Goal: Task Accomplishment & Management: Manage account settings

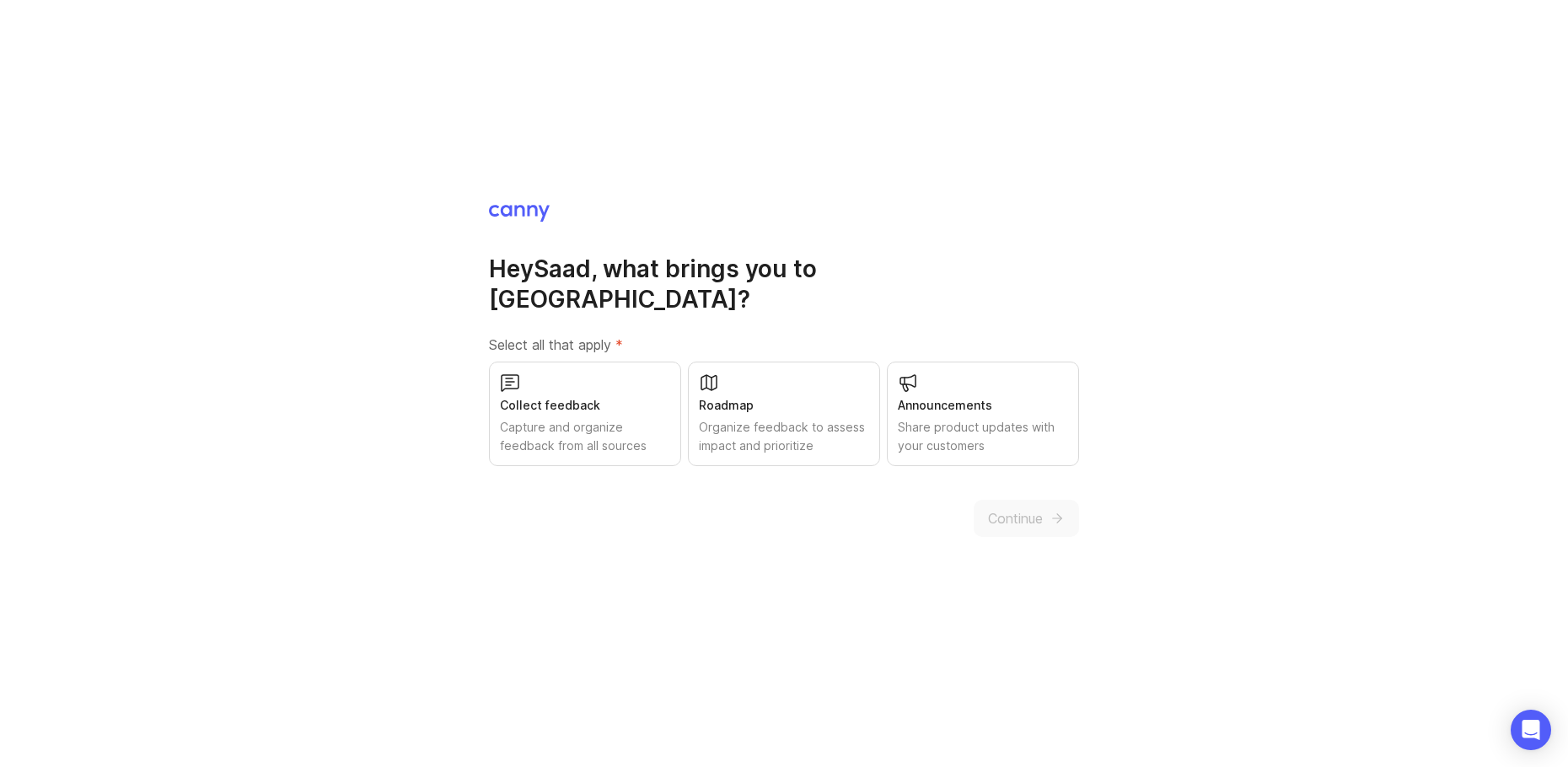
click at [575, 418] on div "Capture and organize feedback from all sources" at bounding box center [586, 436] width 170 height 37
click at [1025, 515] on button "Continue" at bounding box center [1026, 519] width 105 height 37
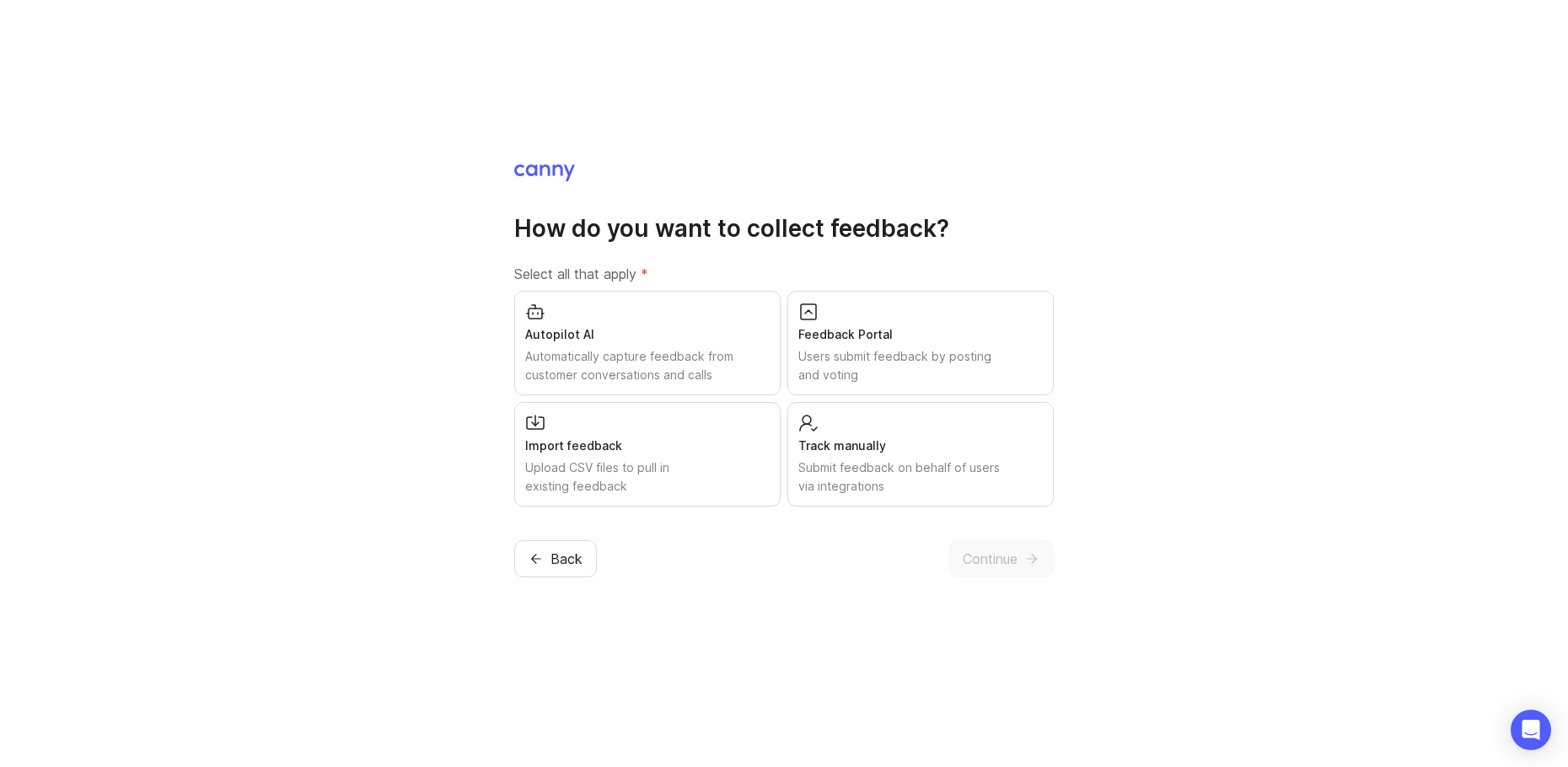
click at [458, 440] on div "How do you want to collect feedback? Select all that apply * Autopilot AI Autom…" at bounding box center [784, 384] width 1568 height 767
click at [450, 621] on div "How do you want to collect feedback? Select all that apply * Autopilot AI Autom…" at bounding box center [784, 384] width 1568 height 767
click at [930, 472] on div "Submit feedback on behalf of users via integrations" at bounding box center [921, 477] width 245 height 37
click at [852, 476] on div "Submit feedback on behalf of users via integrations" at bounding box center [921, 477] width 245 height 37
click at [809, 386] on div "Feedback Portal Users submit feedback by posting and voting" at bounding box center [921, 343] width 266 height 104
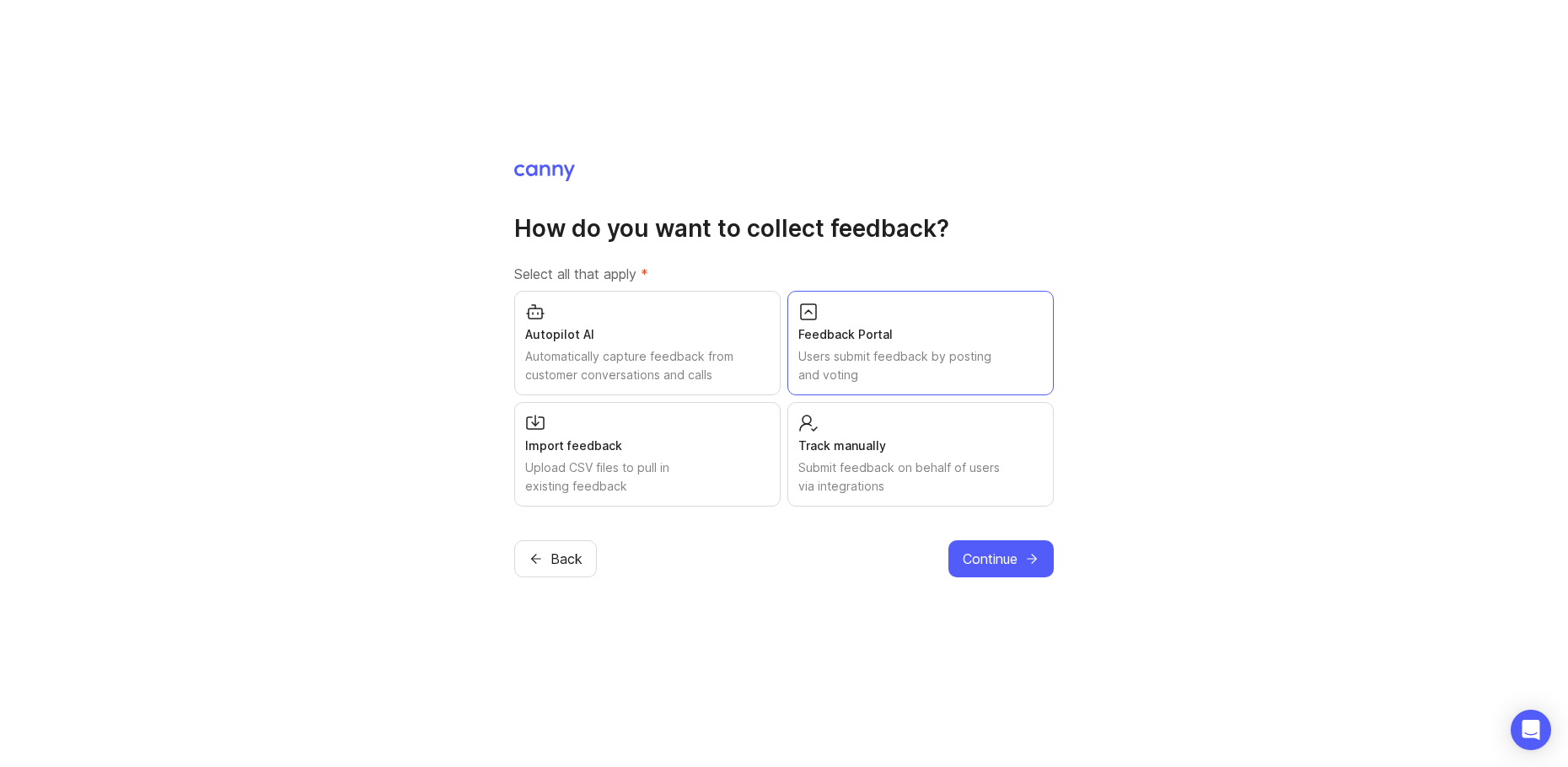
click at [807, 386] on div "Feedback Portal Users submit feedback by posting and voting" at bounding box center [921, 343] width 266 height 104
click at [828, 370] on div "Users submit feedback by posting and voting" at bounding box center [921, 365] width 245 height 37
click at [997, 566] on span "Continue" at bounding box center [990, 558] width 54 height 20
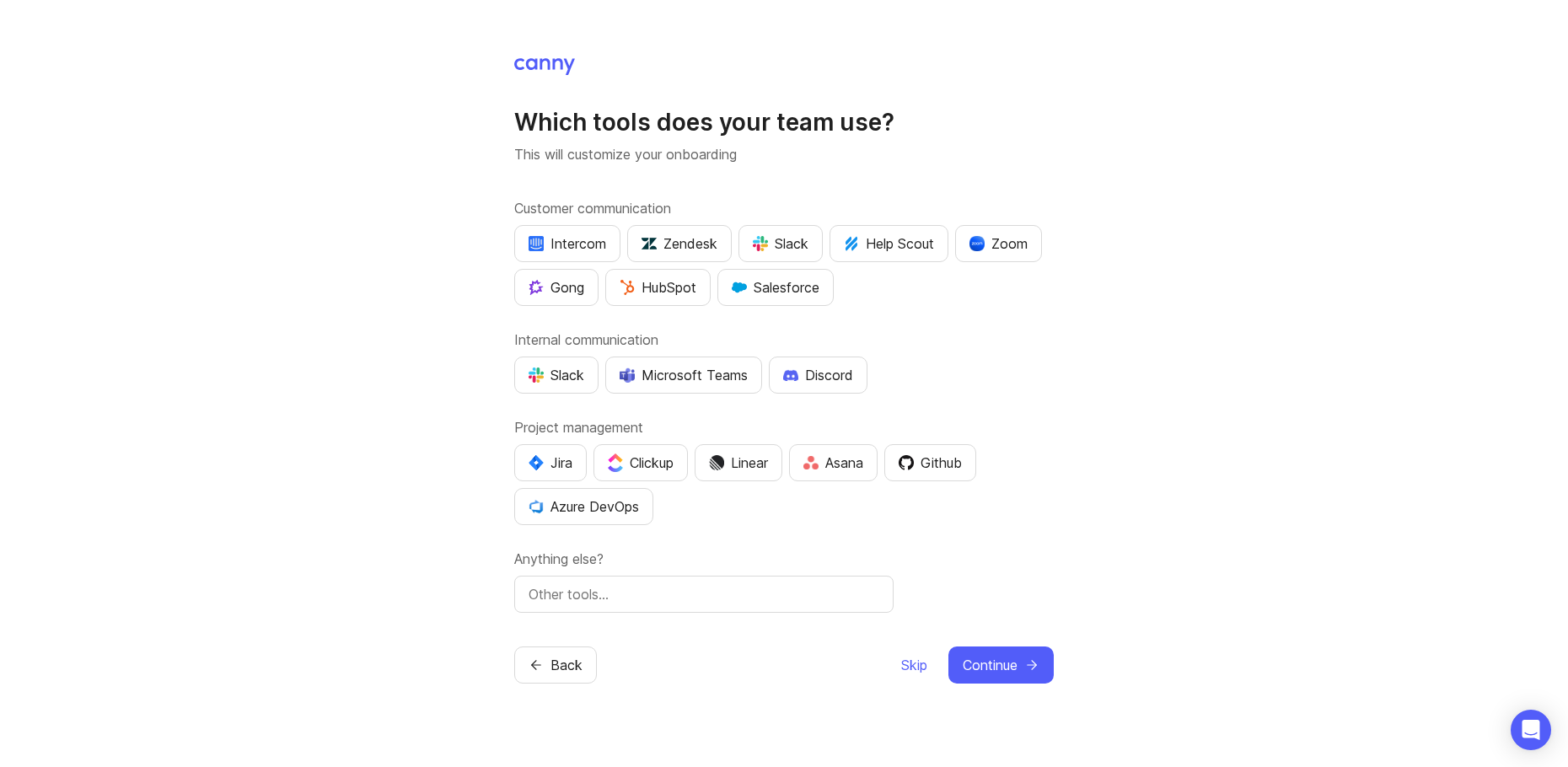
click at [792, 248] on div "Slack" at bounding box center [780, 244] width 55 height 20
click at [548, 666] on button "Back" at bounding box center [555, 665] width 82 height 37
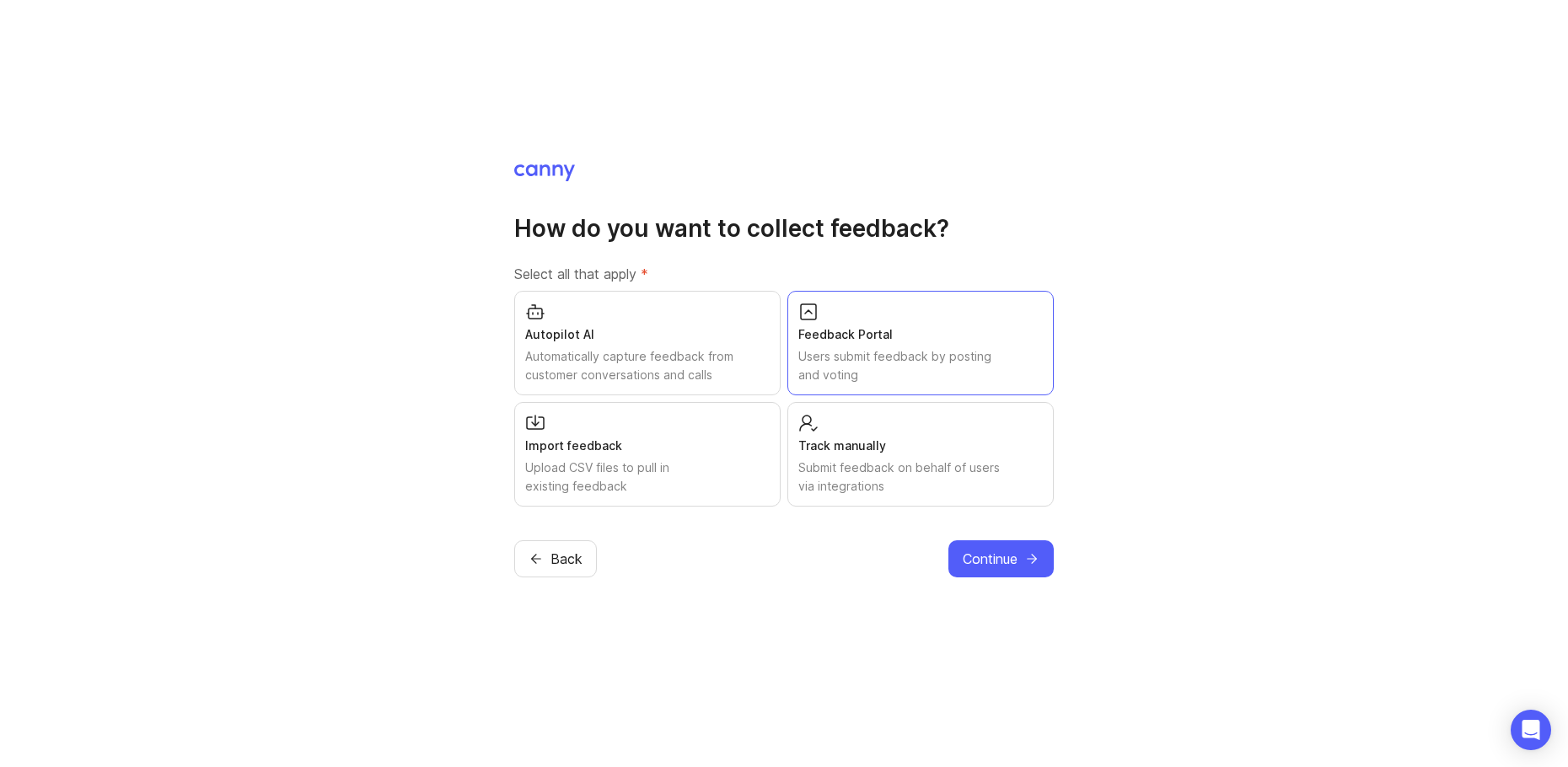
click at [840, 495] on div "Submit feedback on behalf of users via integrations" at bounding box center [921, 477] width 245 height 37
click at [830, 479] on div "Submit feedback on behalf of users via integrations" at bounding box center [921, 477] width 245 height 37
click at [903, 469] on div "Submit feedback on behalf of users via integrations" at bounding box center [921, 477] width 245 height 37
click at [666, 365] on div "Automatically capture feedback from customer conversations and calls" at bounding box center [647, 365] width 245 height 37
click at [1024, 570] on button "Continue" at bounding box center [1001, 558] width 105 height 37
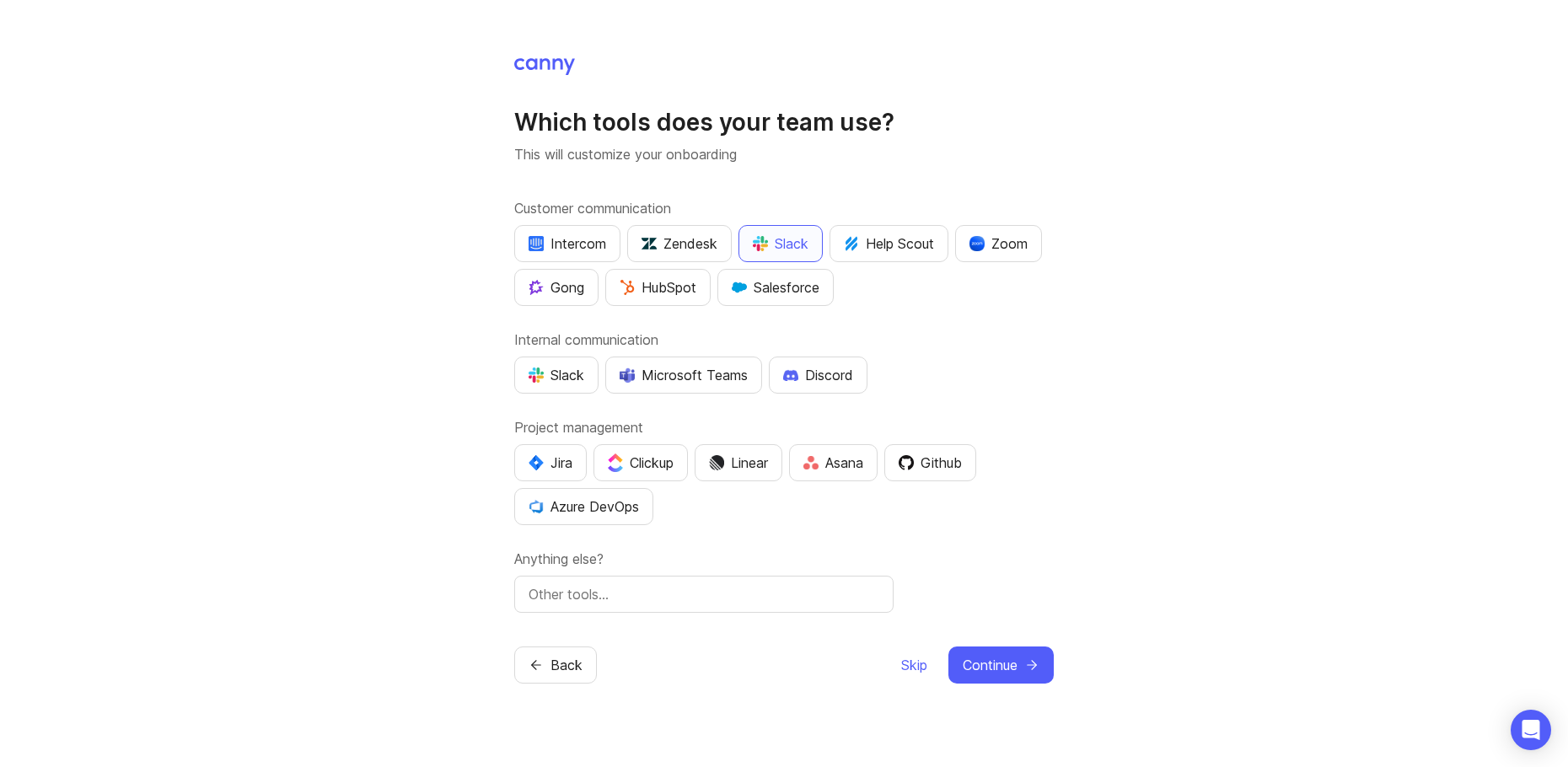
click at [770, 253] on div "Slack" at bounding box center [780, 244] width 55 height 20
click at [772, 235] on div "Slack" at bounding box center [780, 244] width 55 height 20
click at [540, 368] on img "button" at bounding box center [536, 374] width 15 height 15
click at [719, 385] on button "Microsoft Teams" at bounding box center [683, 374] width 157 height 37
click at [562, 469] on div "Jira" at bounding box center [550, 462] width 44 height 20
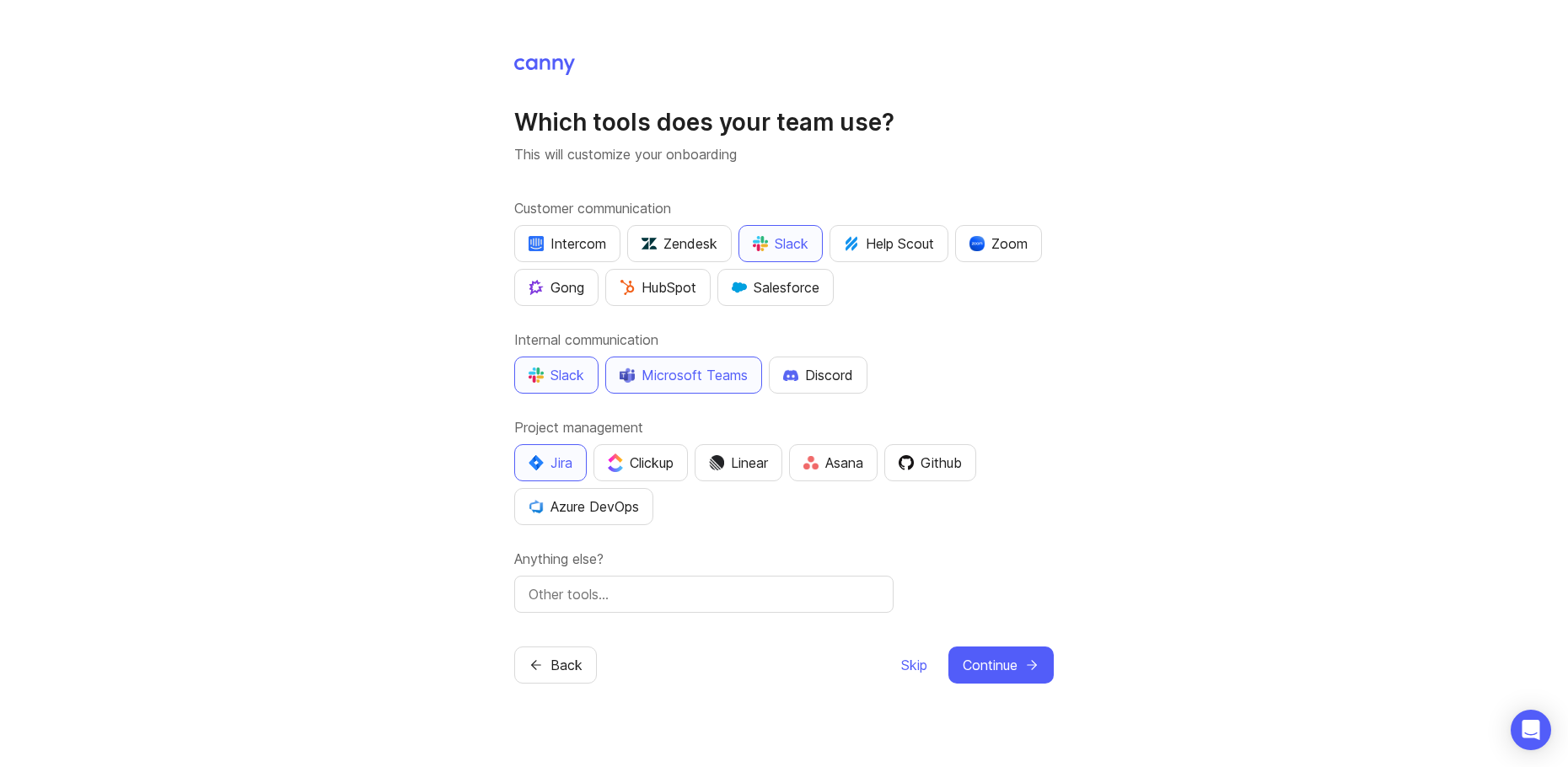
click at [672, 469] on div "Clickup" at bounding box center [641, 462] width 66 height 20
click at [987, 675] on span "Continue" at bounding box center [990, 665] width 54 height 20
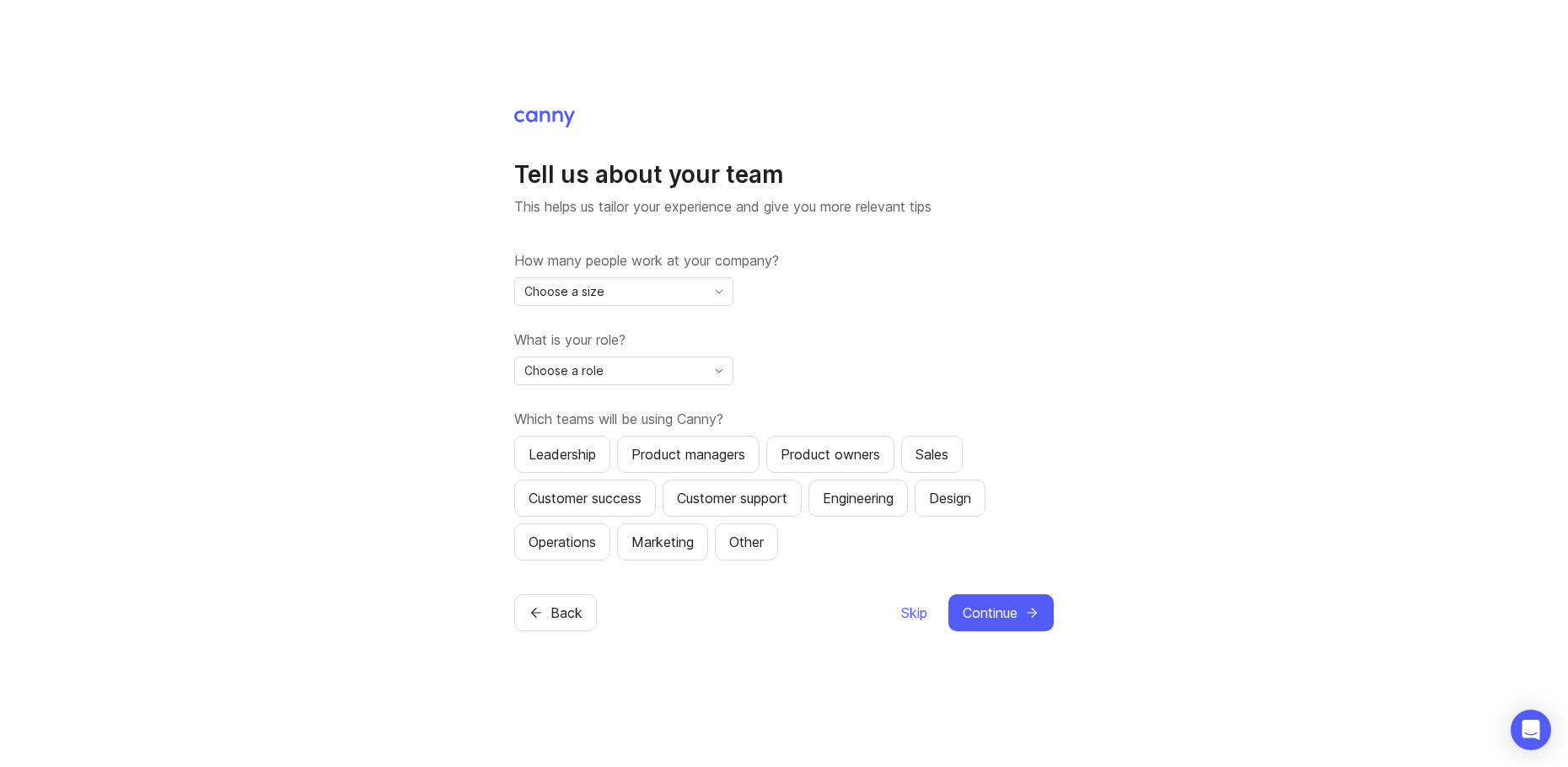
click at [646, 286] on div "Choose a size" at bounding box center [610, 292] width 190 height 27
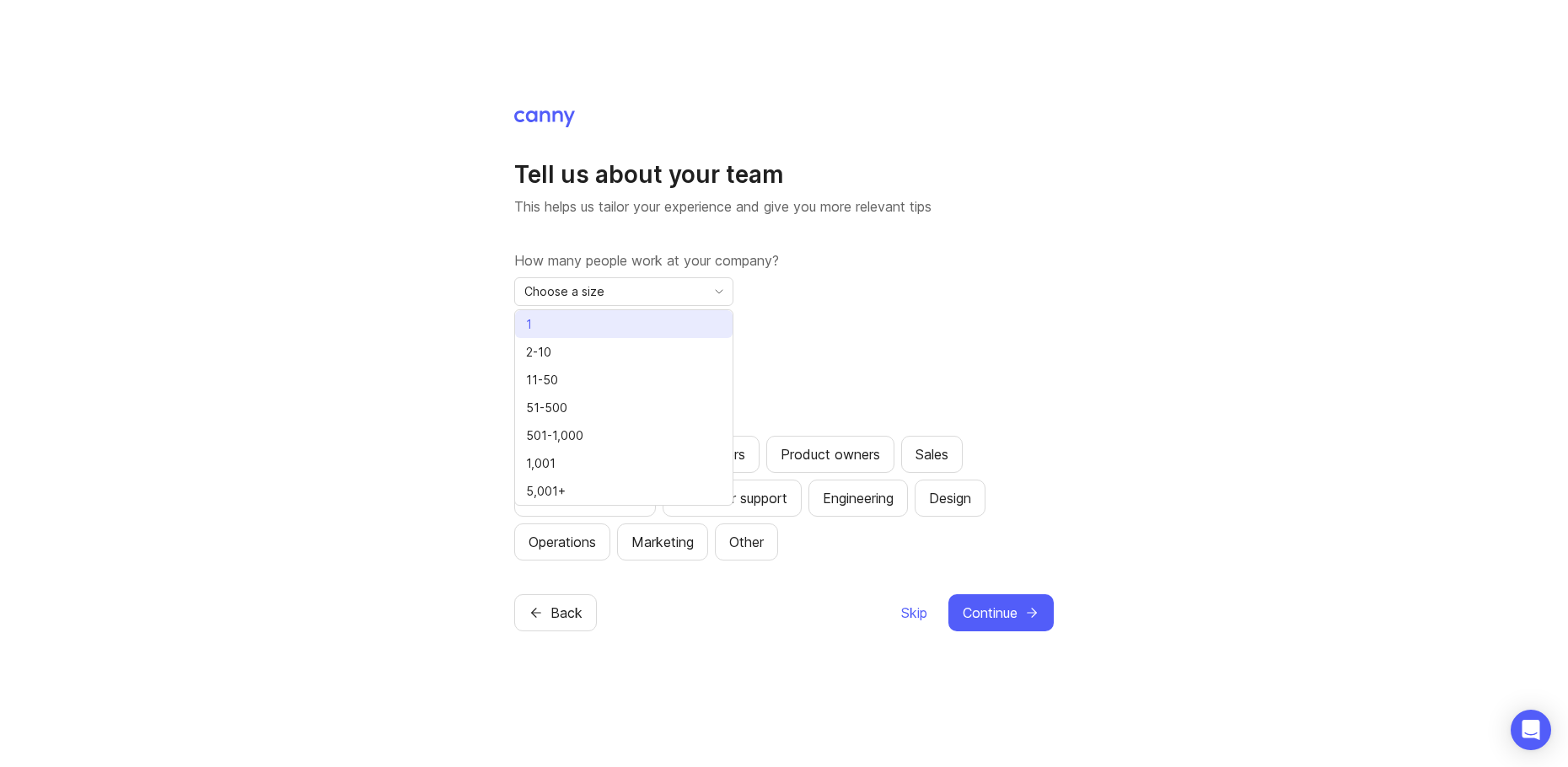
click at [641, 327] on li "1" at bounding box center [624, 324] width 218 height 28
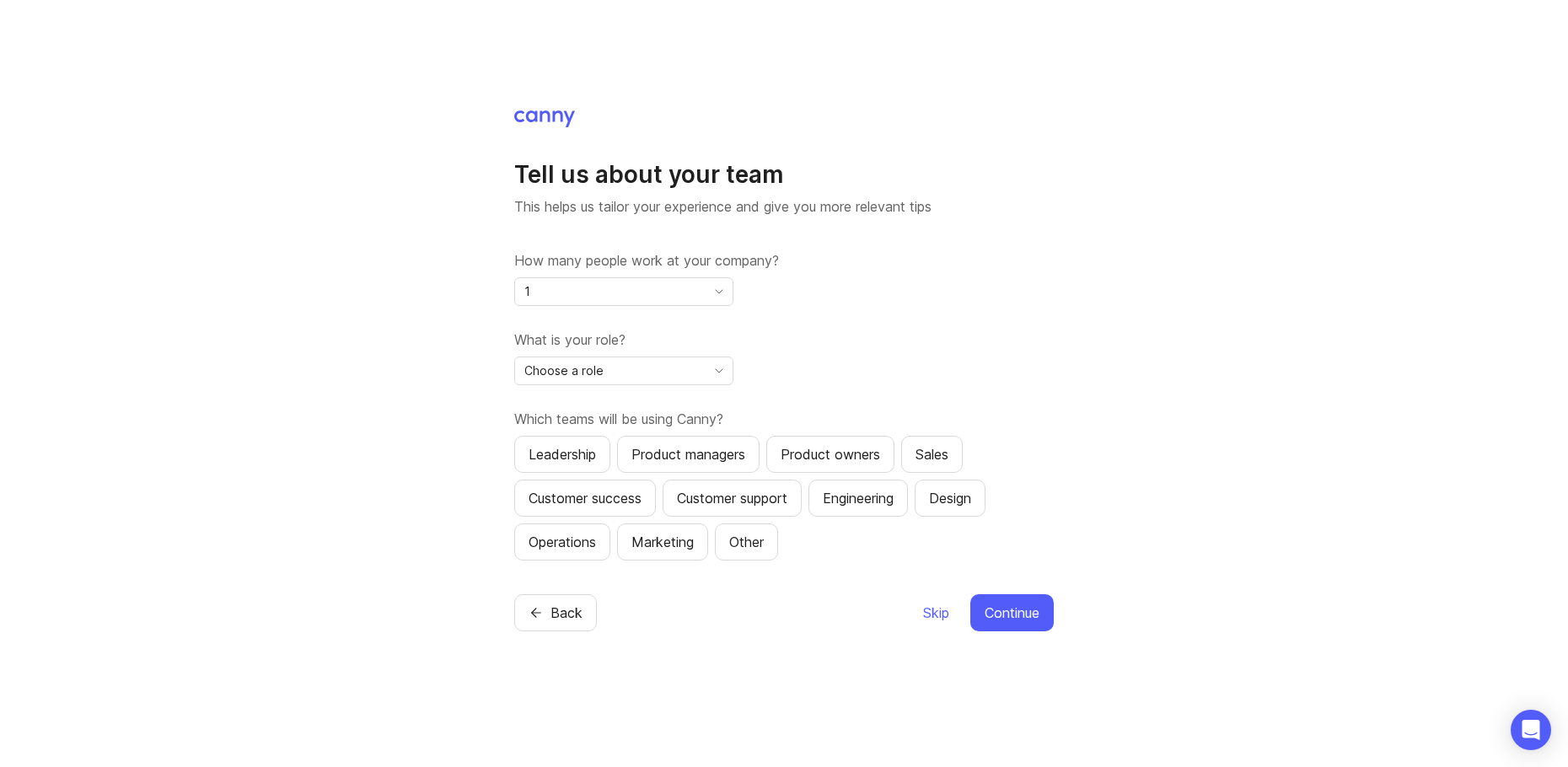
click at [641, 379] on div "Choose a role" at bounding box center [610, 371] width 190 height 27
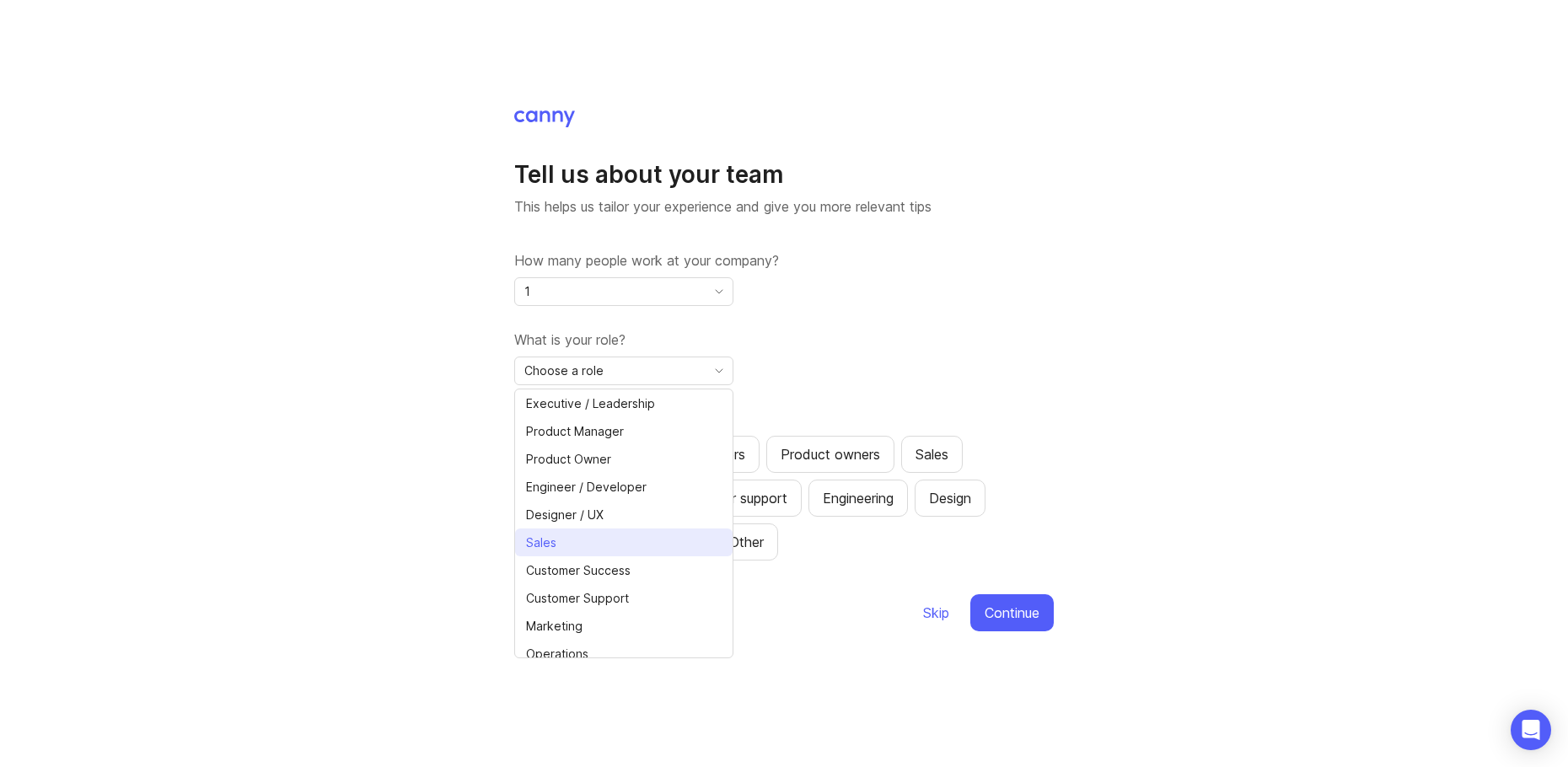
scroll to position [38, 0]
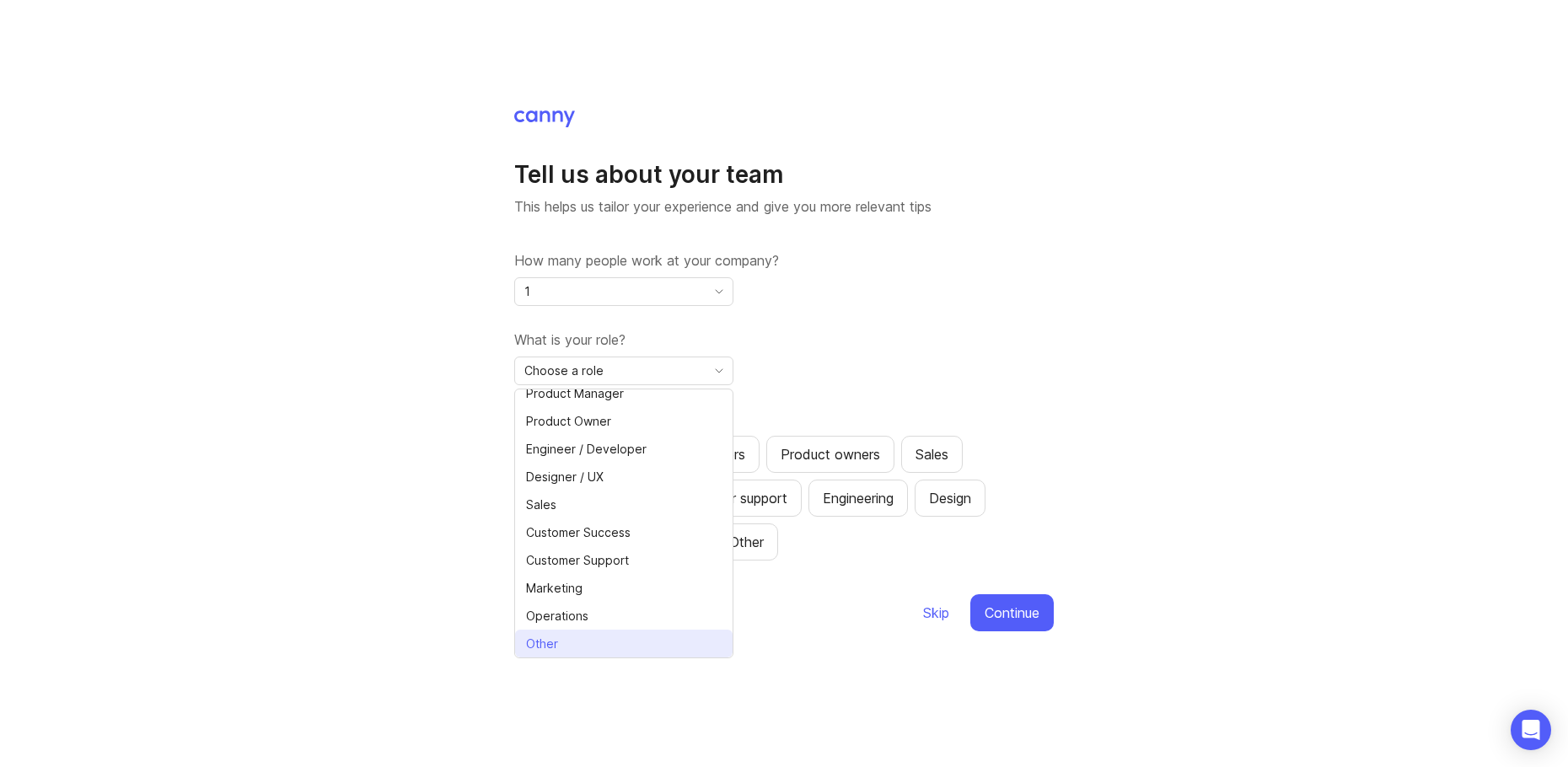
click at [640, 648] on li "Other" at bounding box center [624, 644] width 218 height 28
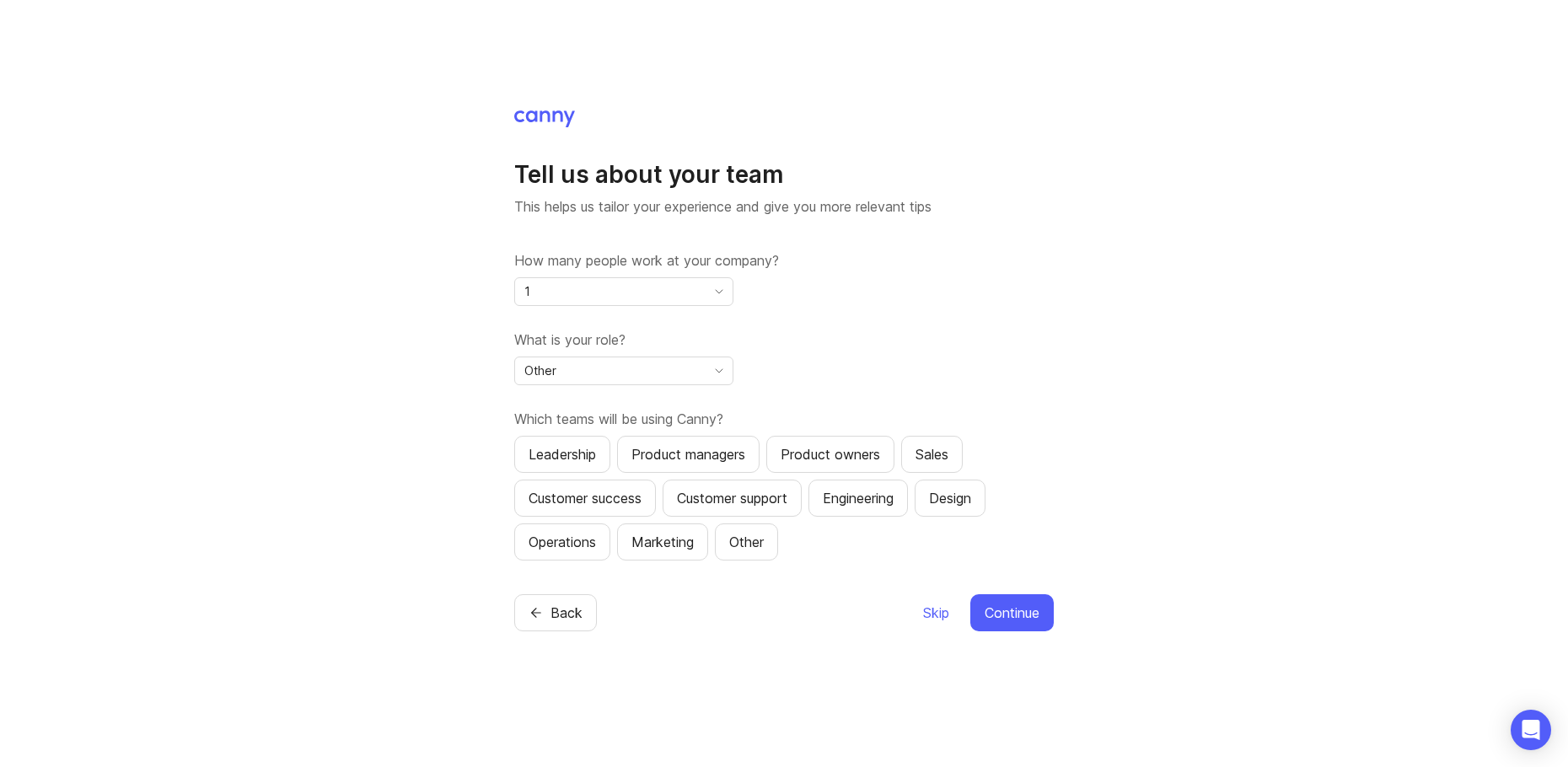
click at [1006, 615] on span "Continue" at bounding box center [1011, 613] width 54 height 20
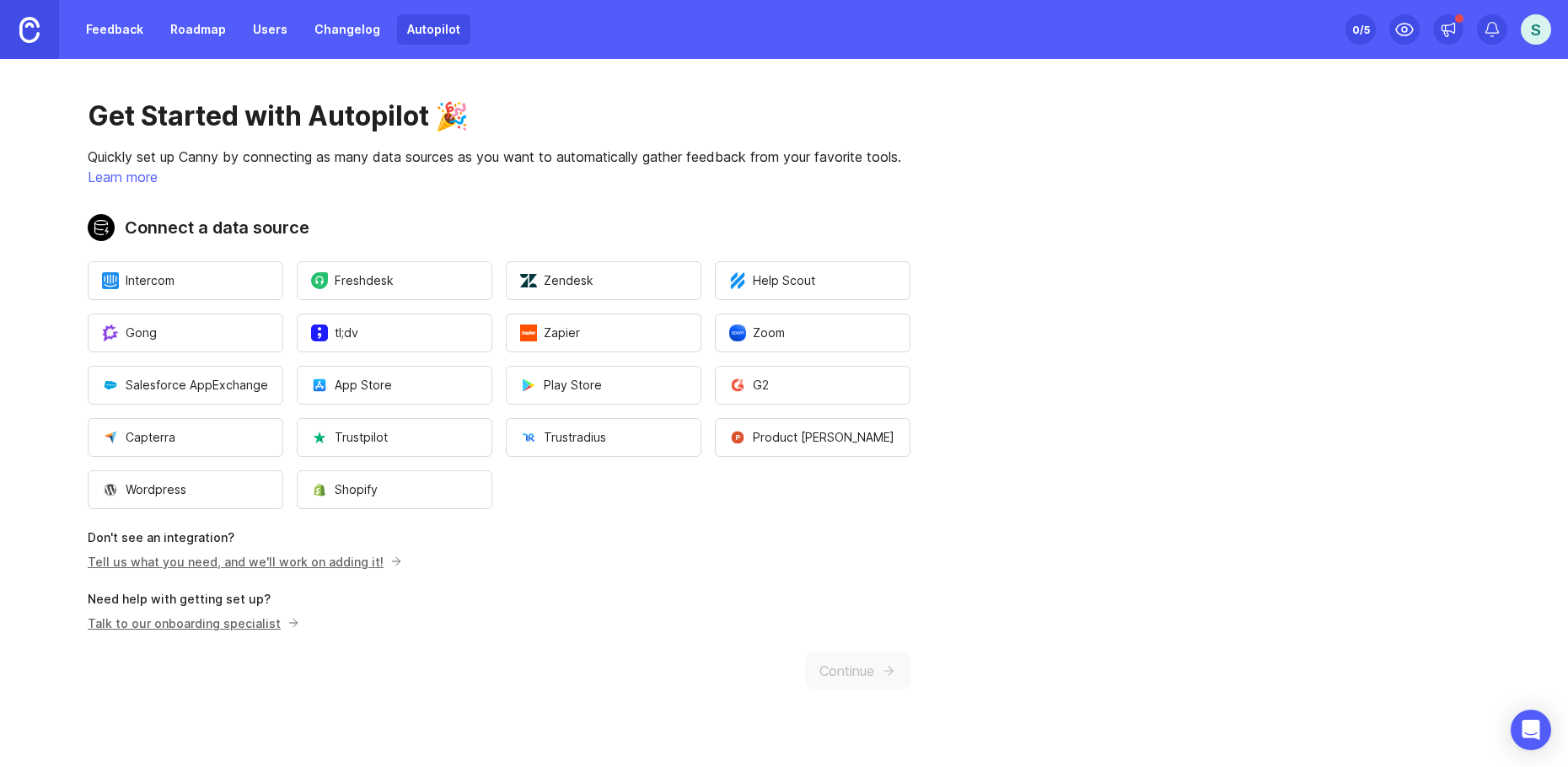
click at [588, 564] on p "Tell us what you need, and we'll work on adding it!" at bounding box center [499, 562] width 823 height 18
click at [424, 665] on div "Get Started with Autopilot 🎉 Quickly set up Canny by connecting as many data so…" at bounding box center [498, 394] width 998 height 671
click at [777, 325] on span "Zoom" at bounding box center [756, 333] width 55 height 17
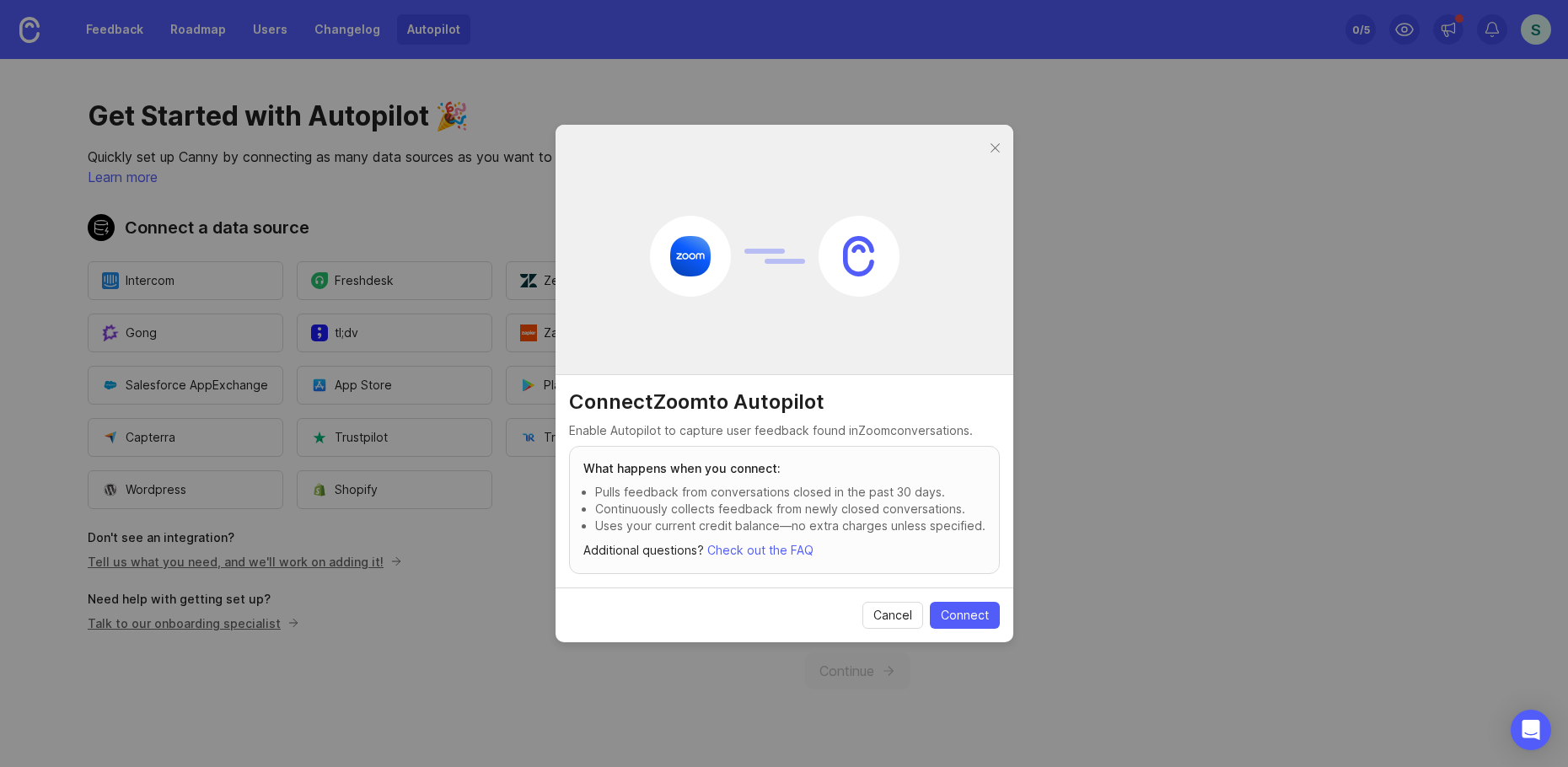
click at [880, 620] on span "Cancel" at bounding box center [893, 616] width 39 height 17
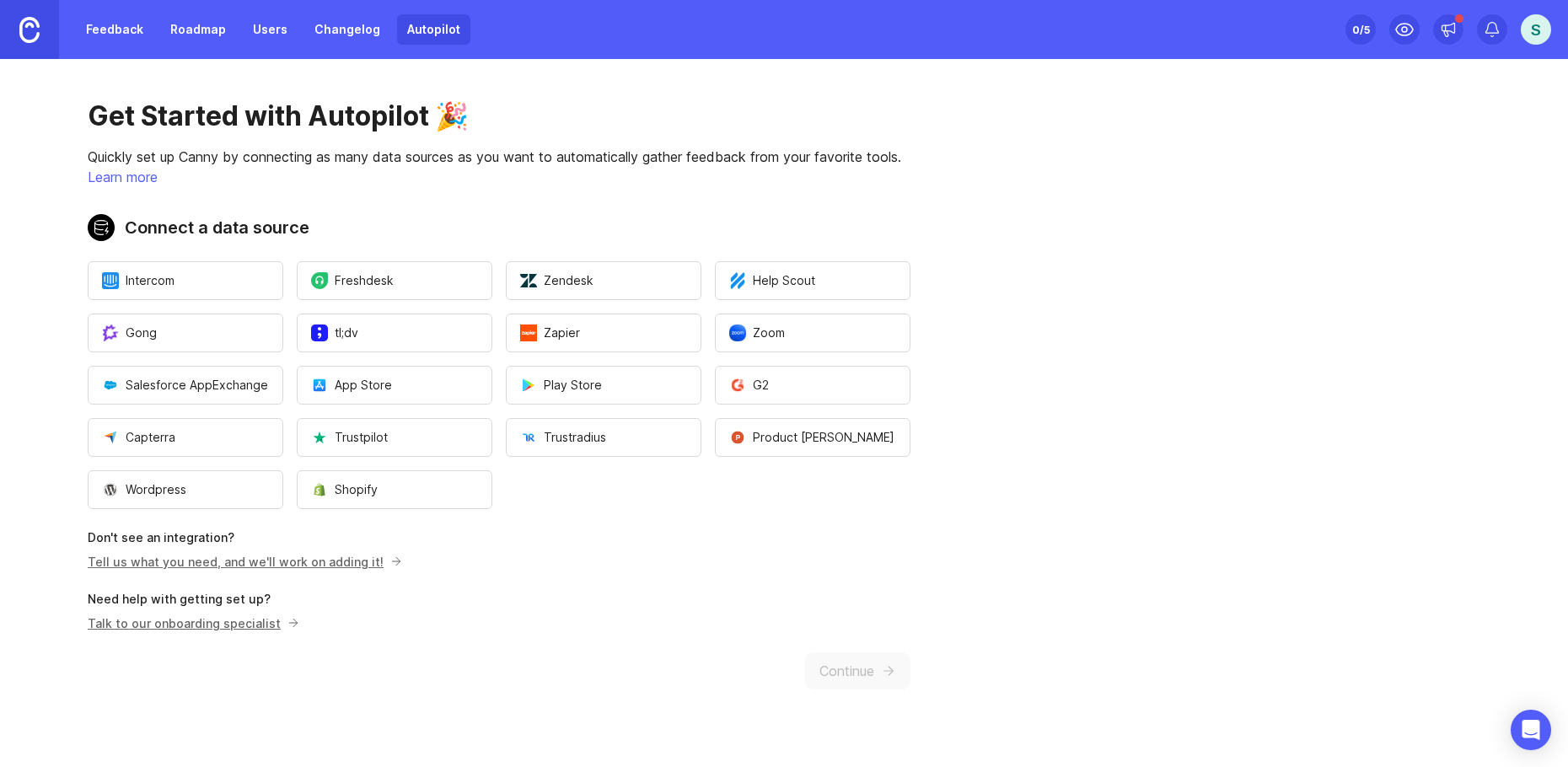
click at [637, 607] on p "Need help with getting set up?" at bounding box center [499, 599] width 823 height 17
click at [1391, 38] on div at bounding box center [1404, 29] width 30 height 30
click at [1357, 34] on div "0 /5" at bounding box center [1361, 30] width 18 height 24
click at [108, 35] on link "Feedback" at bounding box center [115, 29] width 78 height 30
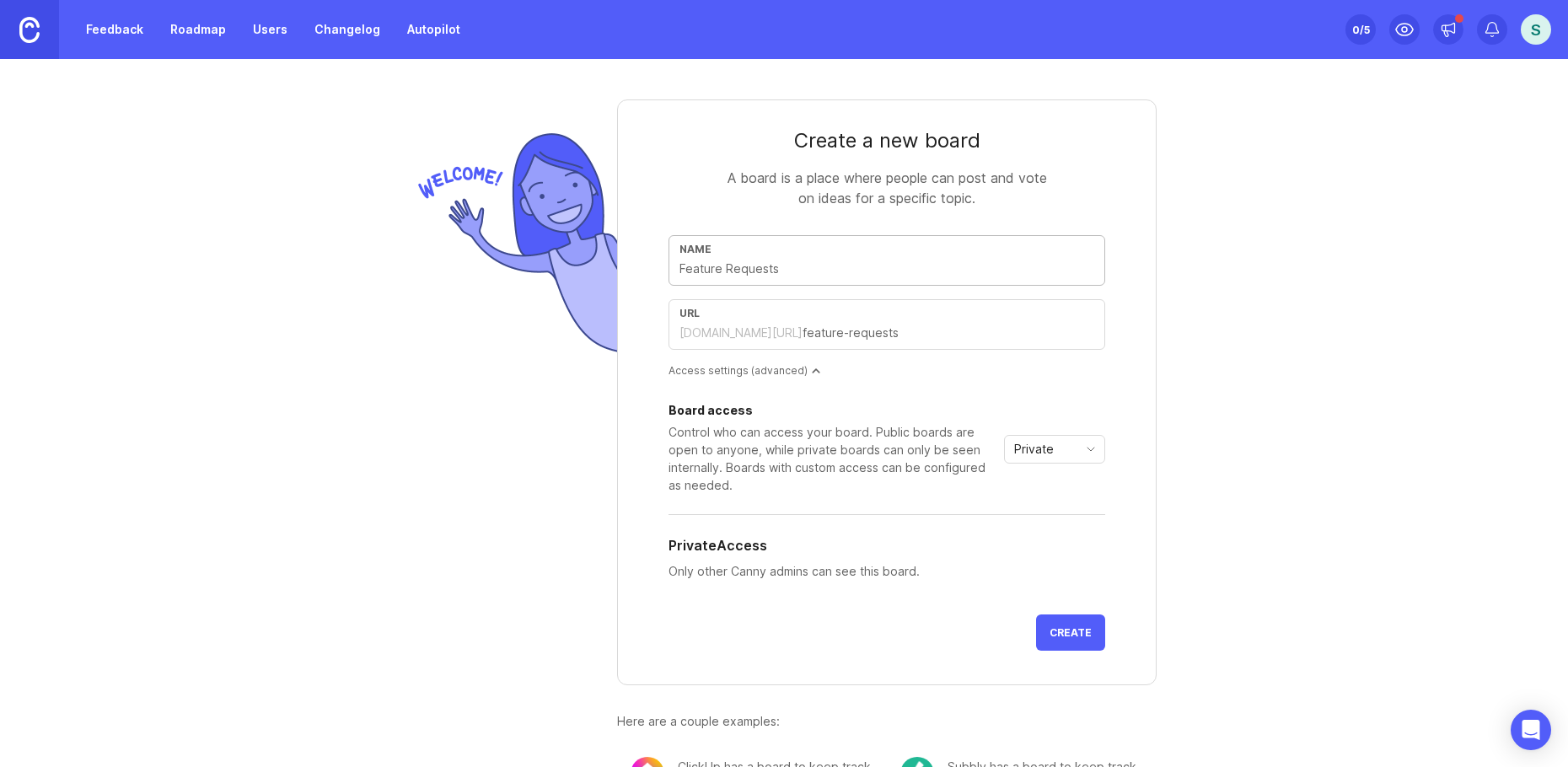
type input "P"
type input "p"
type input "Pr"
type input "pr"
type input "Pro"
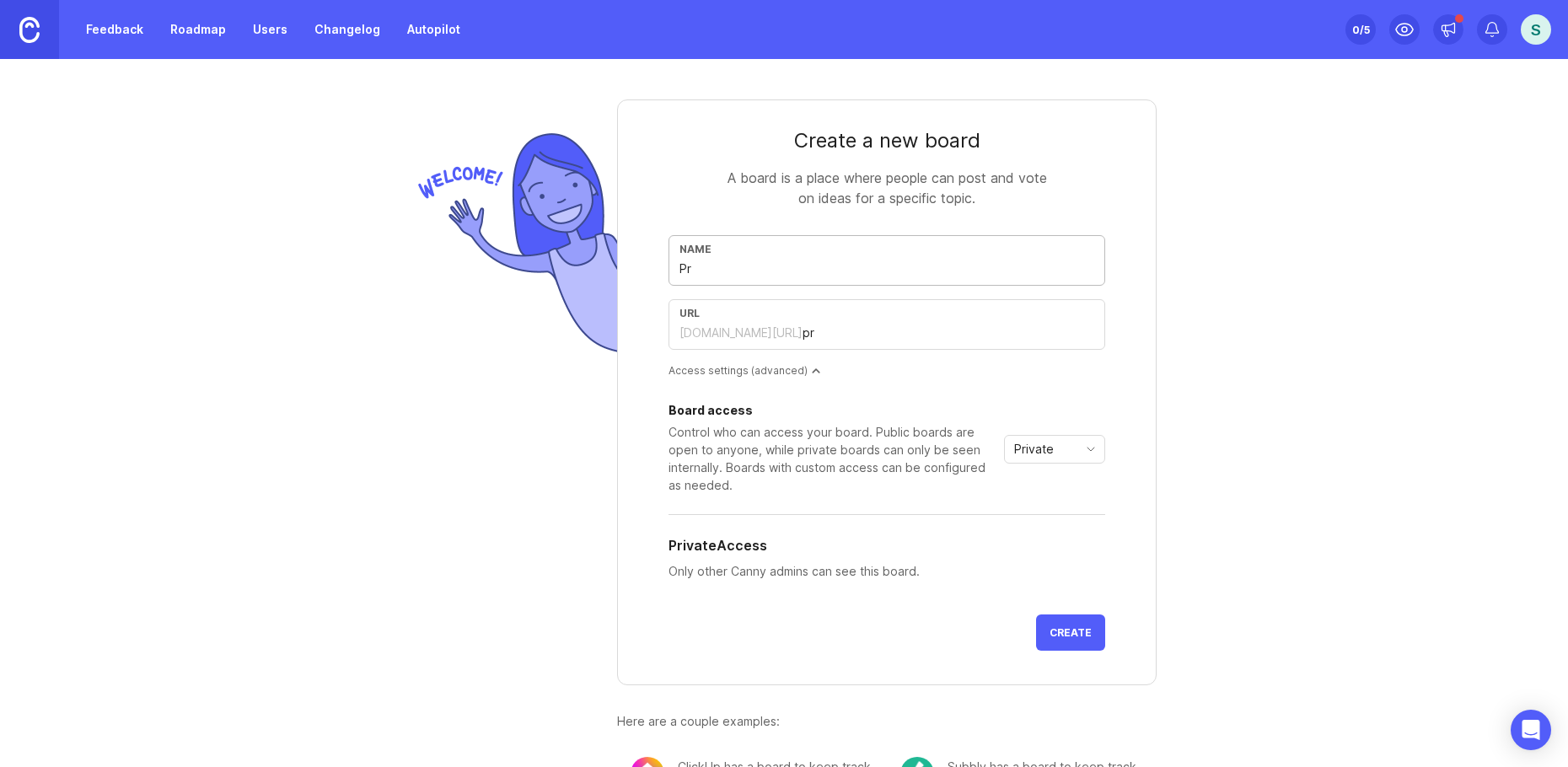
type input "pro"
type input "Prod"
type input "prod"
type input "Produ"
type input "produ"
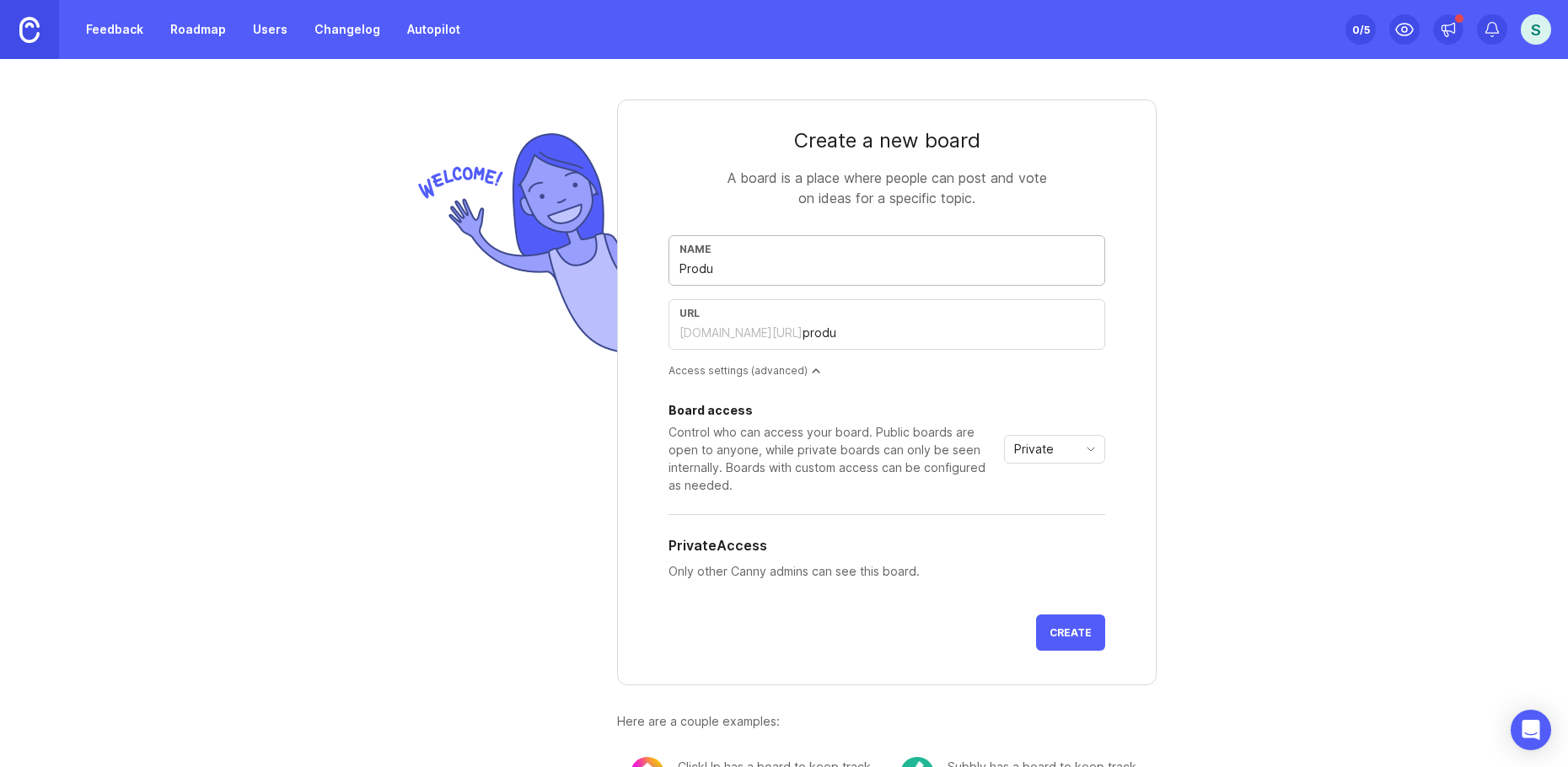
type input "Produt"
type input "produt"
type input "Produt F"
type input "produt-f"
type input "Produt Fe"
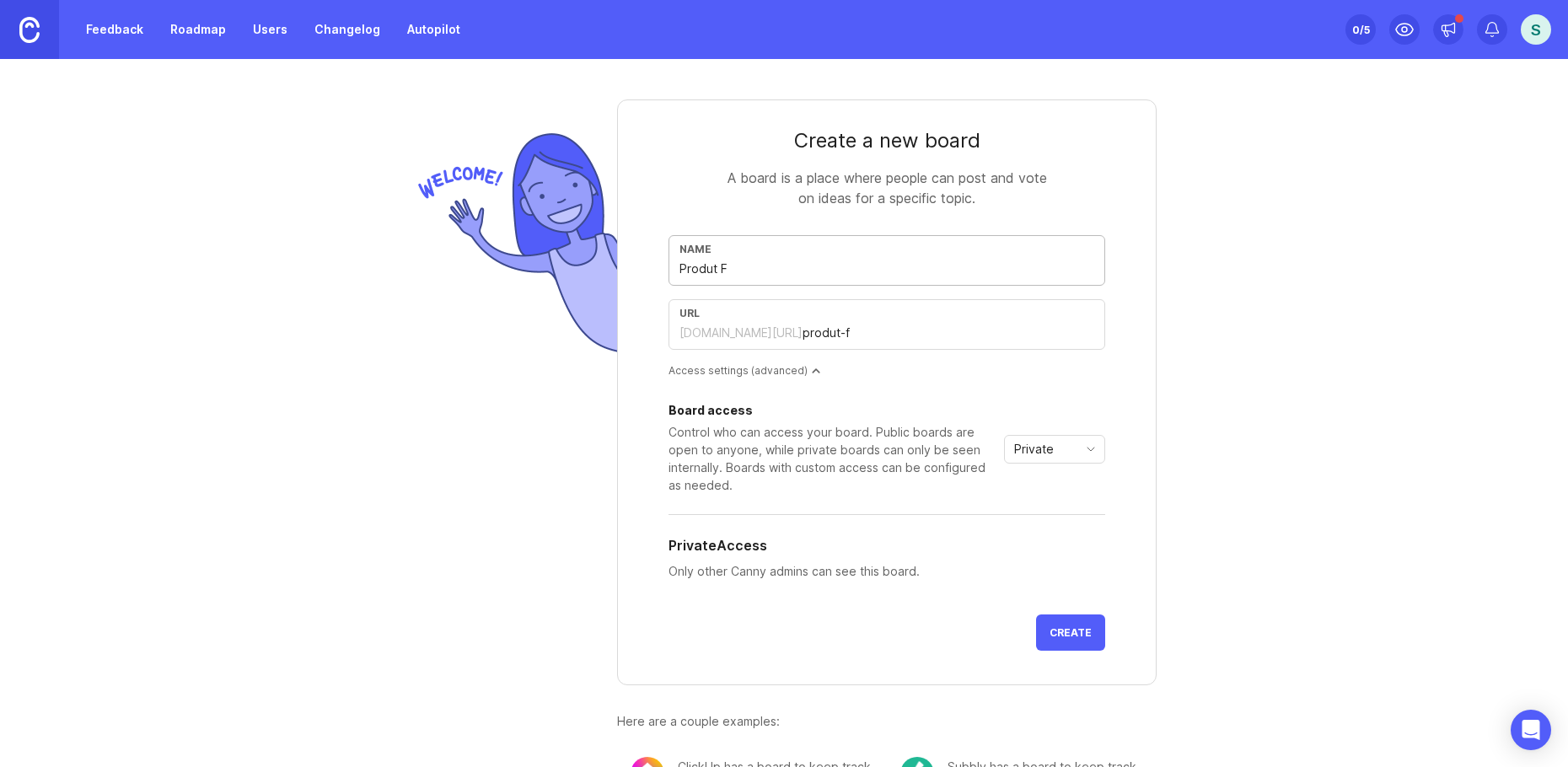
type input "produt-fe"
type input "Produt F"
type input "produt-f"
type input "Produt"
type input "produt"
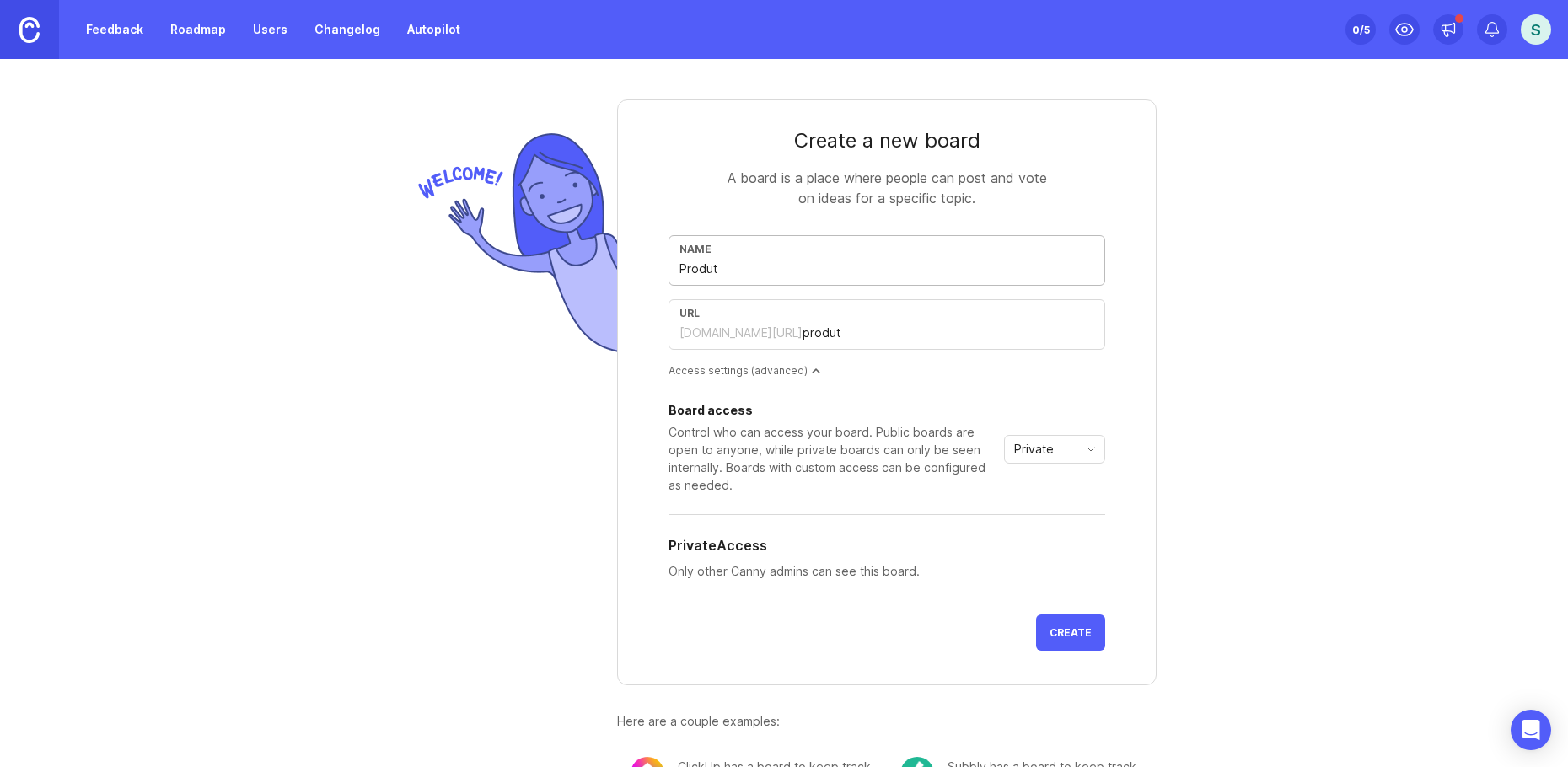
type input "Produ"
type input "produ"
type input "Produc"
type input "produc"
type input "Product"
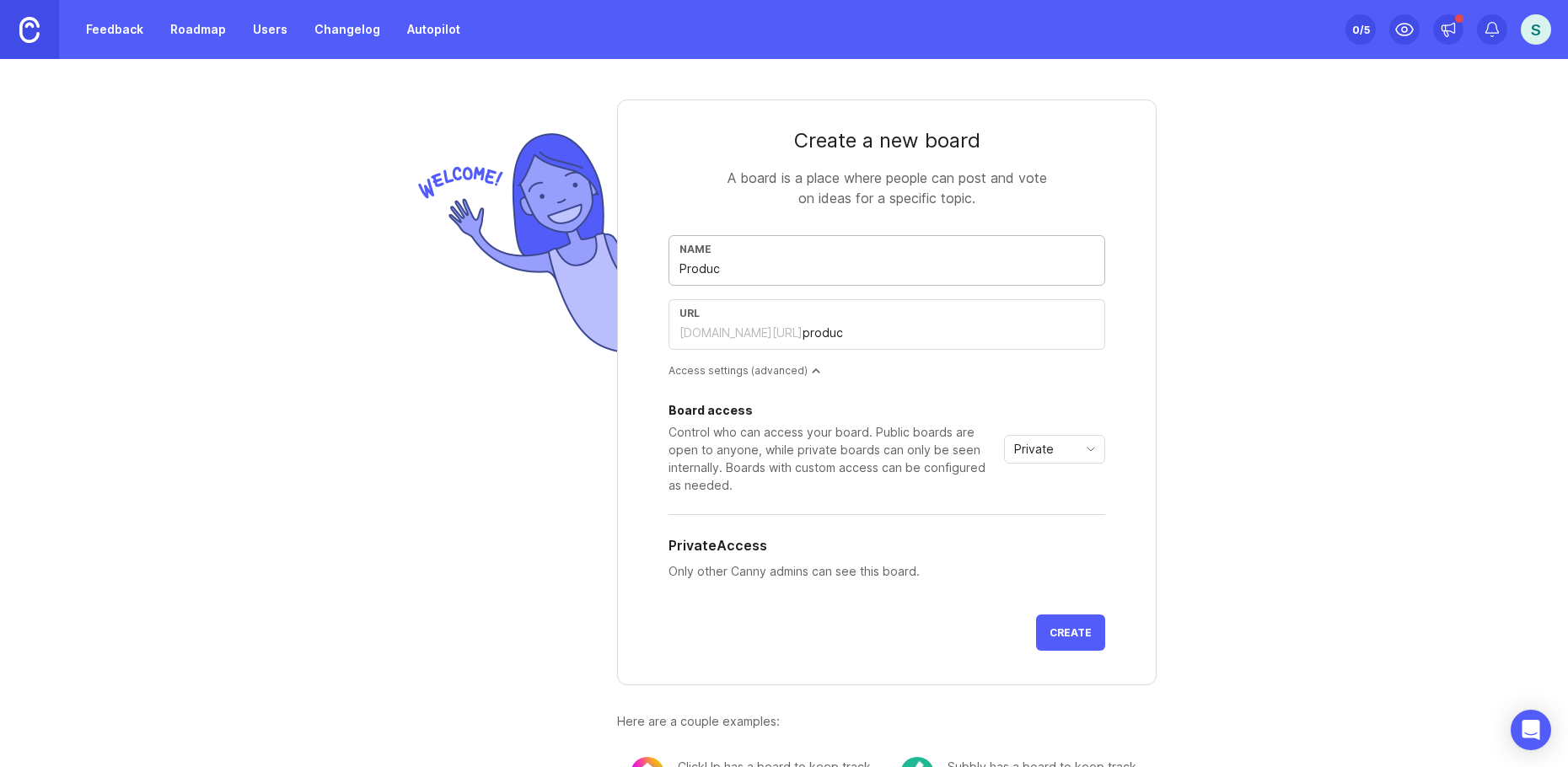
type input "product"
type input "Product F"
type input "product-f"
type input "Product Fe"
type input "product-fe"
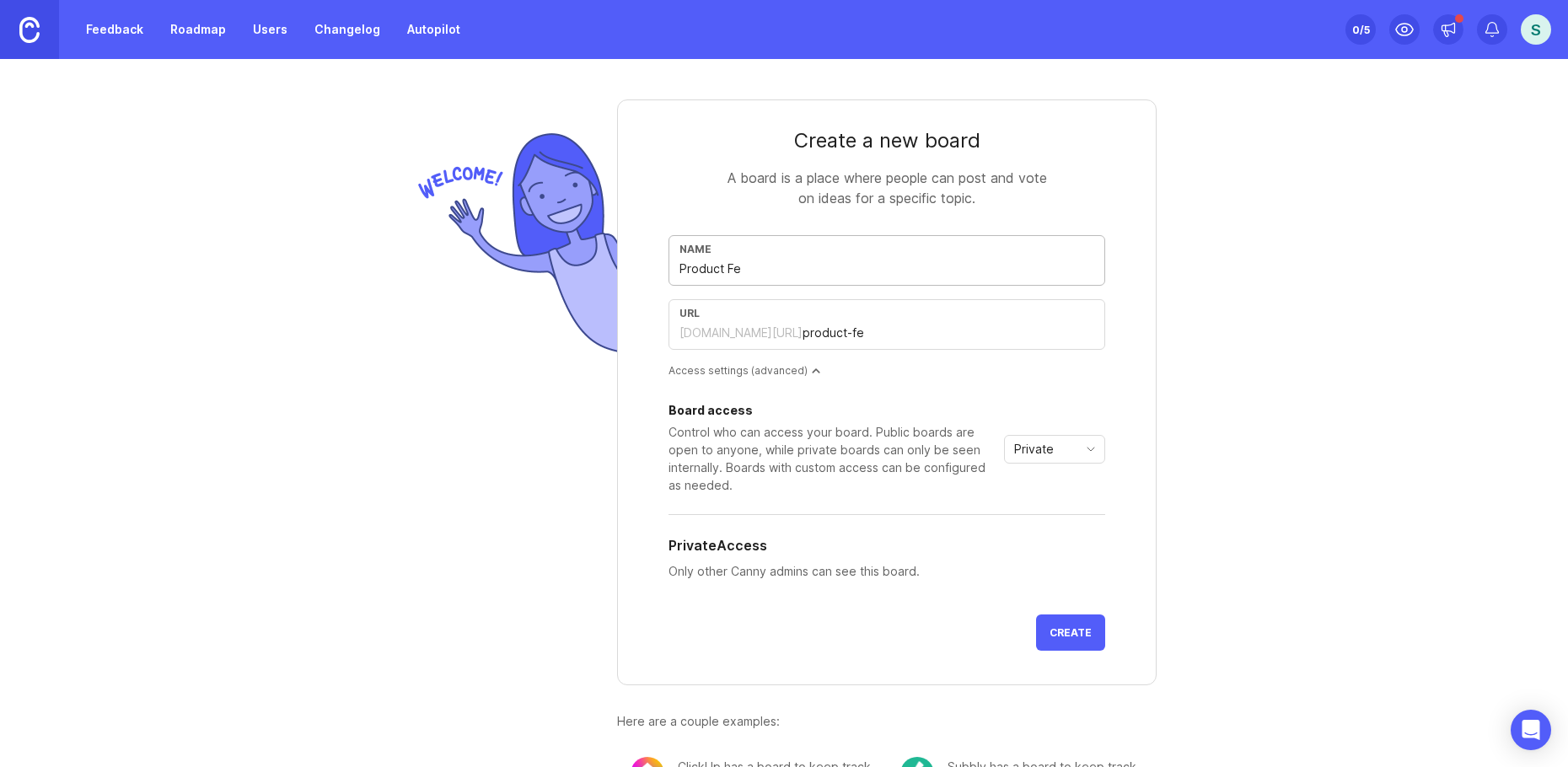
type input "Product Fee"
type input "product-fee"
type input "Product Feed"
type input "product-feed"
type input "Product Feedb"
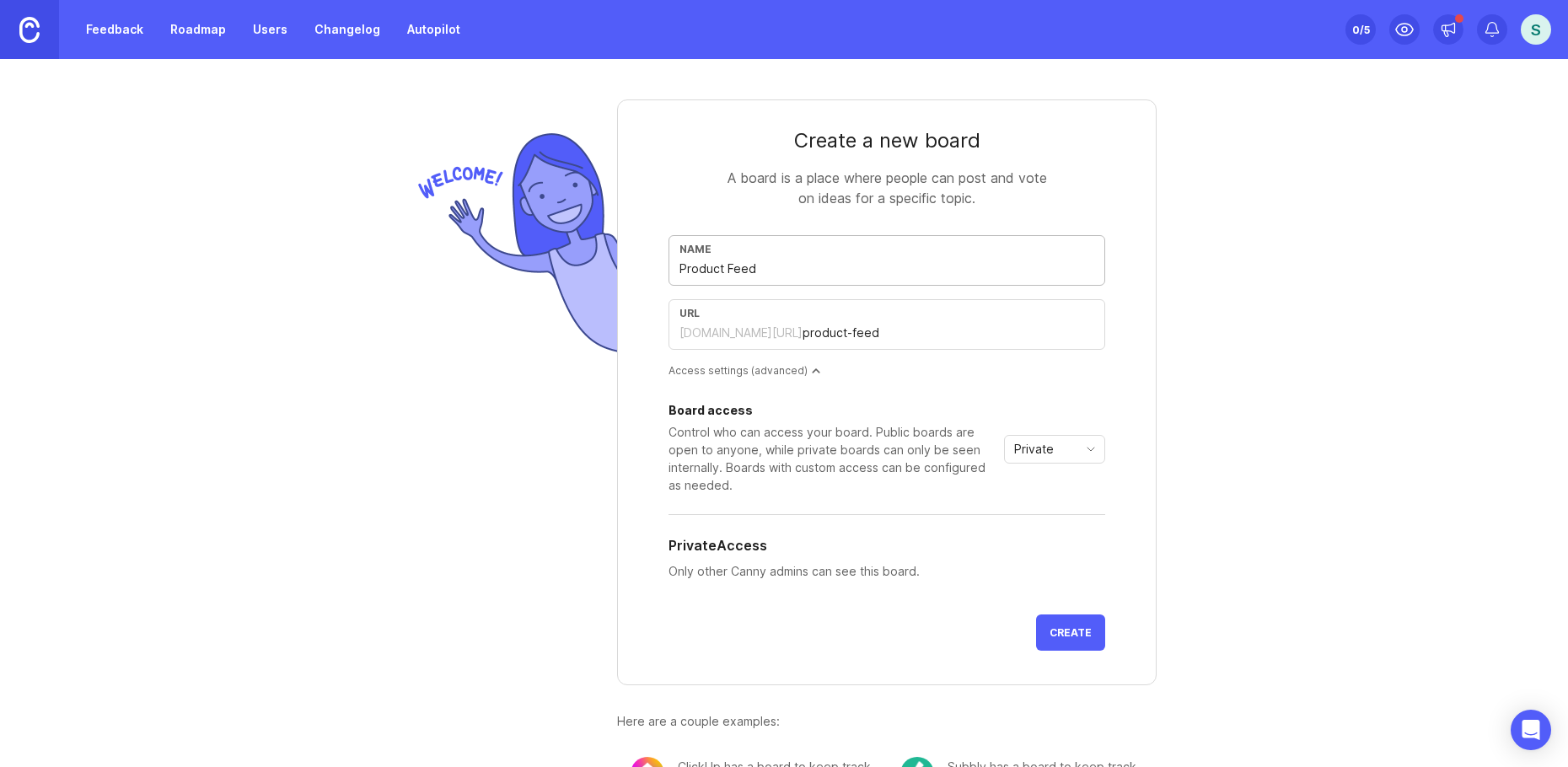
type input "product-feedb"
type input "Product Feedba"
type input "product-feedba"
type input "Product Feedbac"
type input "product-feedbac"
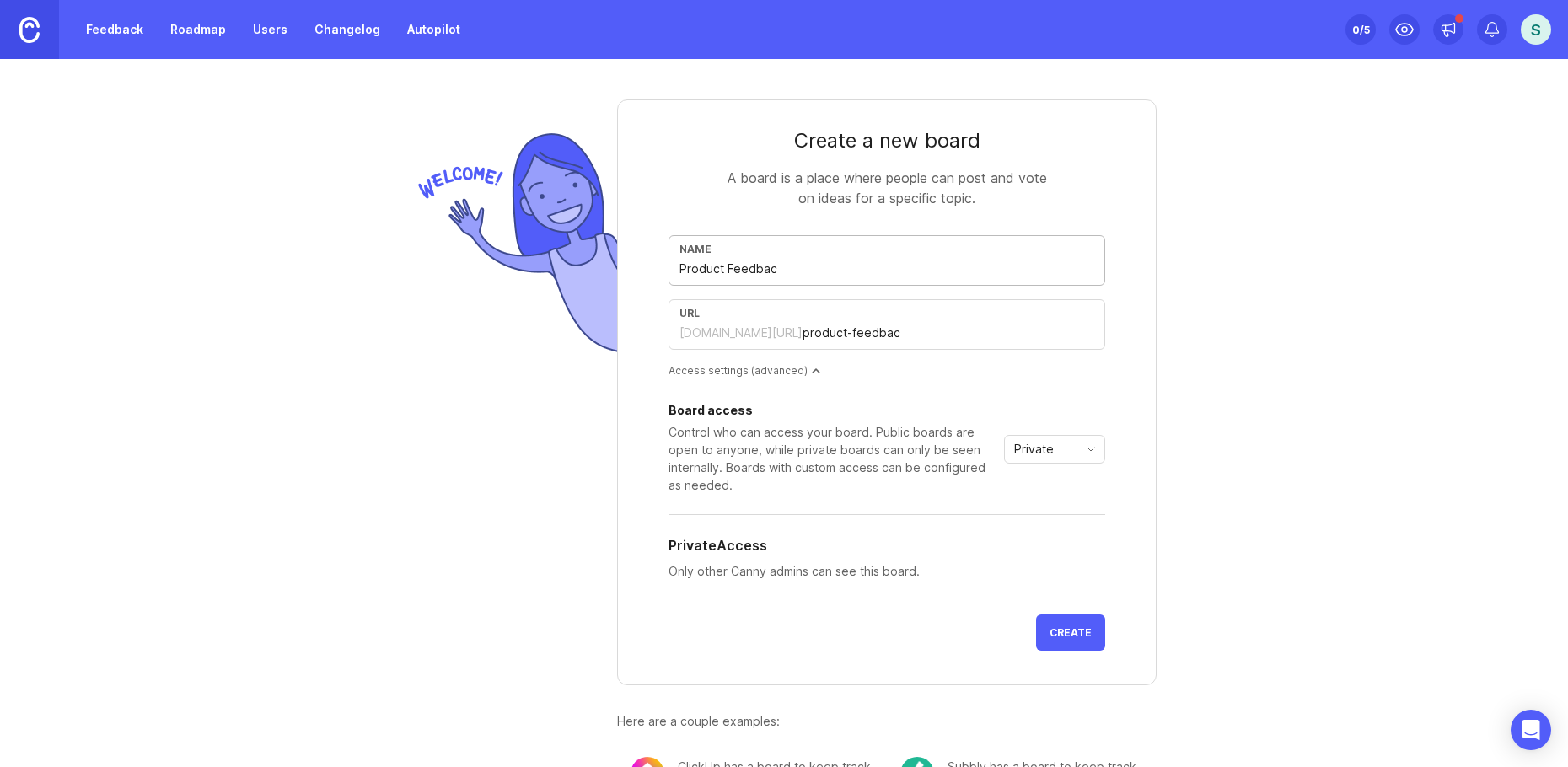
type input "Product Feedback"
type input "product-feedback"
type input "Product Feedback"
click at [1047, 449] on div "Private" at bounding box center [1041, 450] width 73 height 27
click at [1038, 505] on span "Public" at bounding box center [1026, 510] width 34 height 18
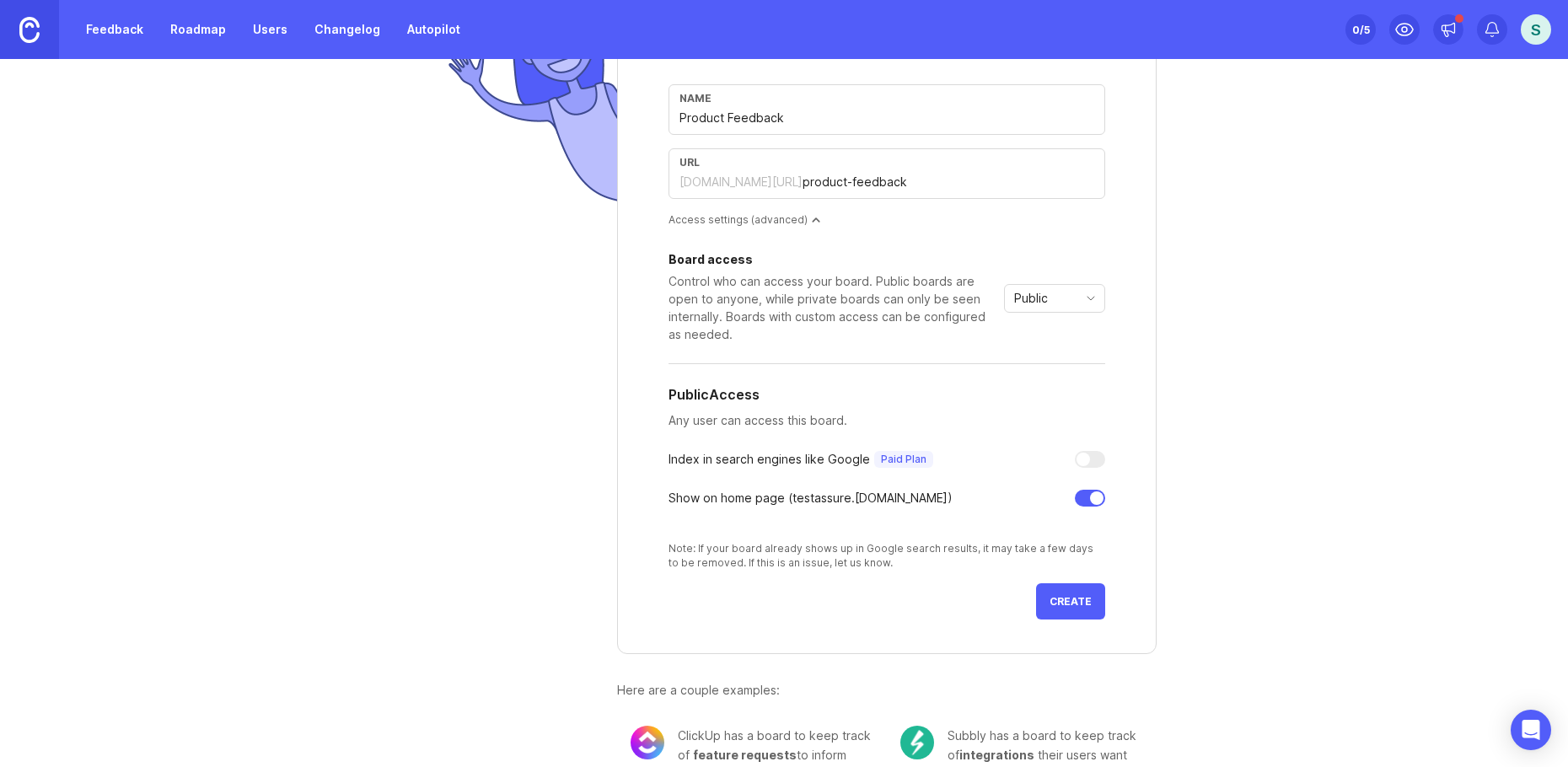
scroll to position [169, 0]
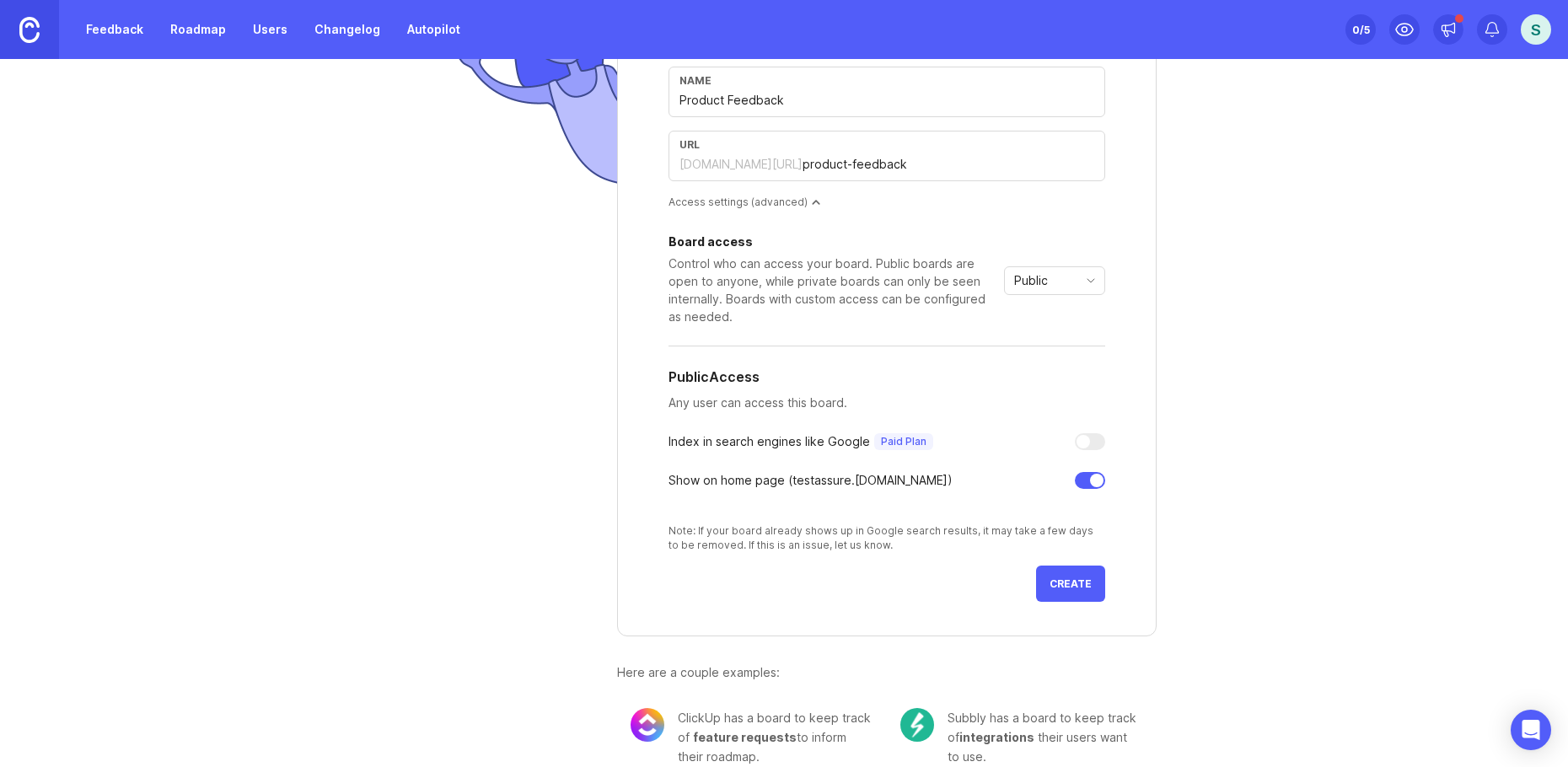
click at [1050, 286] on div "Public" at bounding box center [1041, 281] width 73 height 27
click at [1057, 319] on li "Private" at bounding box center [1049, 313] width 100 height 28
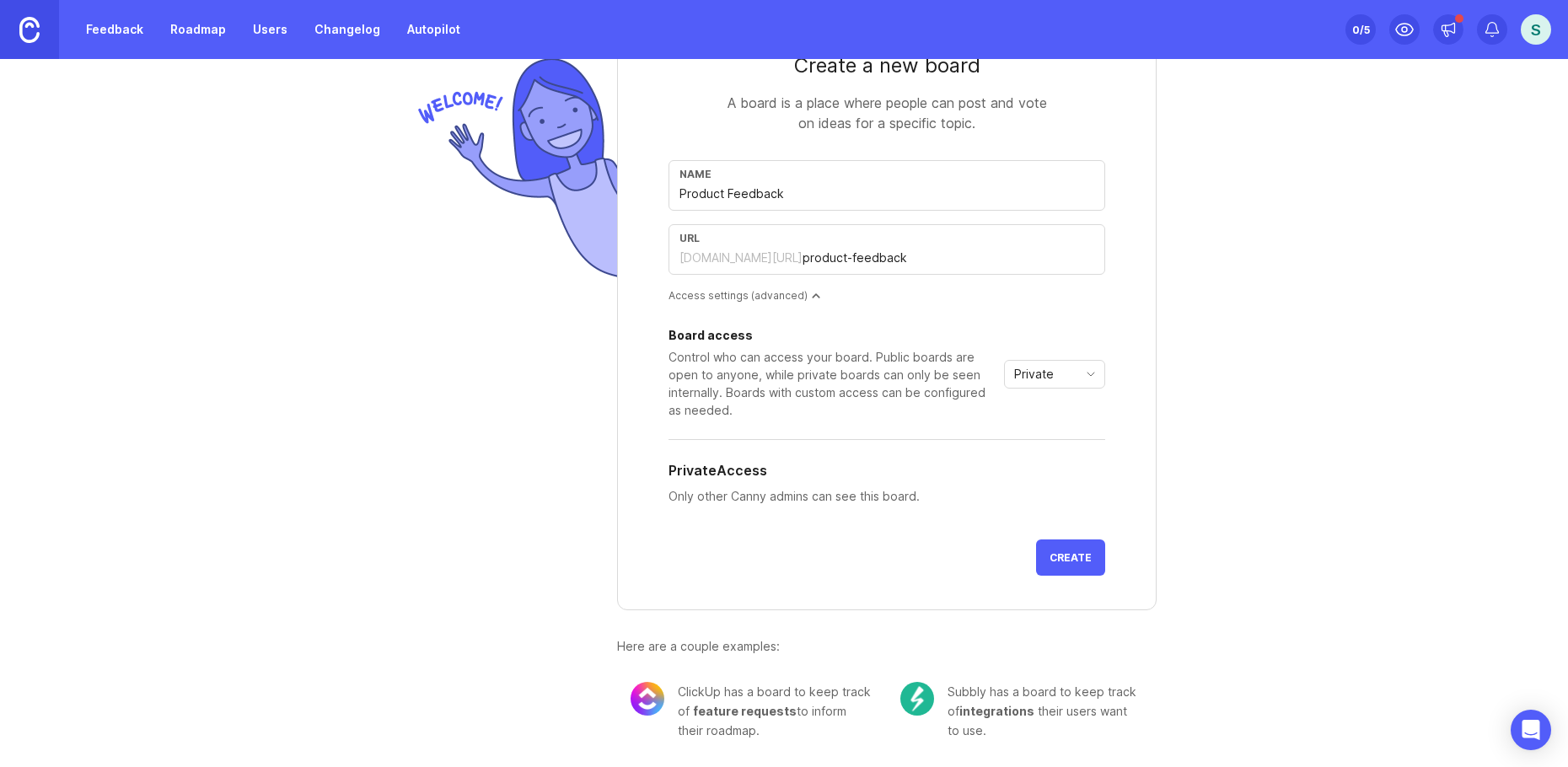
scroll to position [75, 0]
click at [1068, 560] on span "Create" at bounding box center [1070, 558] width 43 height 13
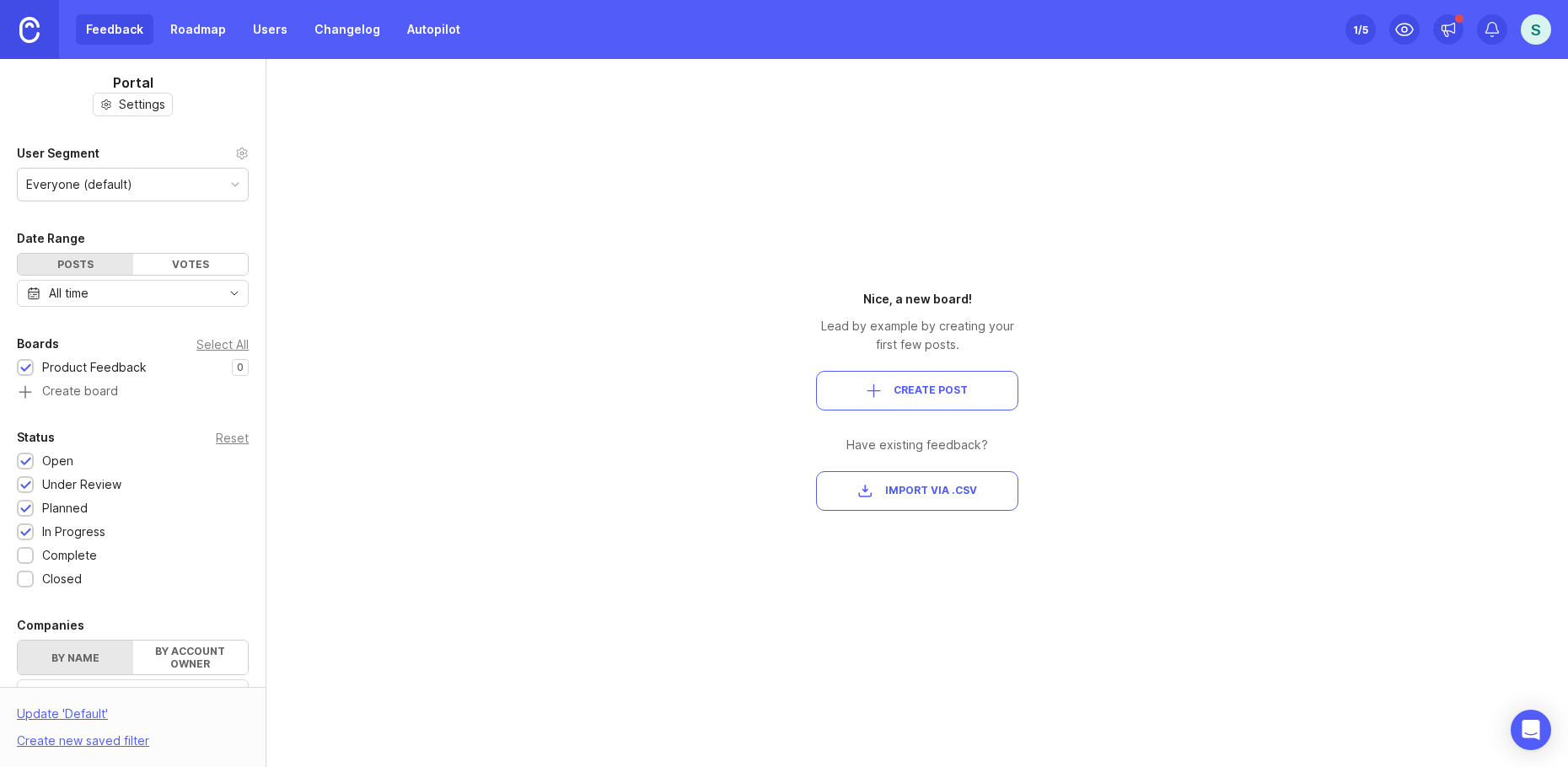
click at [969, 397] on span "Create Post" at bounding box center [917, 391] width 174 height 15
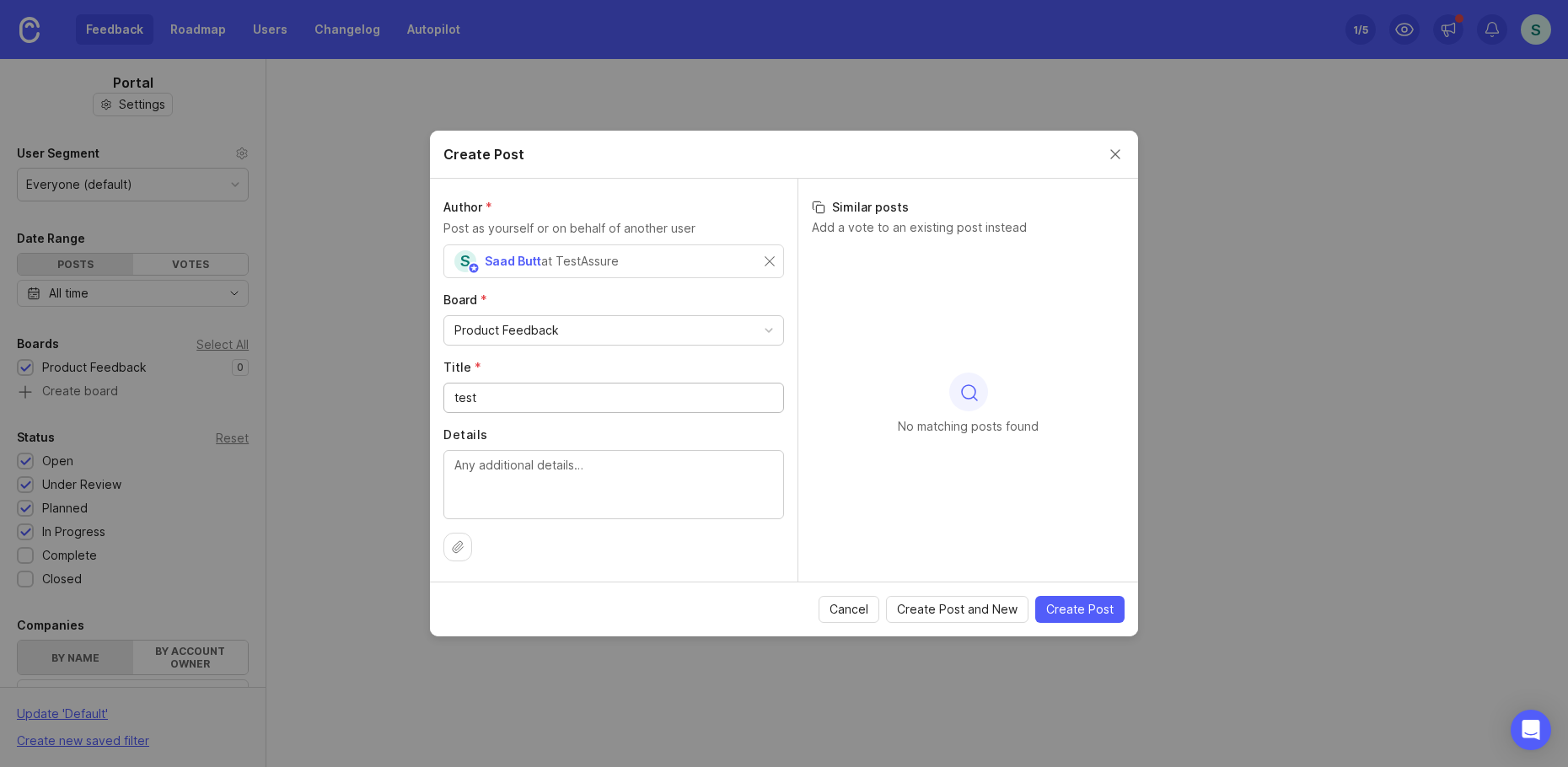
type input "test"
click at [1107, 604] on span "Create Post" at bounding box center [1079, 609] width 67 height 17
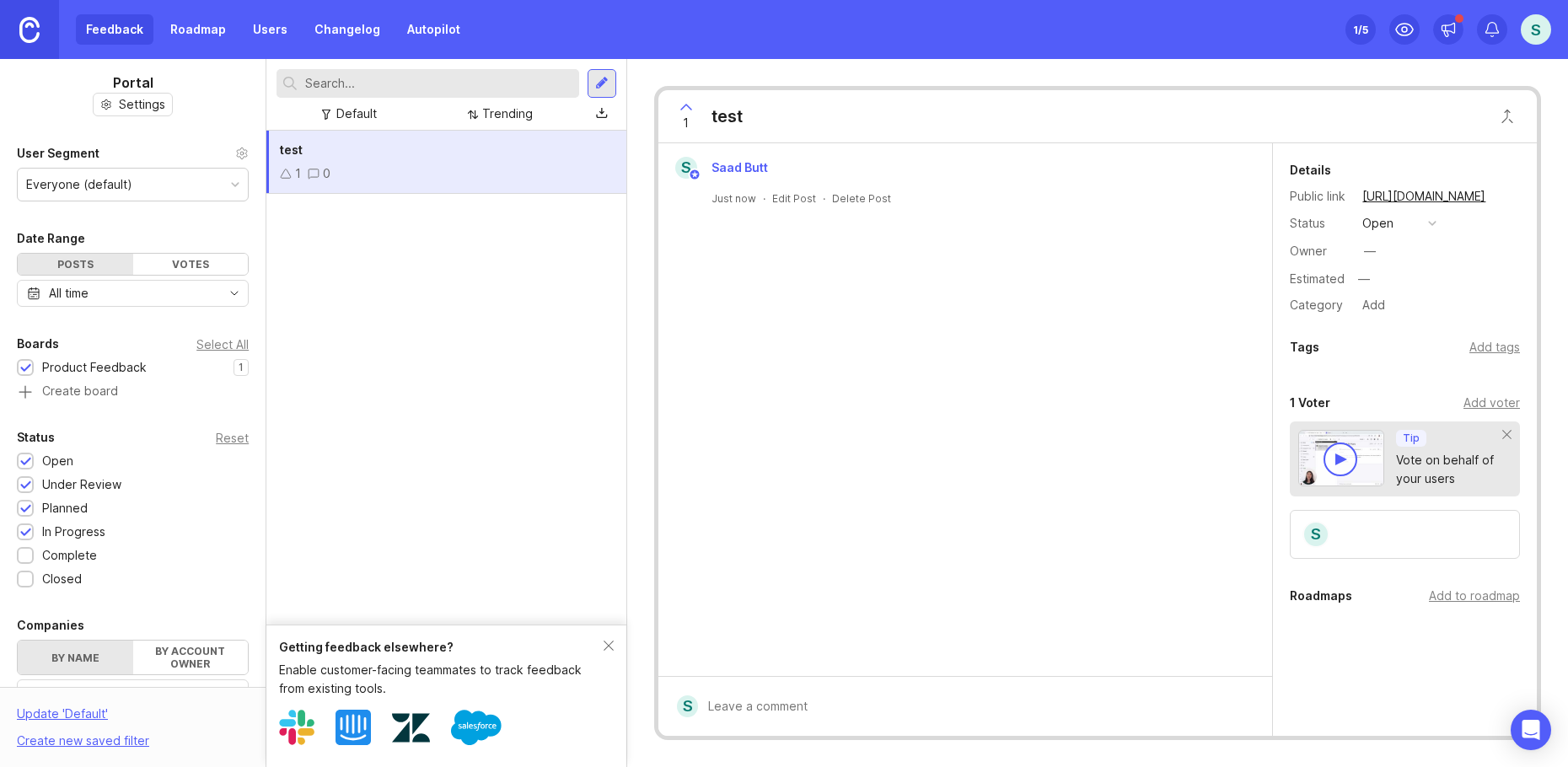
click at [615, 646] on div "Getting feedback elsewhere? Enable customer-facing teammates to track feedback …" at bounding box center [446, 695] width 360 height 142
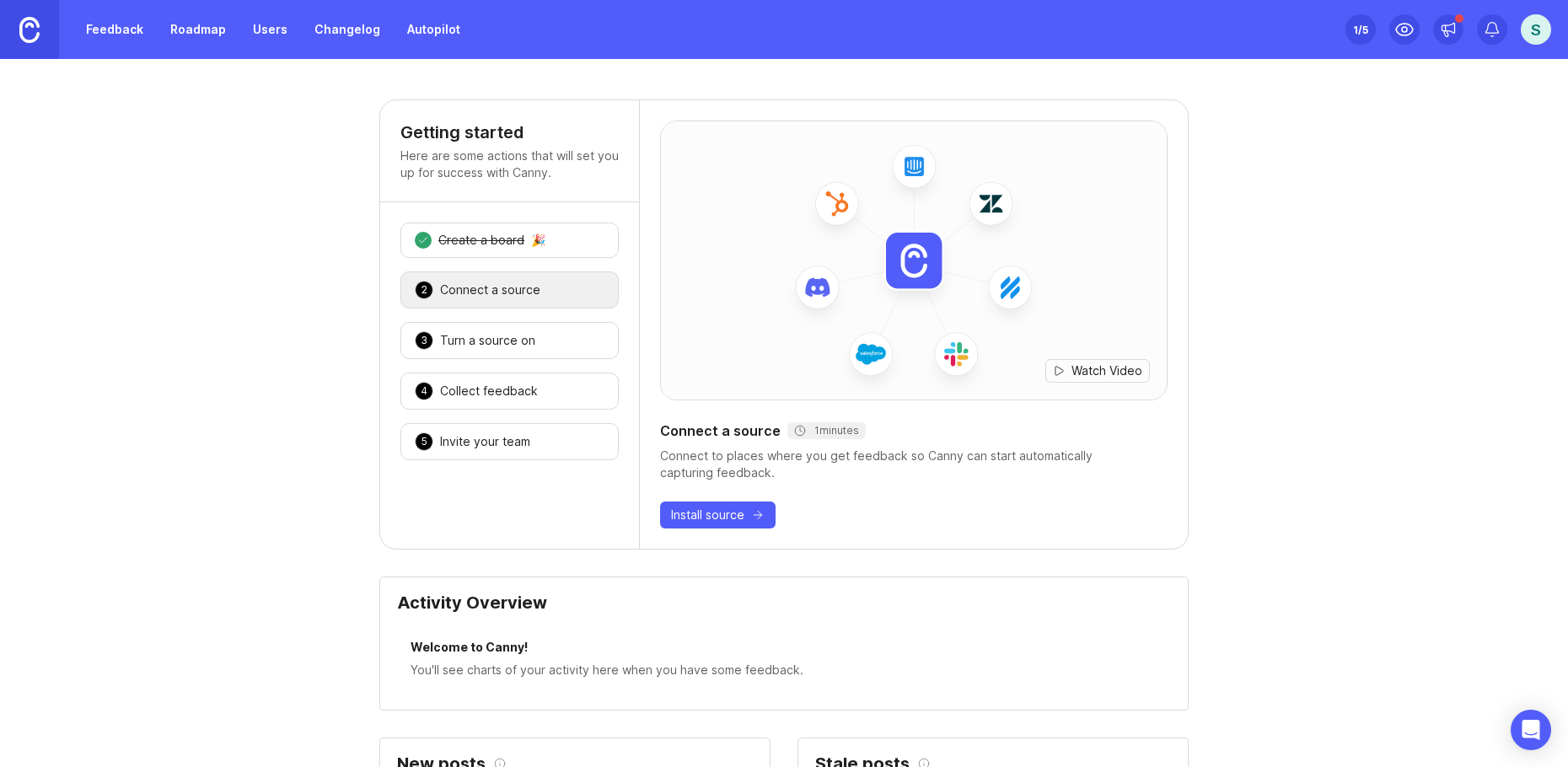
click at [520, 294] on div "Connect a source" at bounding box center [489, 290] width 101 height 17
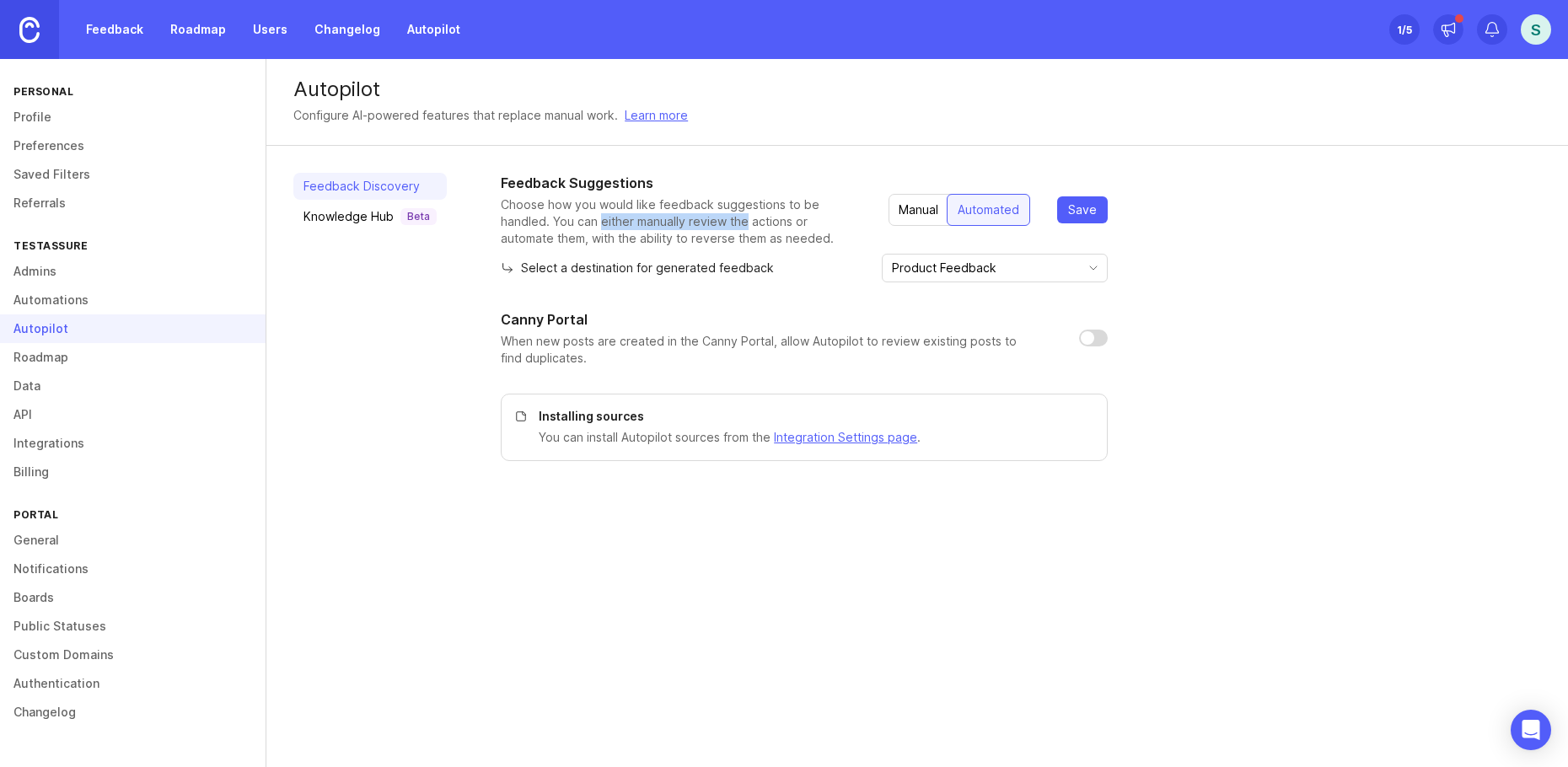
drag, startPoint x: 547, startPoint y: 228, endPoint x: 690, endPoint y: 228, distance: 143.0
click at [690, 228] on p "Choose how you would like feedback suggestions to be handled. You can either ma…" at bounding box center [681, 222] width 361 height 51
click at [757, 225] on p "Choose how you would like feedback suggestions to be handled. You can either ma…" at bounding box center [681, 222] width 361 height 51
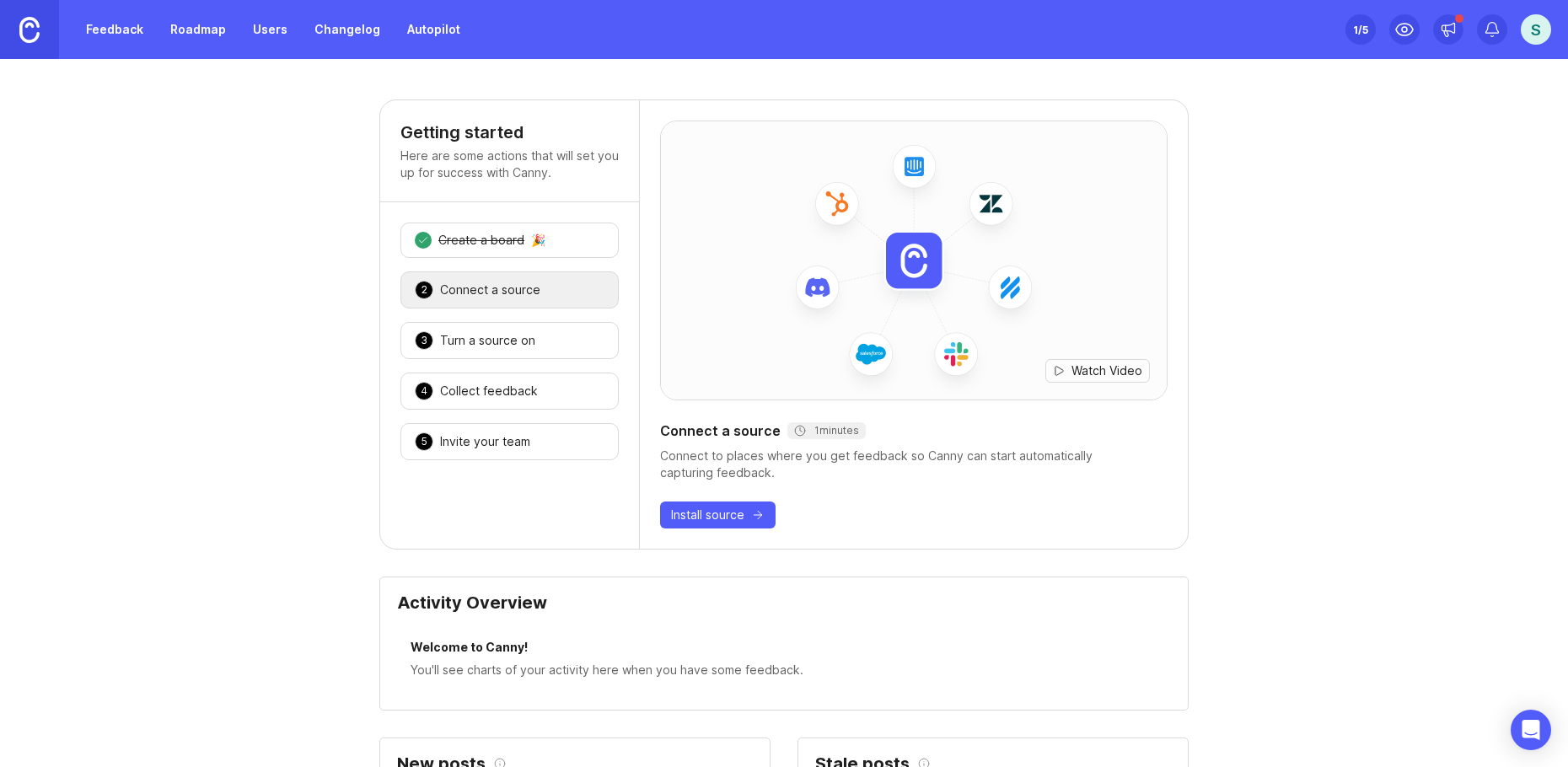
drag, startPoint x: 803, startPoint y: 461, endPoint x: 816, endPoint y: 461, distance: 13.0
click at [808, 461] on div "Connect to places where you get feedback so Canny can start automatically captu…" at bounding box center [914, 464] width 508 height 34
click at [901, 464] on div "Connect to places where you get feedback so Canny can start automatically captu…" at bounding box center [914, 464] width 508 height 34
click at [905, 456] on div "Connect to places where you get feedback so Canny can start automatically captu…" at bounding box center [914, 464] width 508 height 34
click at [895, 459] on div "Connect to places where you get feedback so Canny can start automatically captu…" at bounding box center [914, 464] width 508 height 34
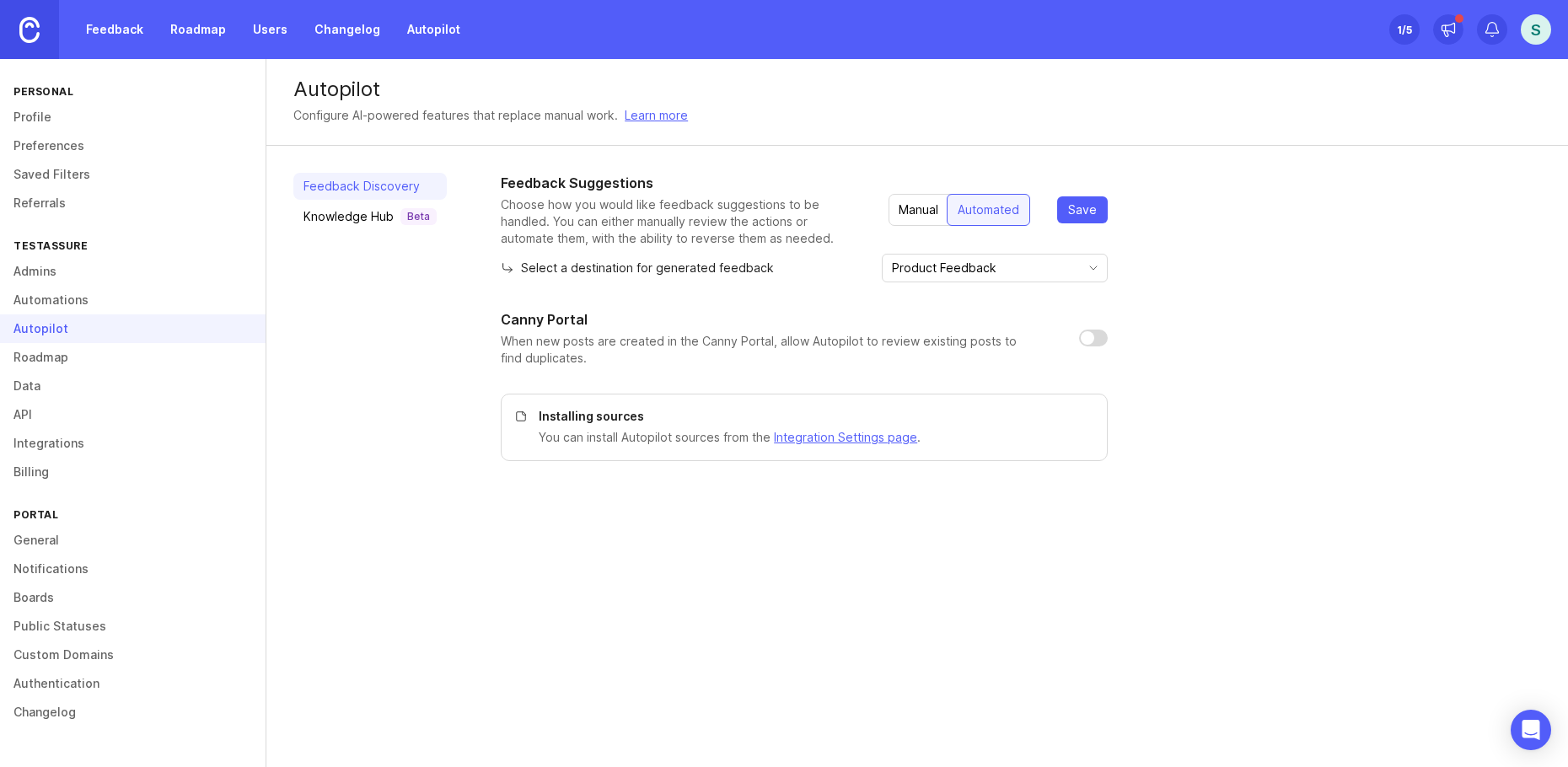
click at [914, 207] on div "Manual" at bounding box center [918, 209] width 60 height 30
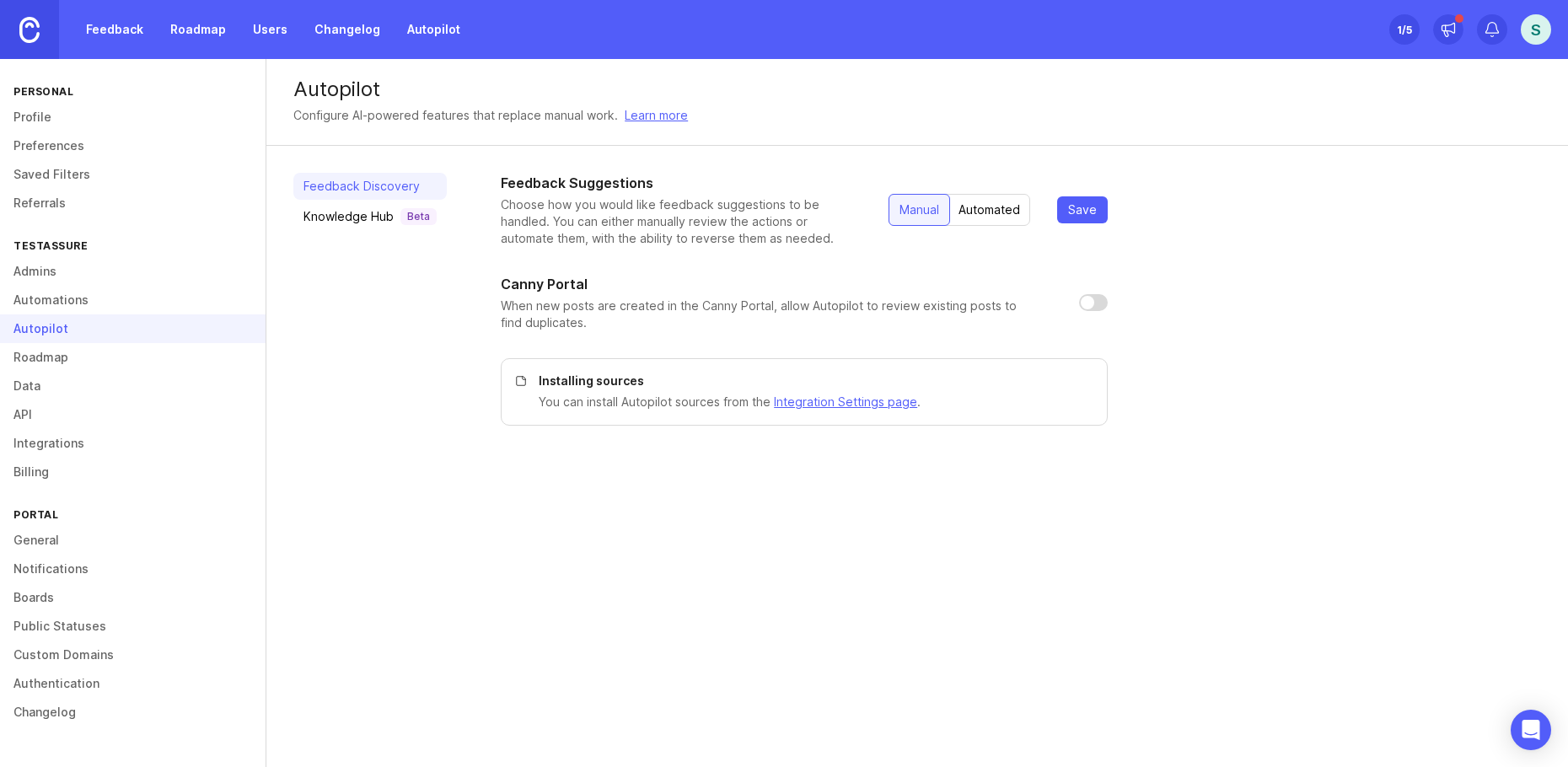
click at [973, 207] on div "Automated" at bounding box center [989, 209] width 82 height 30
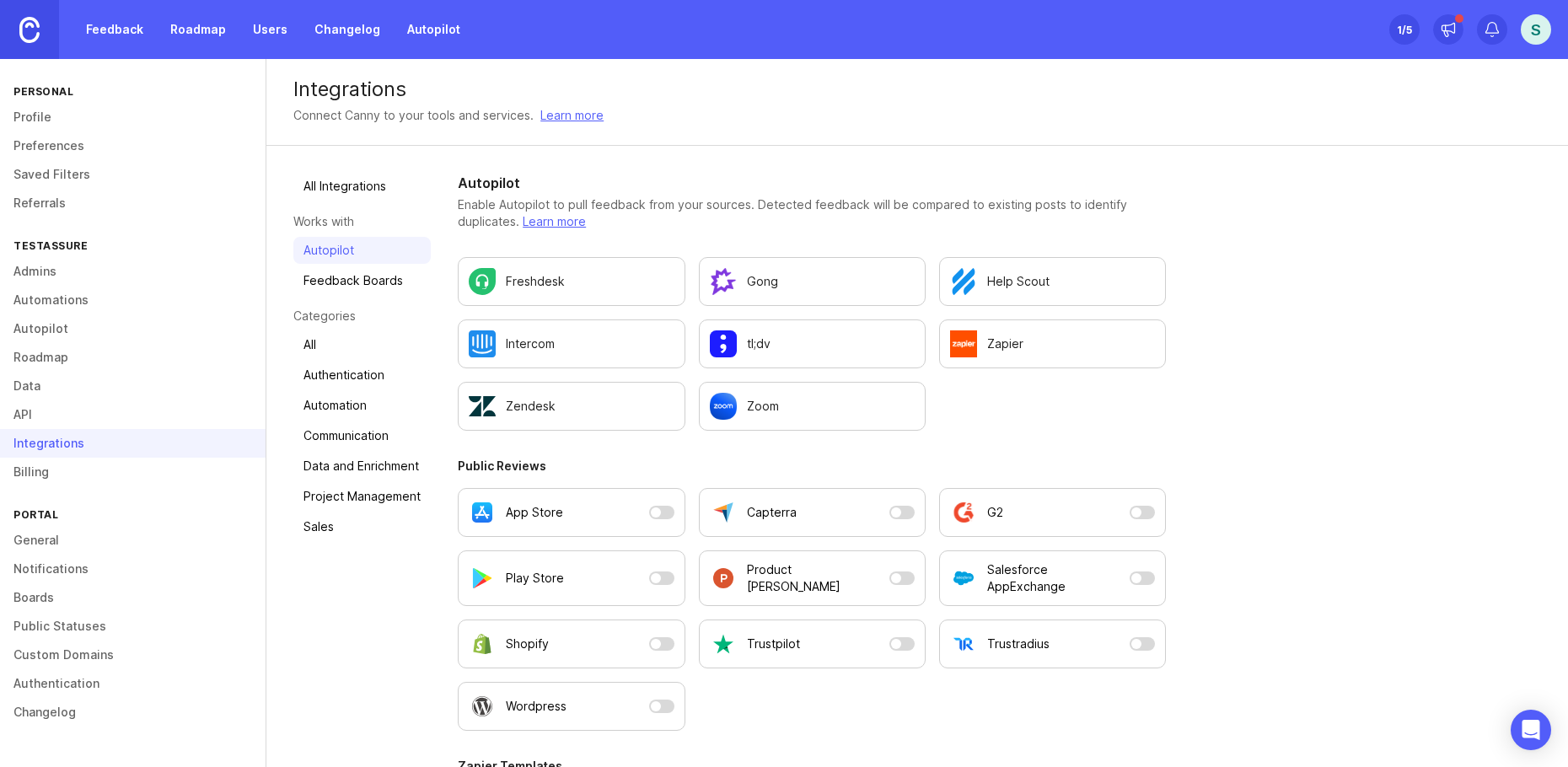
click at [547, 112] on link "Learn more" at bounding box center [572, 115] width 63 height 18
click at [312, 345] on link "All" at bounding box center [363, 345] width 138 height 27
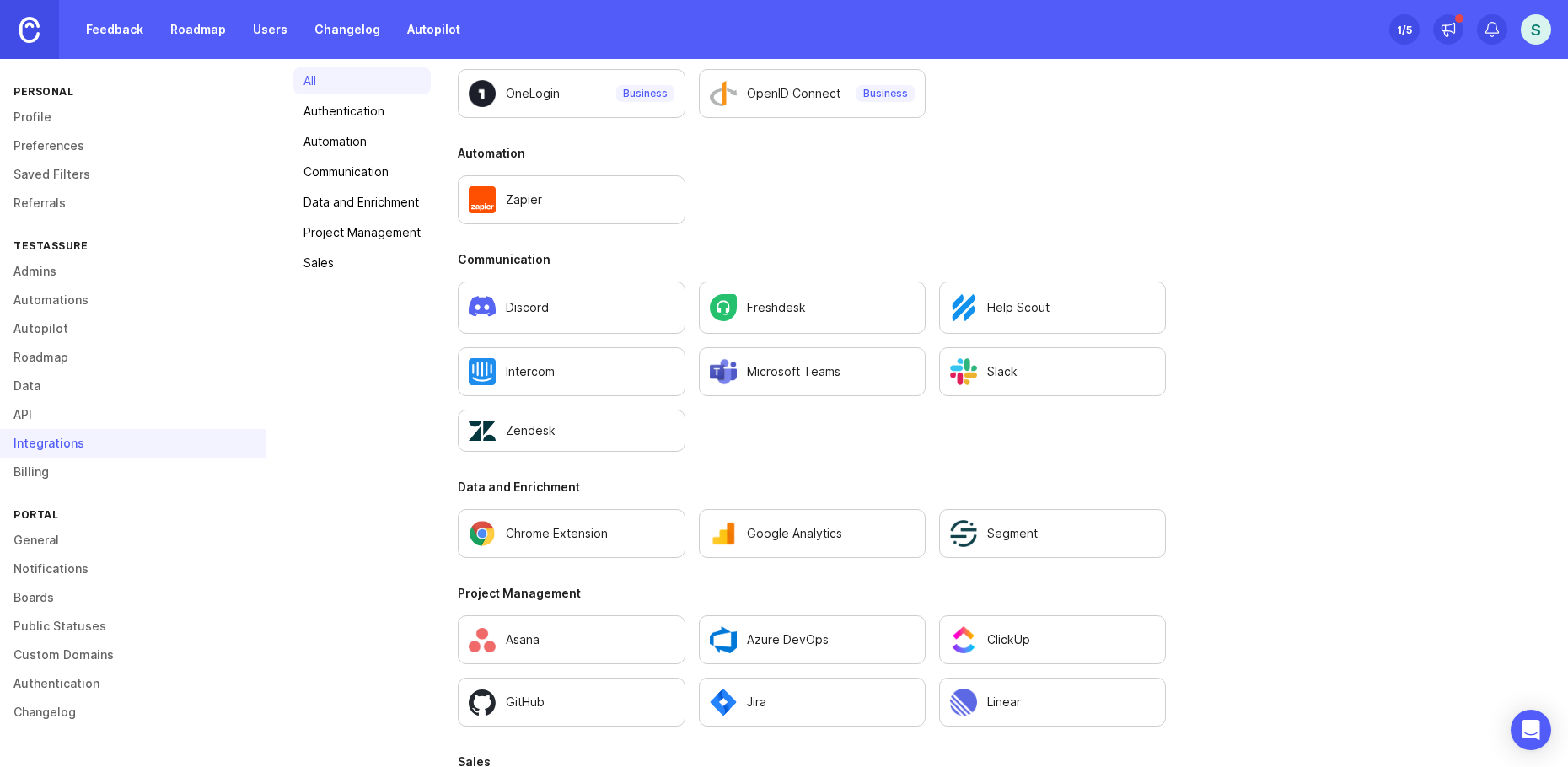
scroll to position [166, 0]
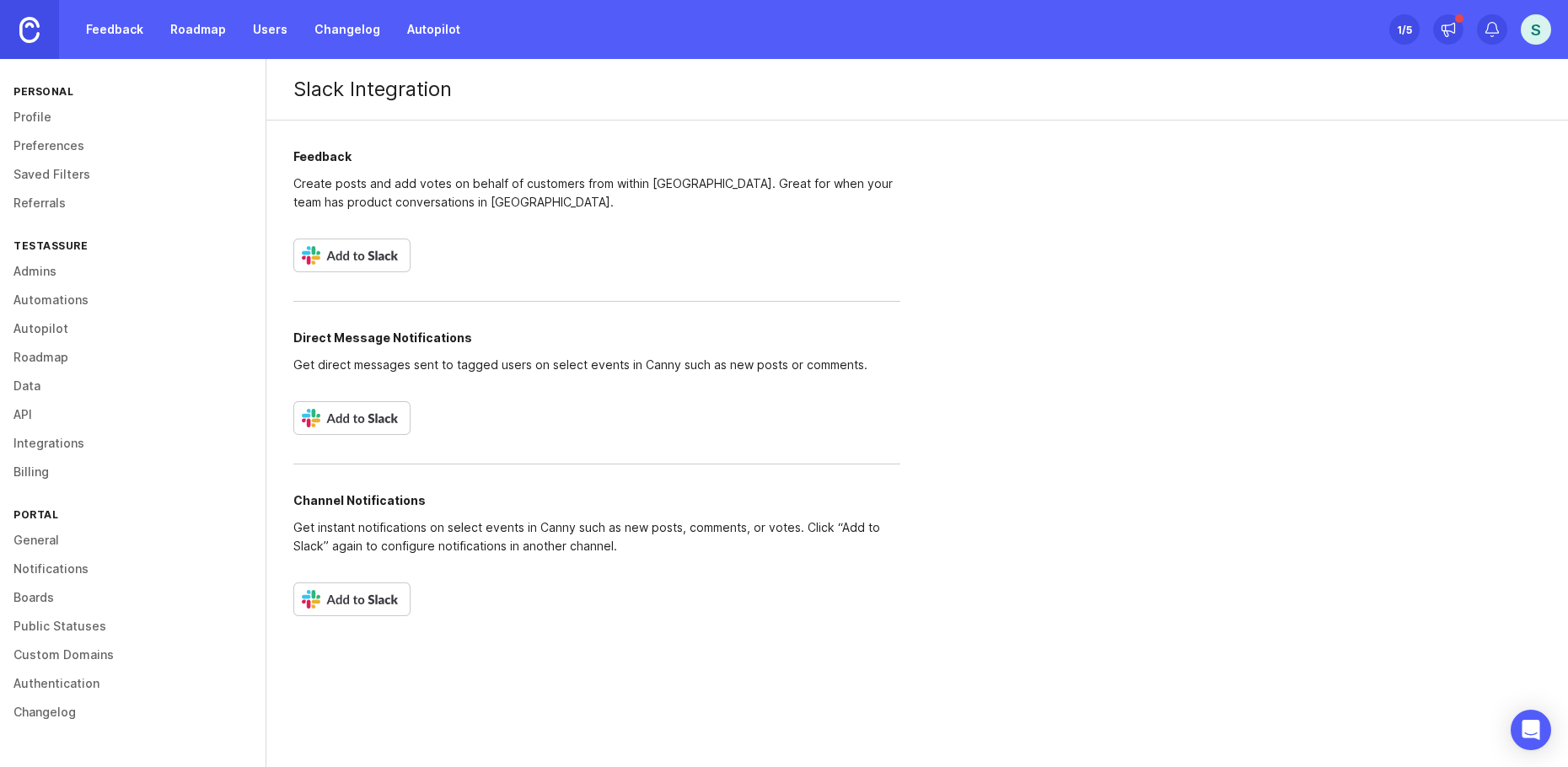
click at [110, 30] on link "Feedback" at bounding box center [115, 29] width 78 height 30
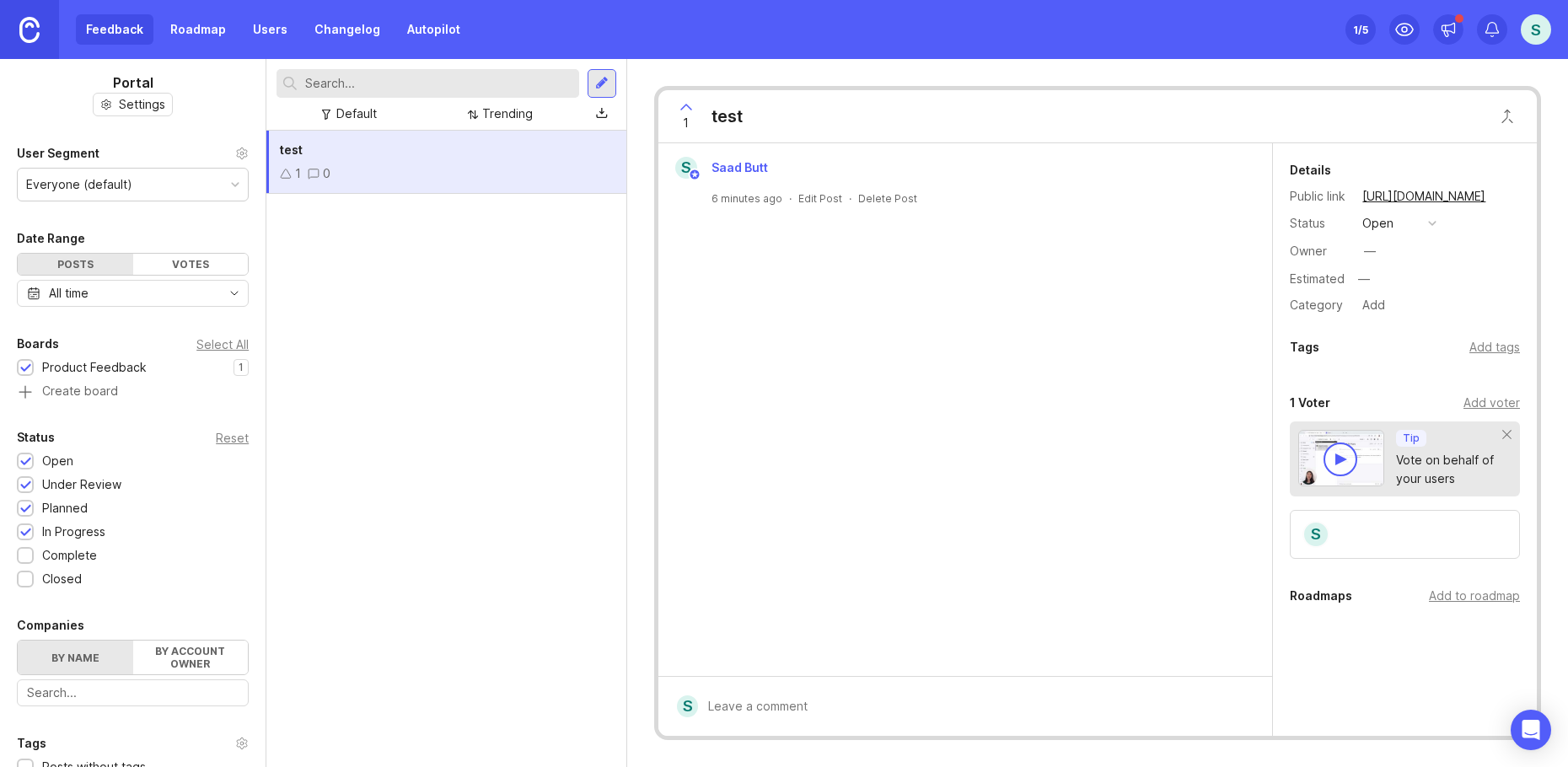
click at [139, 78] on h1 "Portal" at bounding box center [133, 83] width 41 height 20
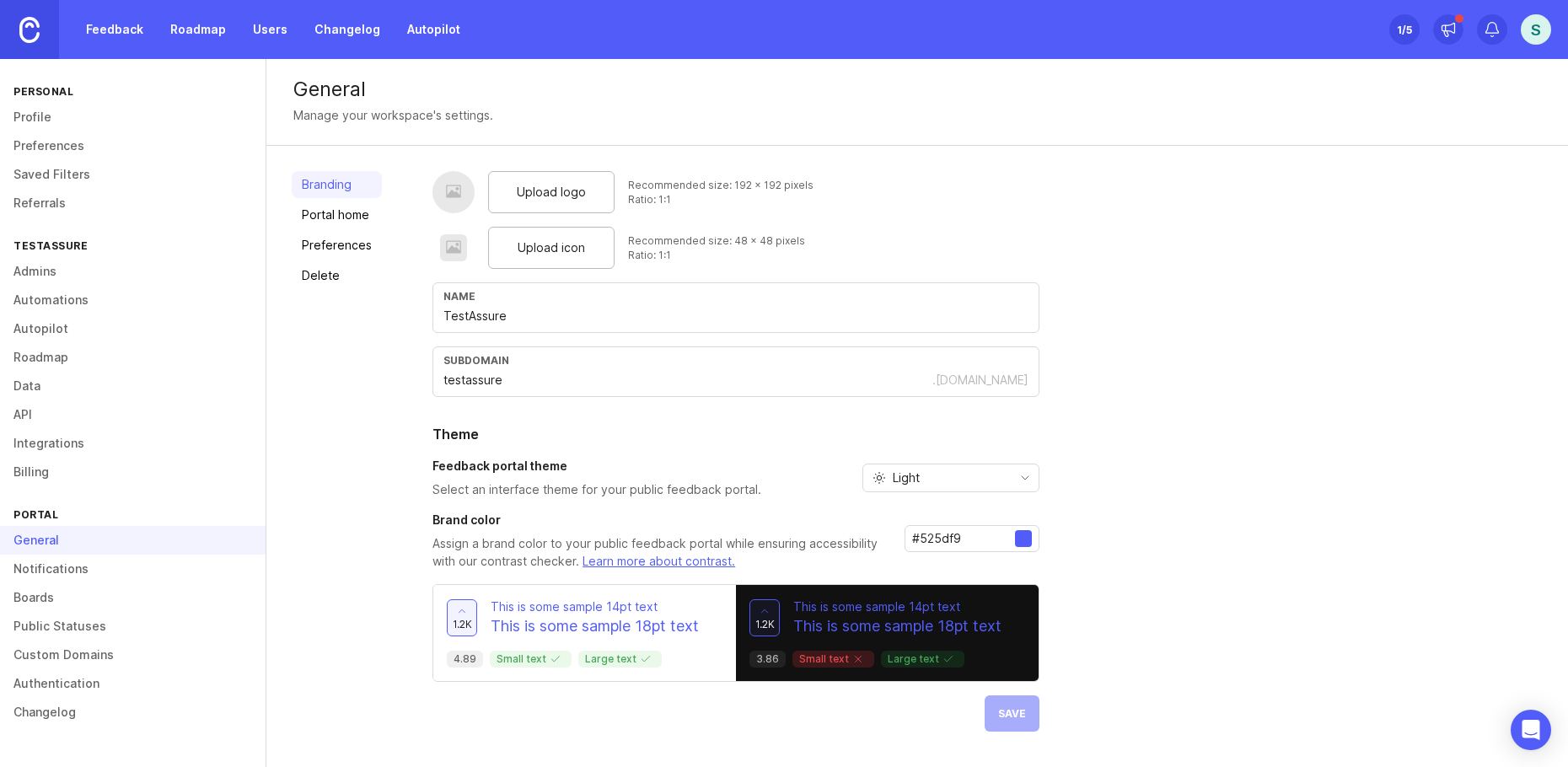
click at [351, 211] on link "Portal home" at bounding box center [337, 215] width 91 height 27
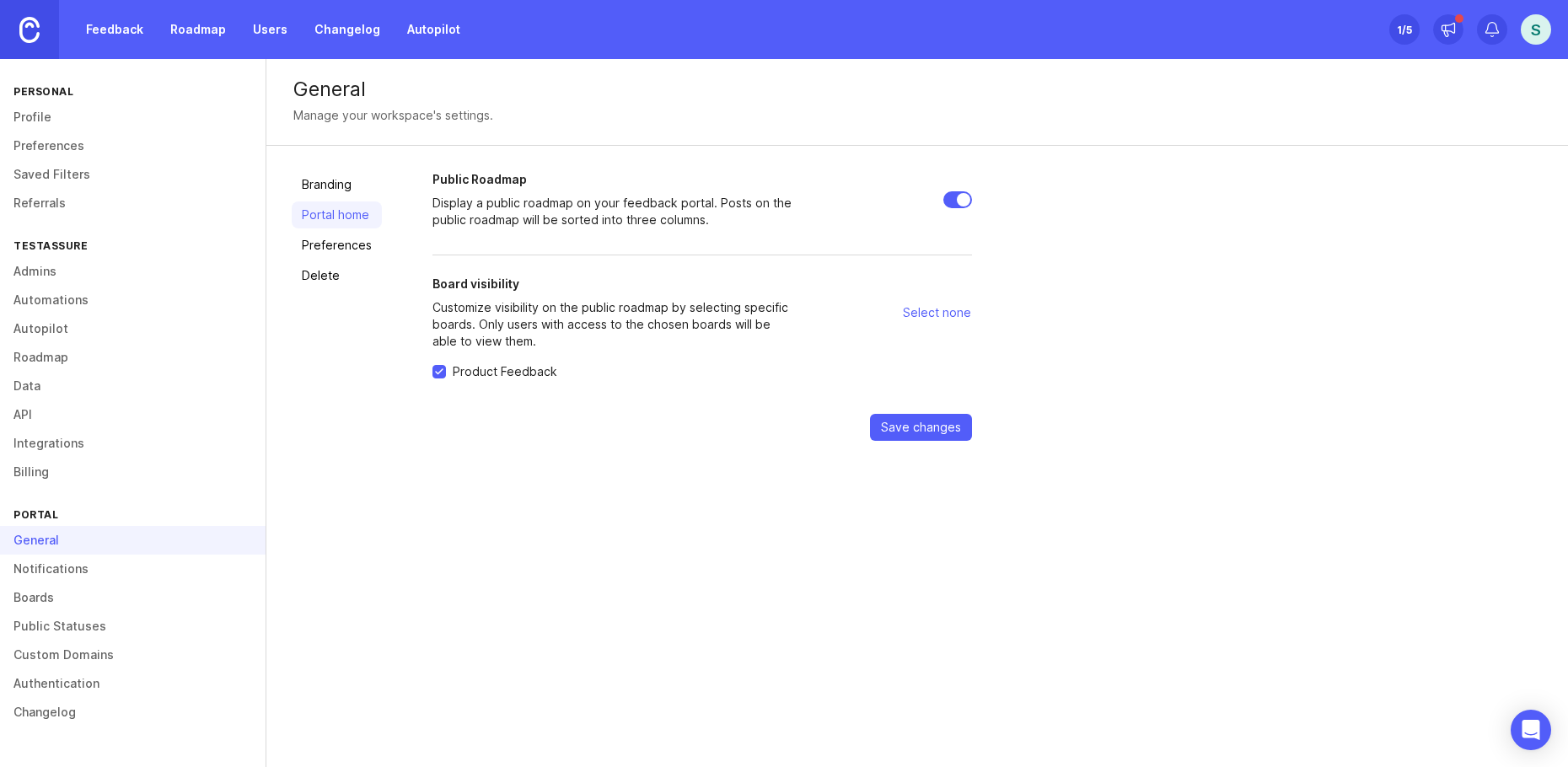
click at [44, 29] on link at bounding box center [29, 29] width 59 height 59
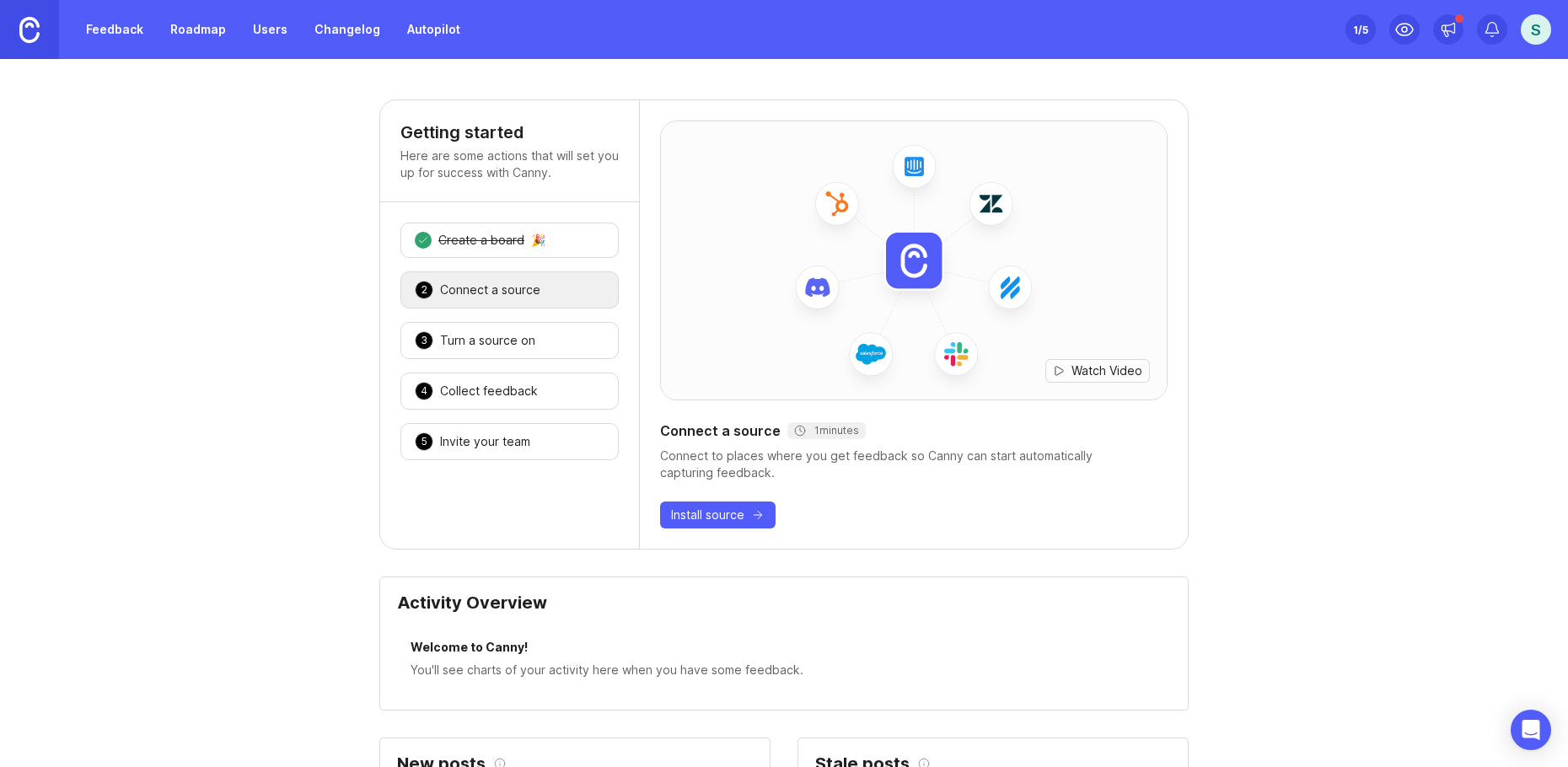
click at [125, 38] on link "Feedback" at bounding box center [115, 29] width 78 height 30
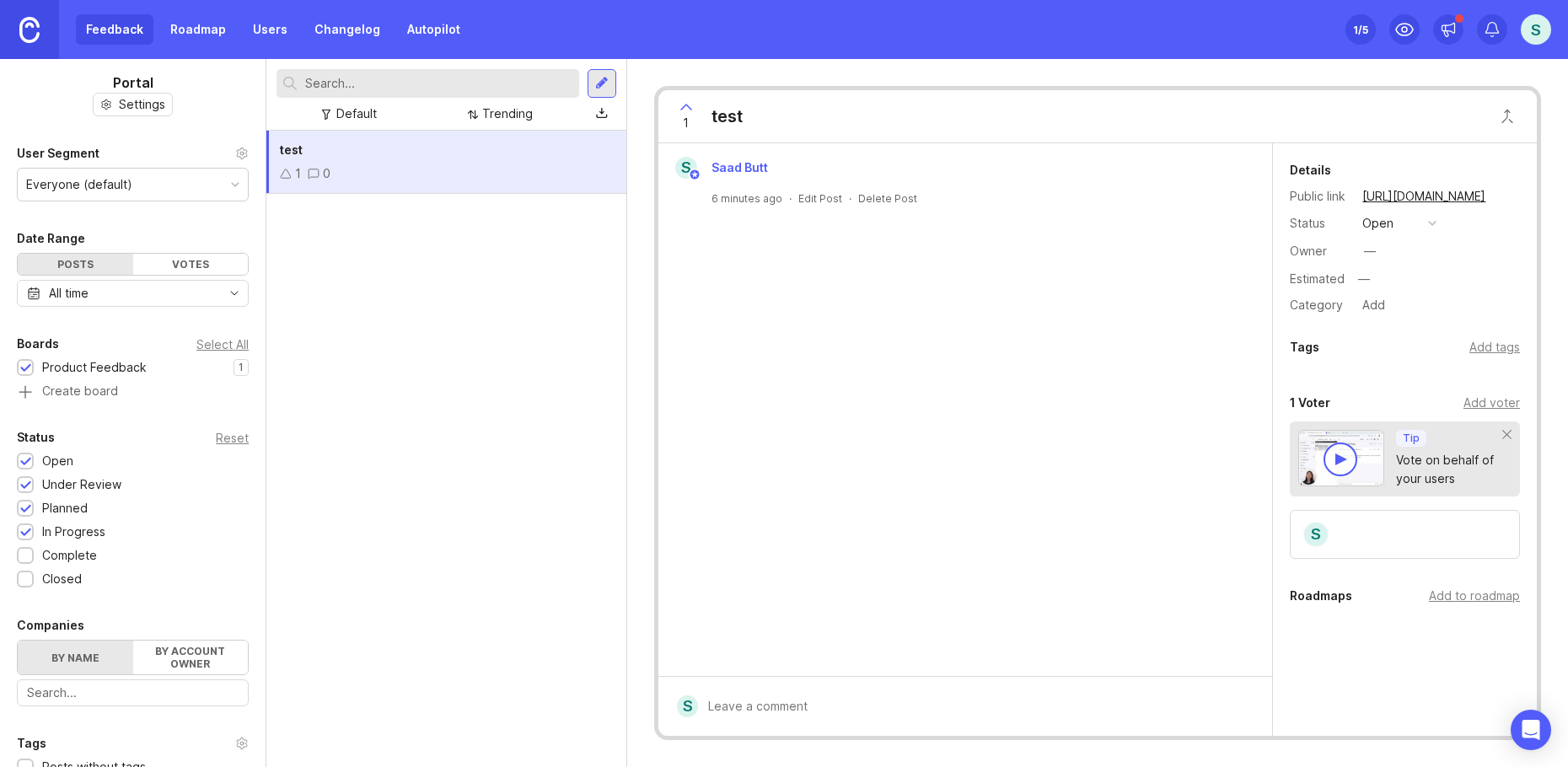
scroll to position [169, 0]
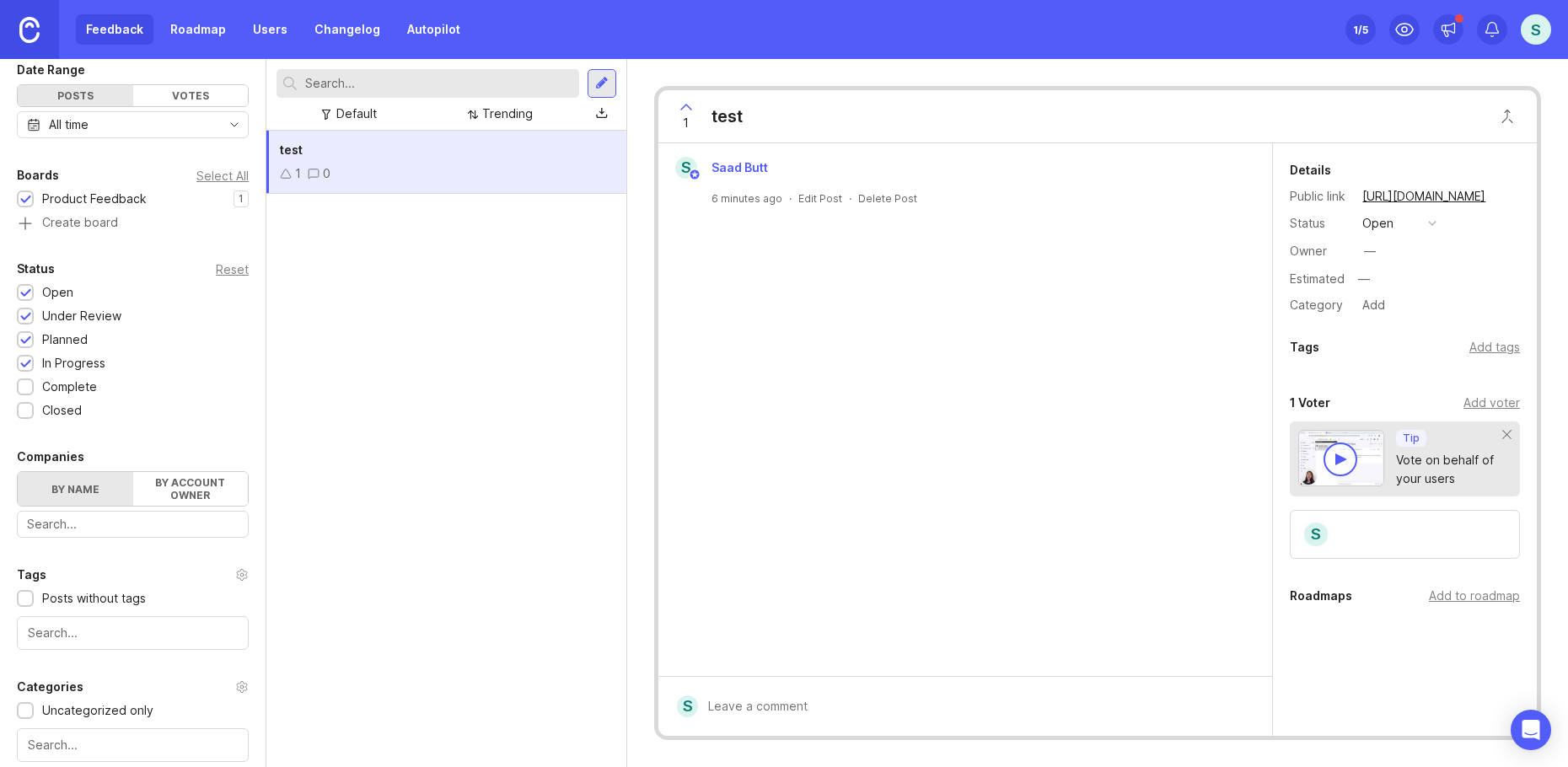
click at [30, 396] on div "Status Reset Open 1 Under Review 1 Planned 1 In Progress 1 Complete 1 Closed 1" at bounding box center [132, 340] width 266 height 161
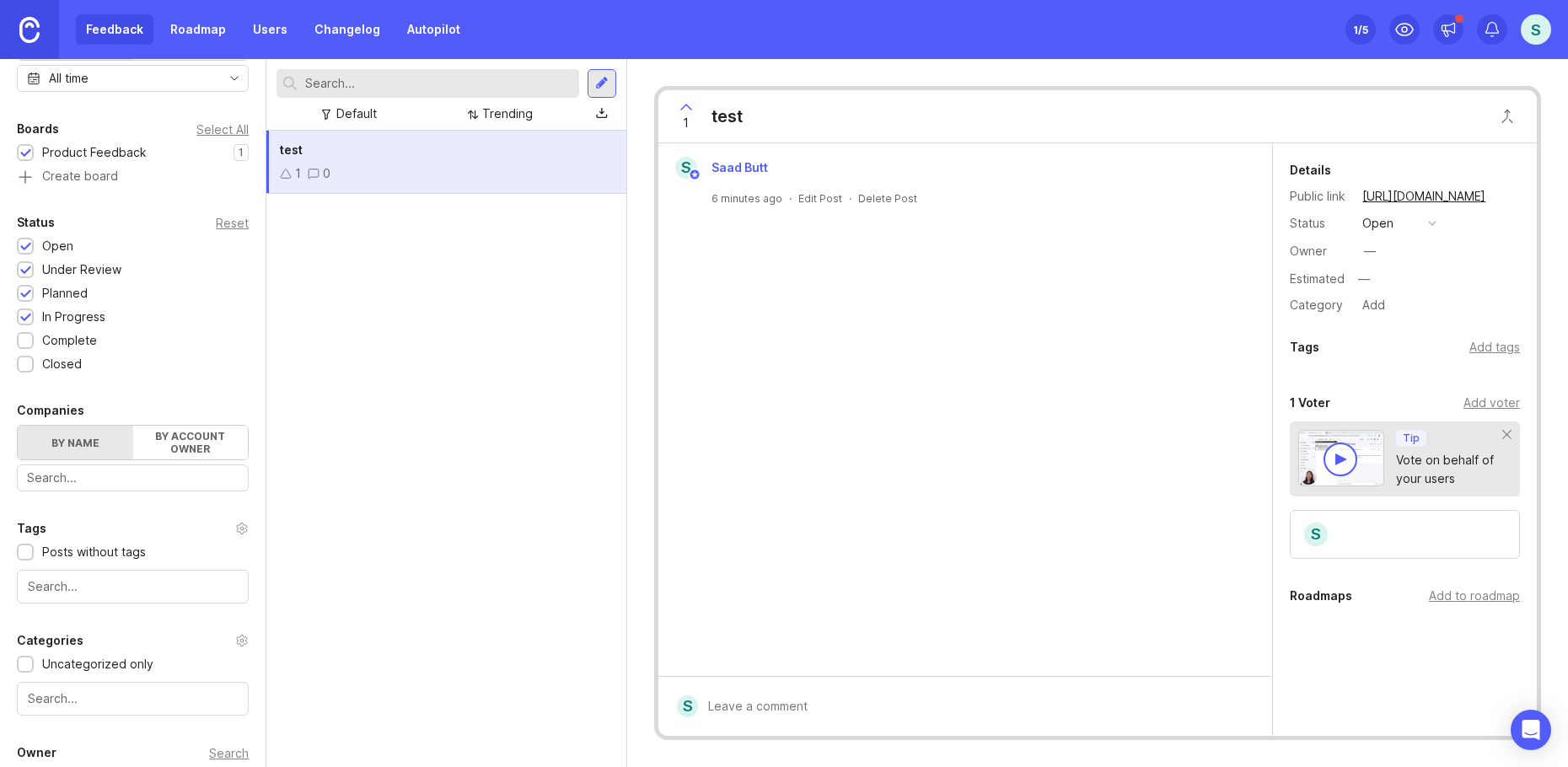
scroll to position [301, 0]
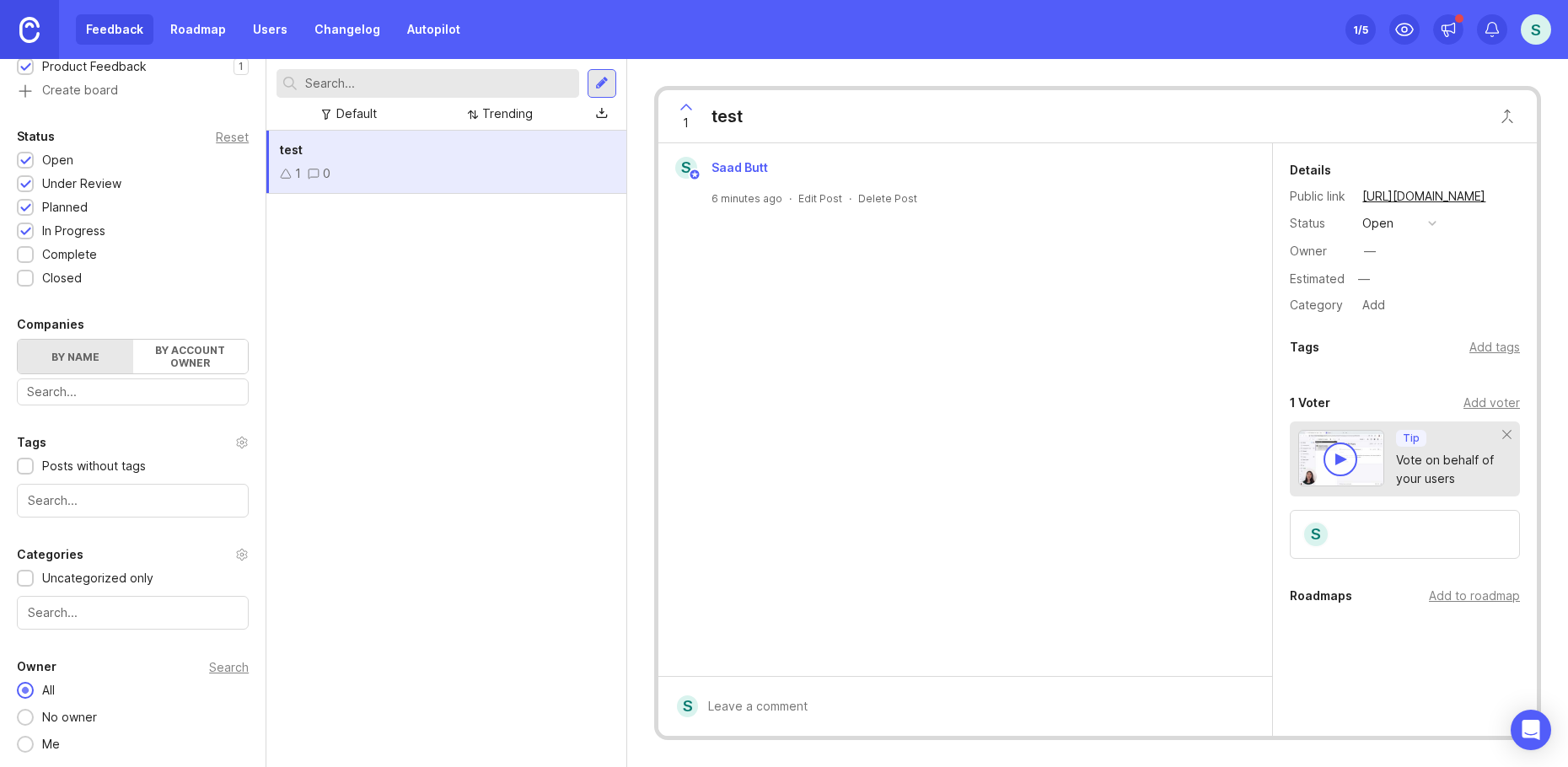
click at [131, 392] on input "text" at bounding box center [132, 392] width 211 height 18
click at [187, 361] on label "By account owner" at bounding box center [190, 356] width 115 height 34
click at [18, 340] on input "By account owner" at bounding box center [18, 340] width 0 height 0
click at [53, 361] on label "By name" at bounding box center [75, 356] width 115 height 34
click at [18, 340] on input "By name" at bounding box center [18, 340] width 0 height 0
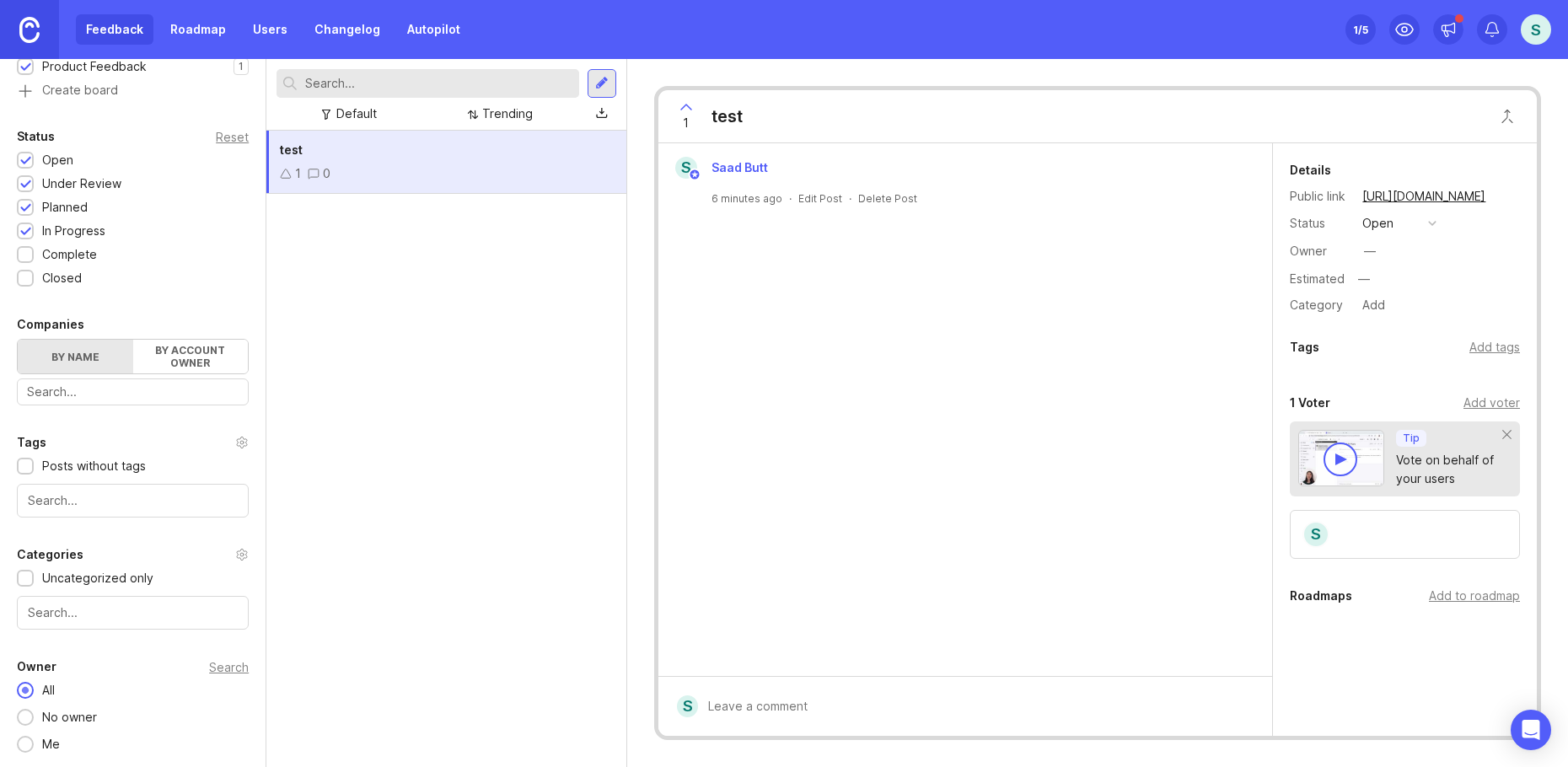
click at [389, 156] on div "test" at bounding box center [446, 150] width 333 height 18
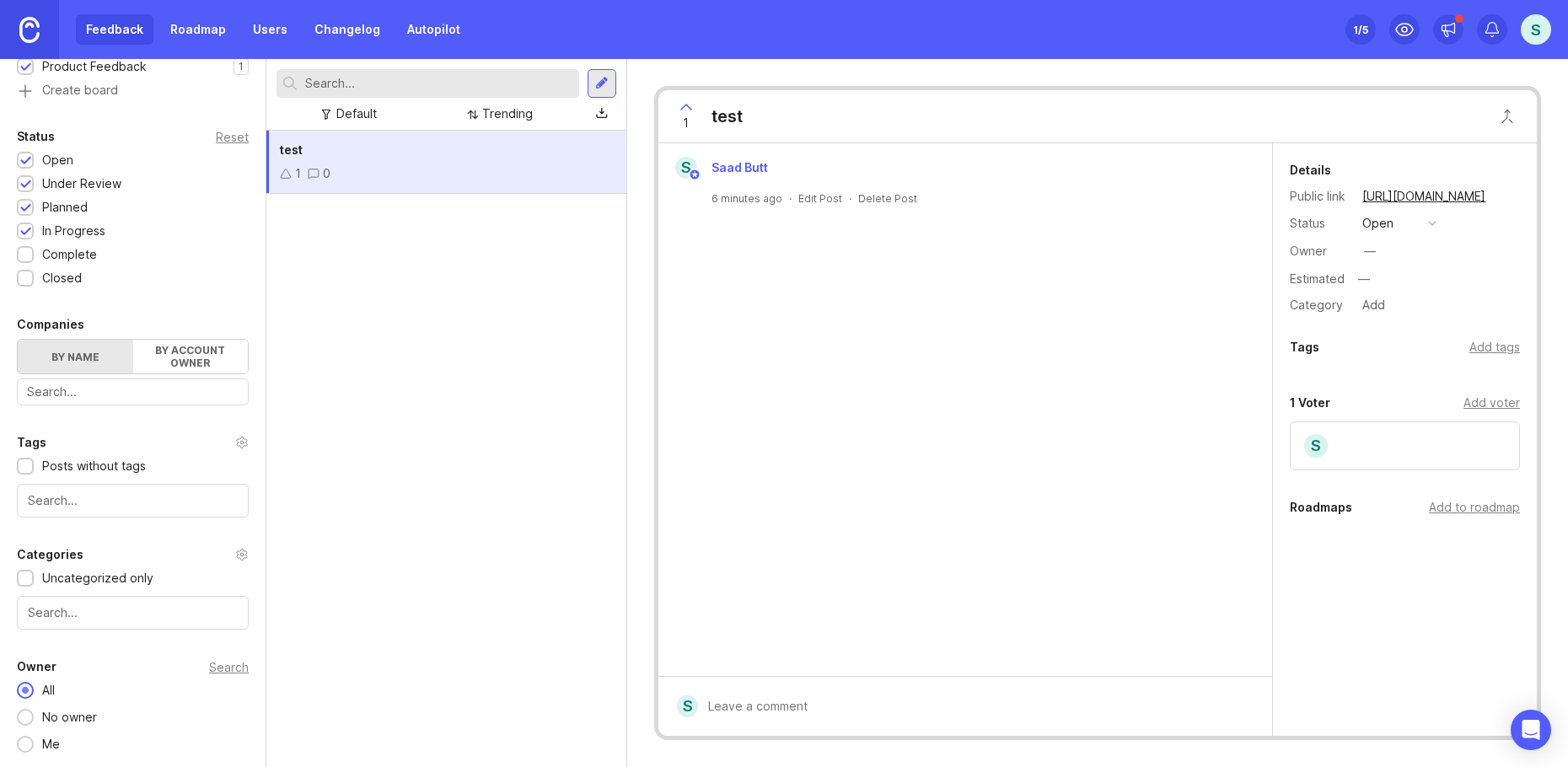
click at [742, 114] on div "test" at bounding box center [727, 116] width 31 height 24
click at [740, 114] on div "test" at bounding box center [727, 116] width 31 height 24
click at [680, 106] on icon at bounding box center [686, 107] width 20 height 20
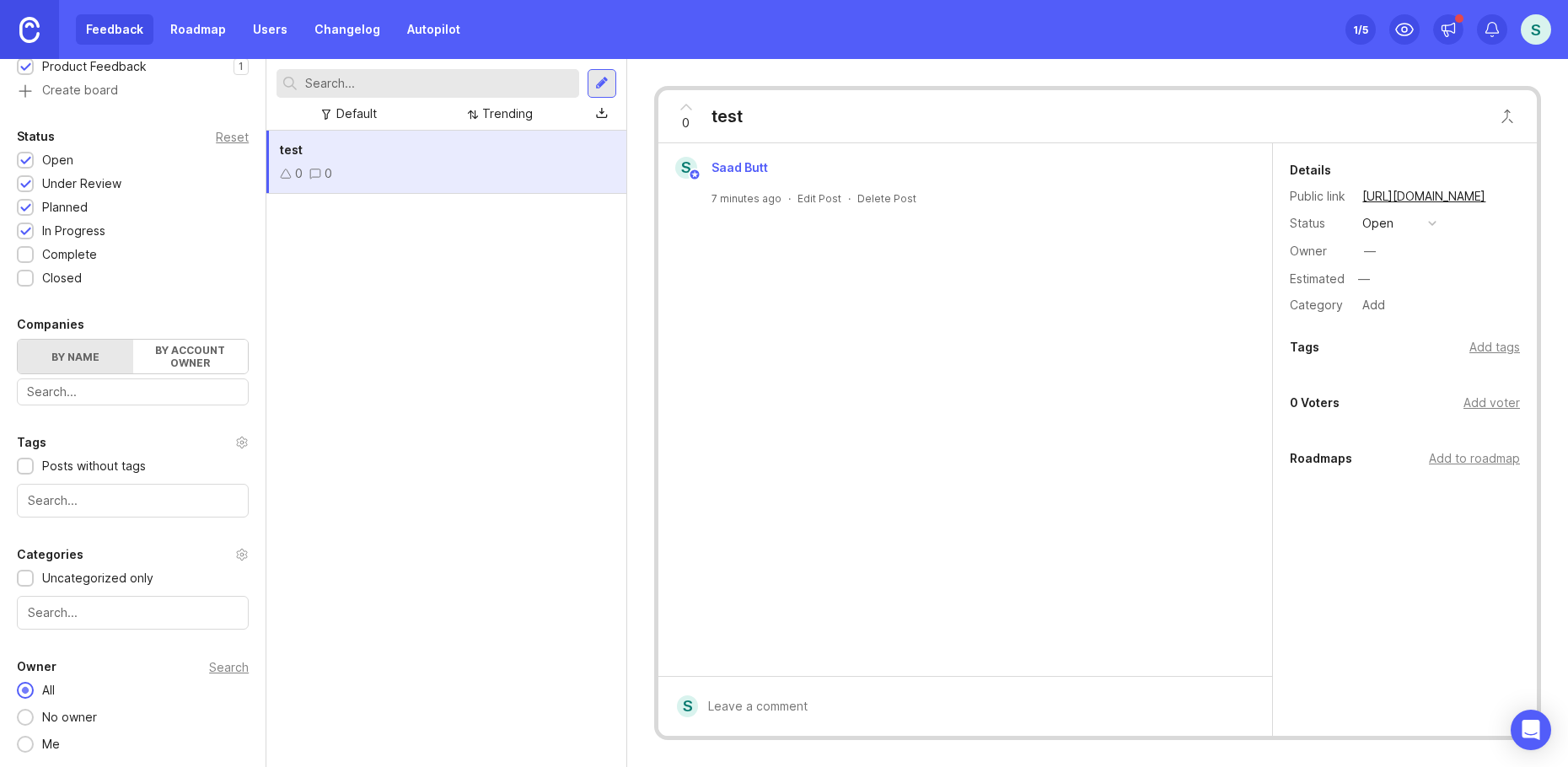
click at [597, 80] on div at bounding box center [602, 83] width 14 height 15
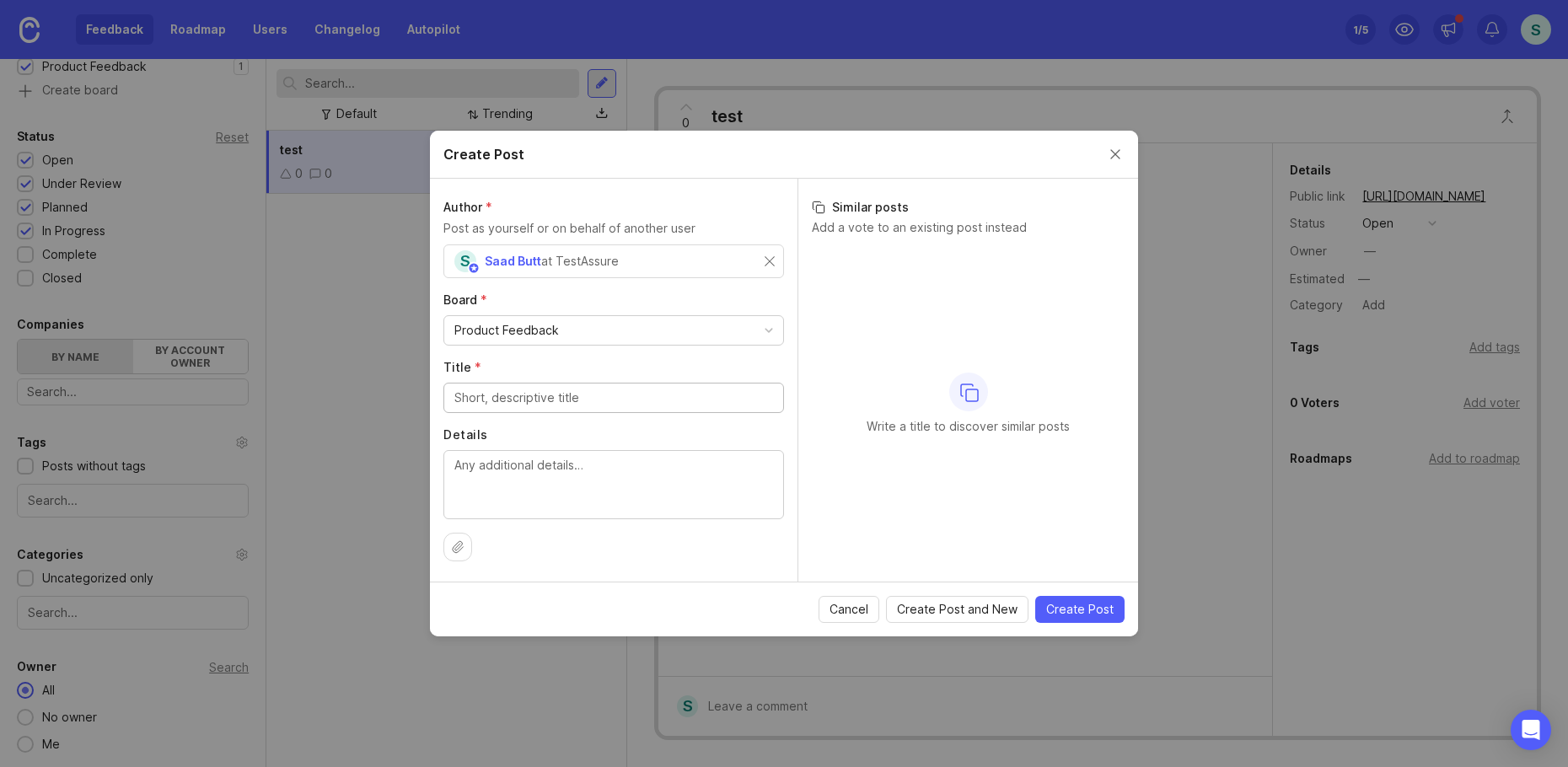
click at [593, 326] on div "Product Feedback" at bounding box center [614, 331] width 339 height 29
click at [573, 406] on input "Title *" at bounding box center [614, 398] width 319 height 18
click at [856, 610] on span "Cancel" at bounding box center [848, 609] width 39 height 17
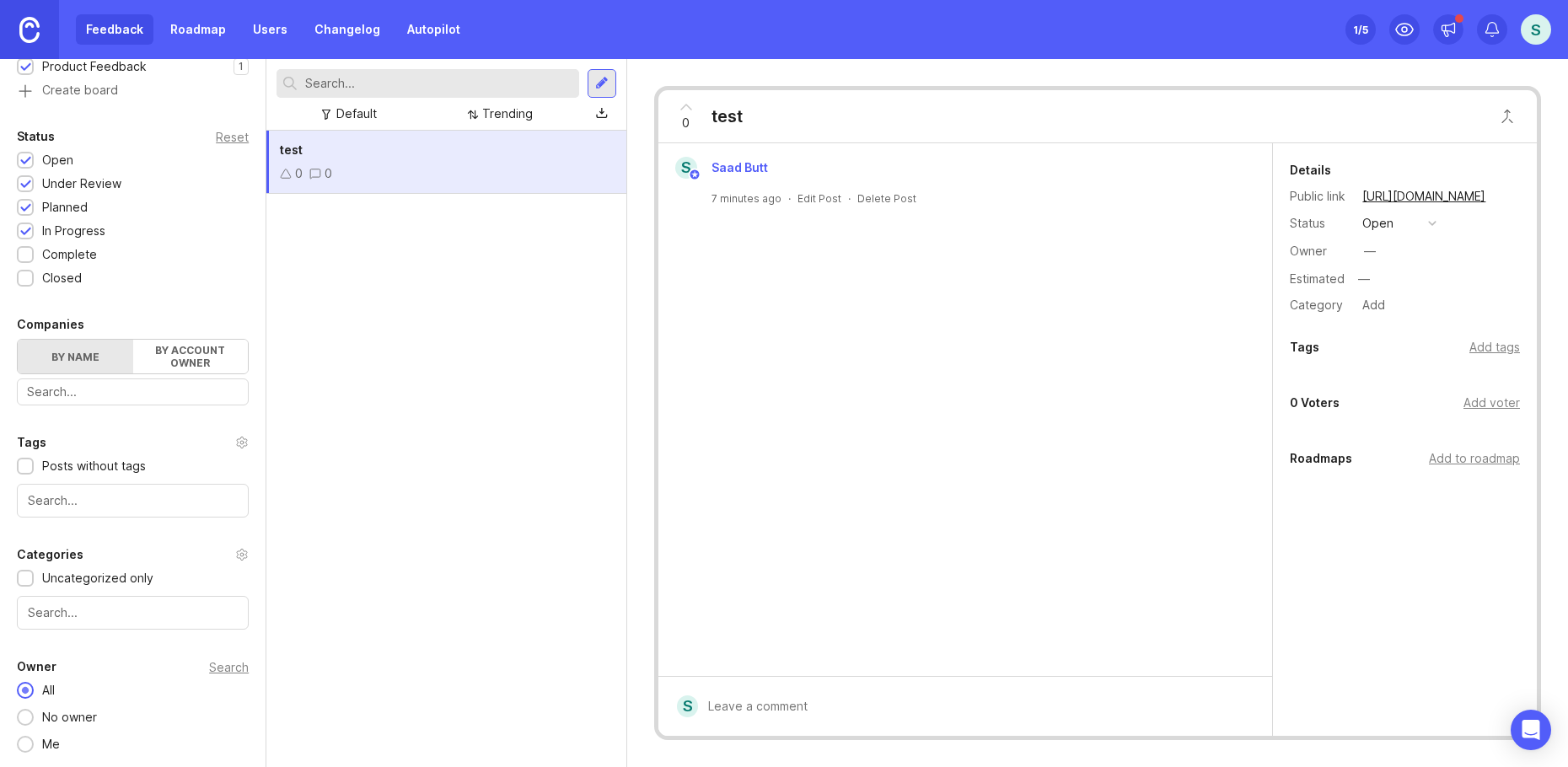
drag, startPoint x: 1536, startPoint y: 725, endPoint x: 1536, endPoint y: 585, distance: 140.0
click at [1536, 585] on body "Feedback Roadmap Users Changelog Autopilot Set up Canny 1 /5 S Portal Settings …" at bounding box center [784, 384] width 1568 height 767
click at [747, 163] on span "Saad Butt" at bounding box center [740, 168] width 56 height 15
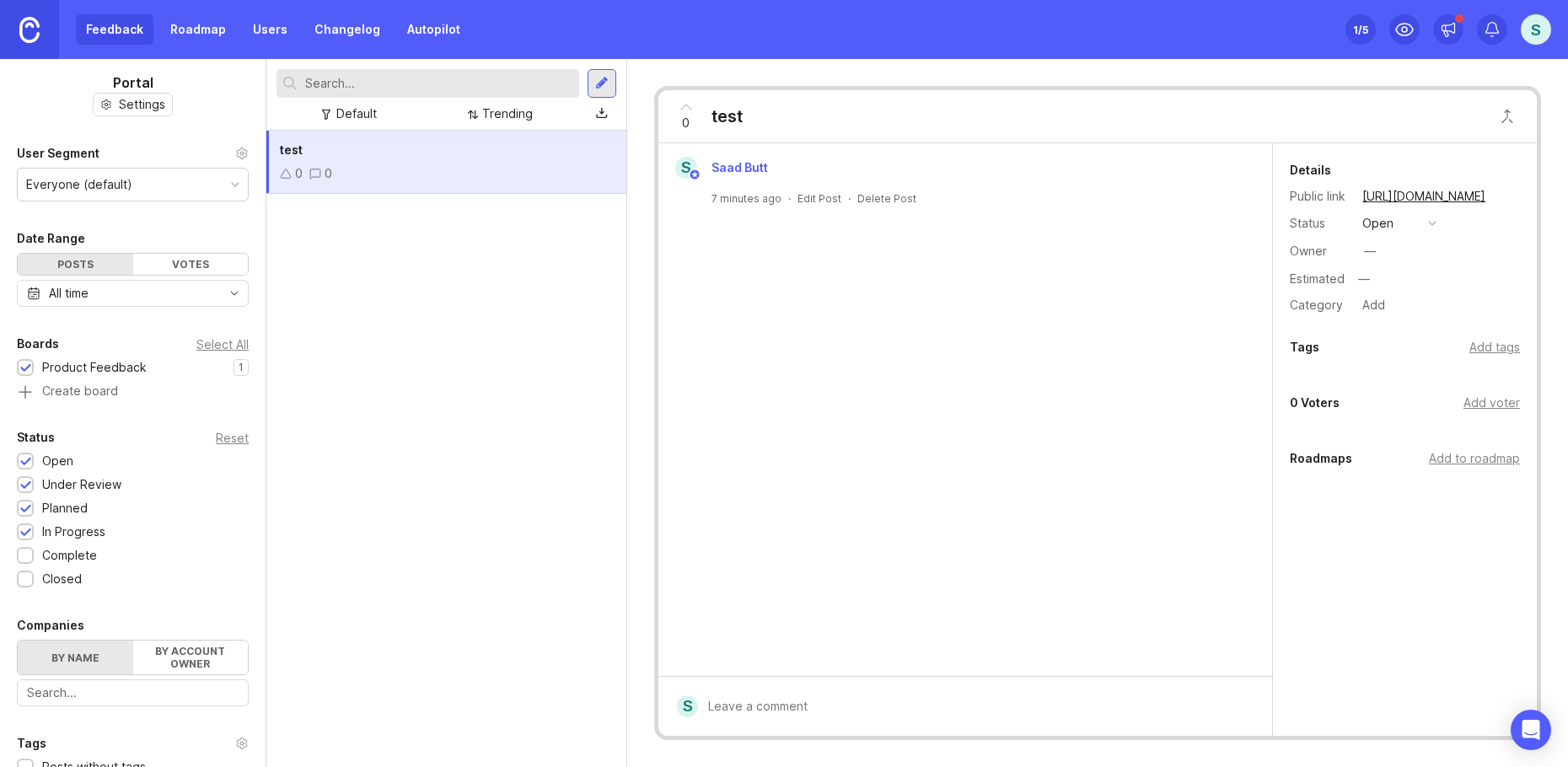
click at [728, 113] on div "test" at bounding box center [727, 116] width 31 height 24
click at [338, 143] on div "test" at bounding box center [446, 150] width 333 height 18
click at [284, 154] on span "test" at bounding box center [291, 150] width 23 height 15
click at [285, 152] on span "test" at bounding box center [291, 150] width 23 height 15
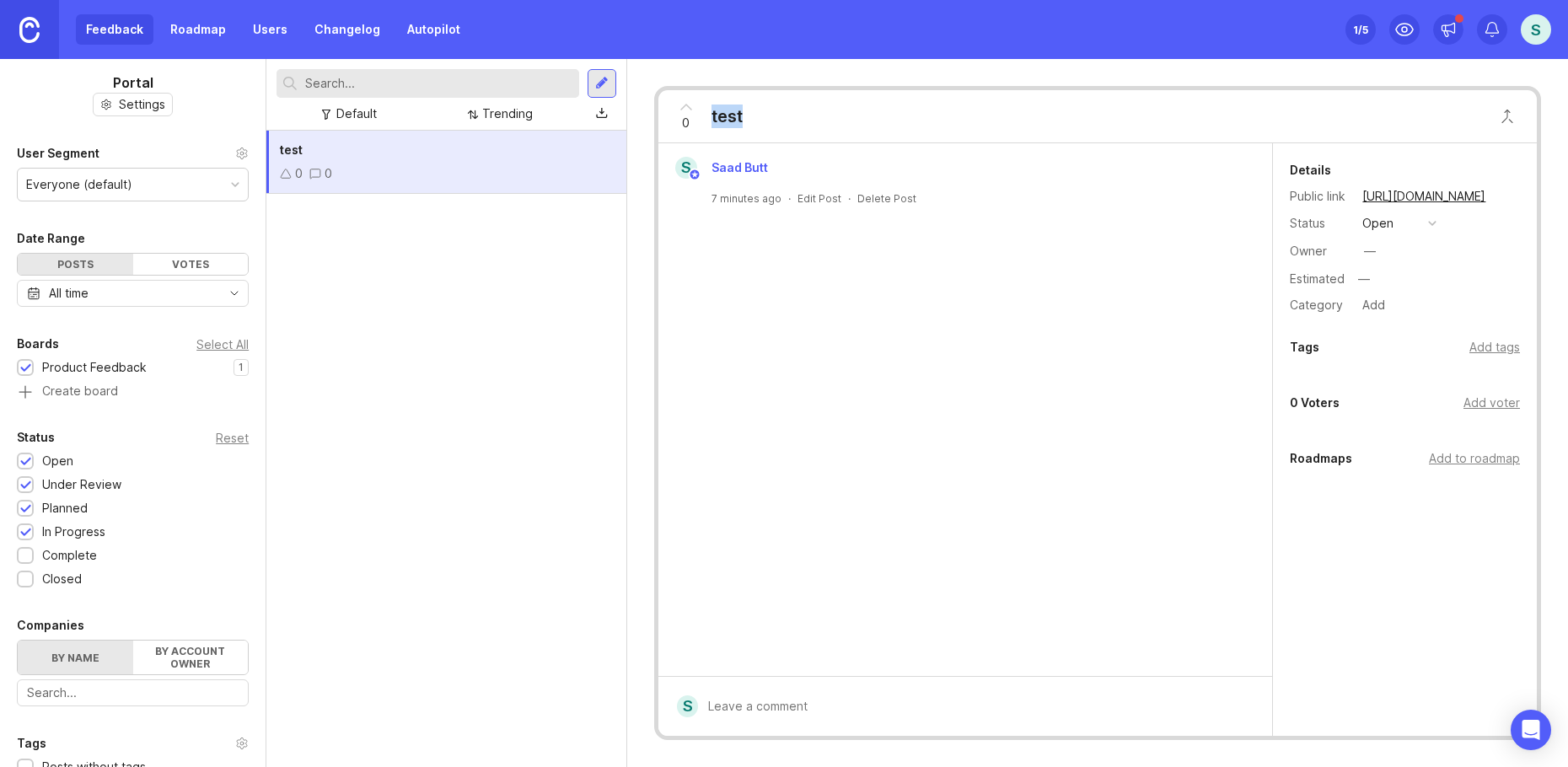
drag, startPoint x: 356, startPoint y: 171, endPoint x: 323, endPoint y: 181, distance: 34.5
click at [323, 181] on div "0" at bounding box center [320, 173] width 23 height 18
click at [487, 79] on input "text" at bounding box center [439, 83] width 267 height 18
click at [465, 152] on div "test" at bounding box center [446, 150] width 333 height 18
click at [446, 82] on input "test" at bounding box center [427, 83] width 243 height 18
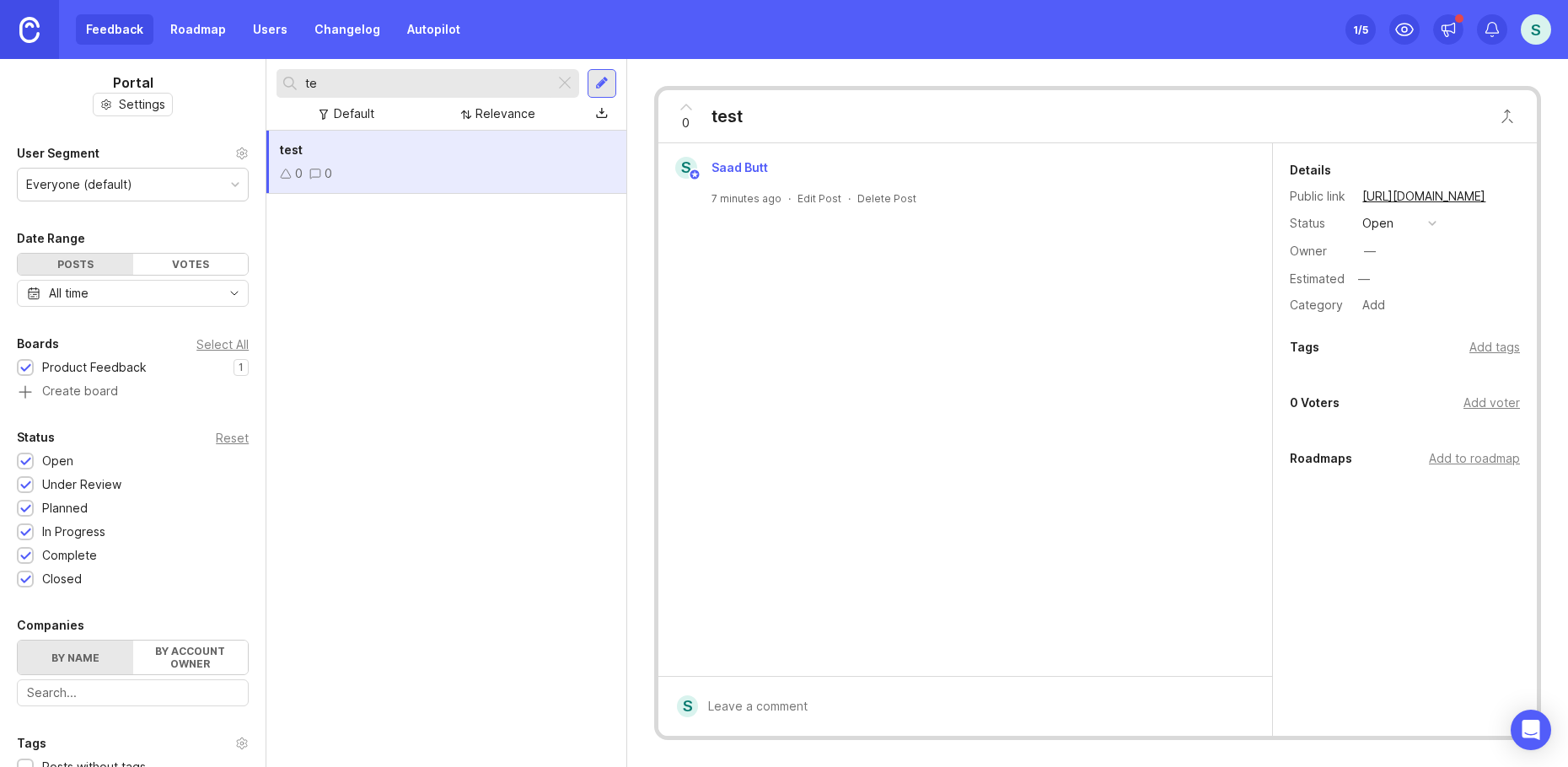
type input "t"
click at [21, 28] on img at bounding box center [29, 30] width 20 height 26
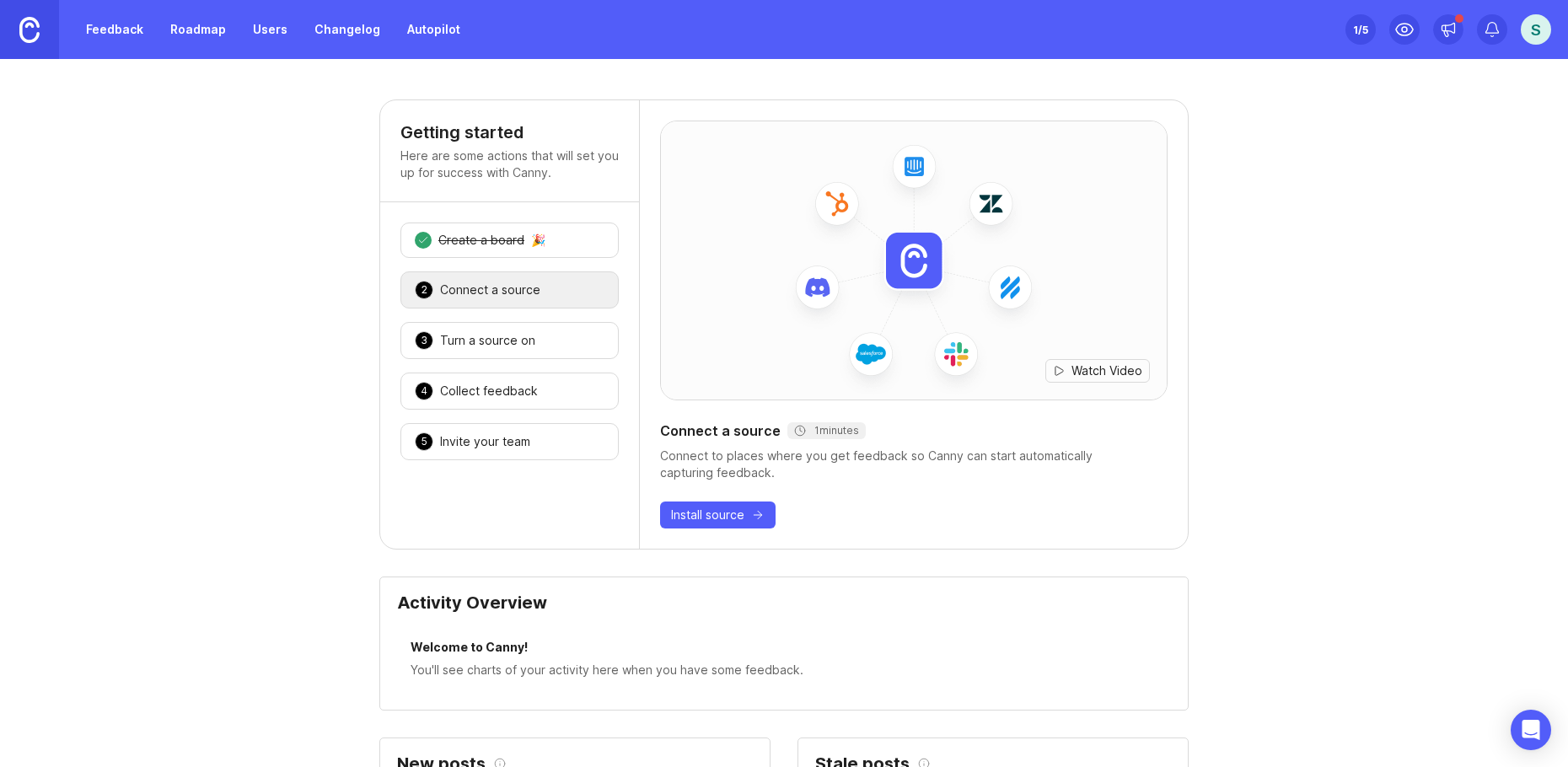
click at [337, 27] on link "Changelog" at bounding box center [347, 29] width 86 height 30
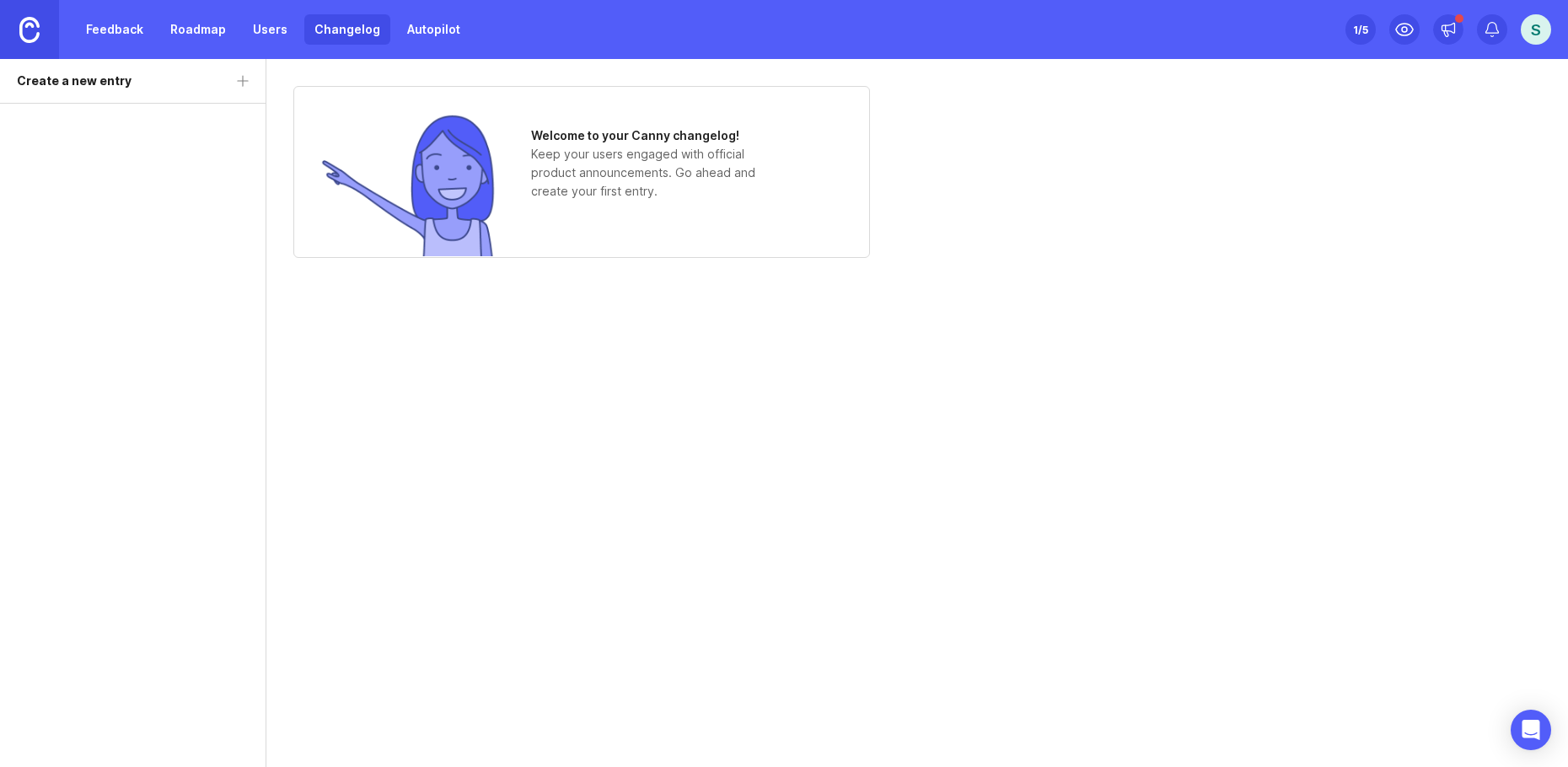
click at [186, 30] on link "Roadmap" at bounding box center [198, 29] width 76 height 30
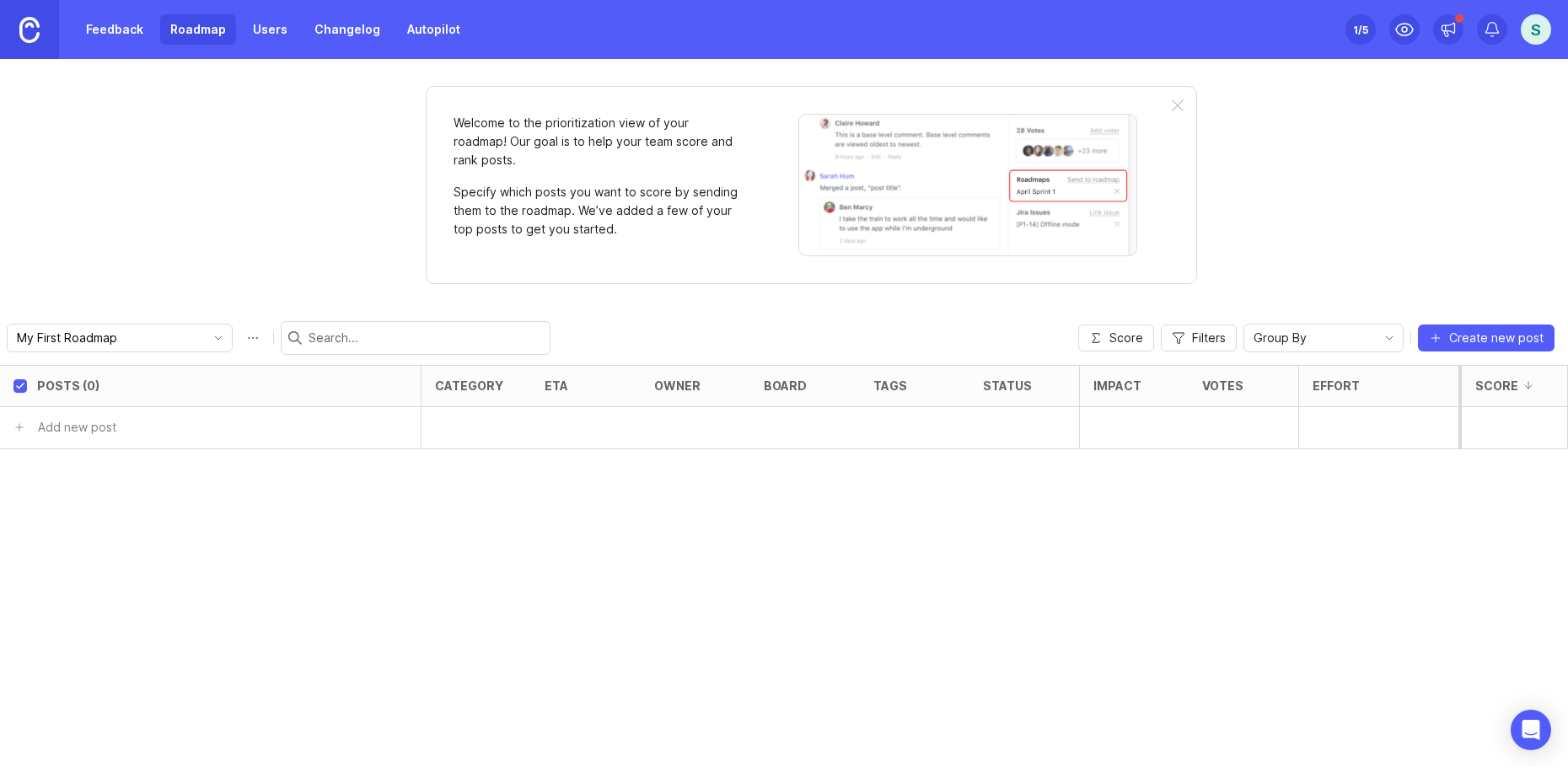
click at [193, 34] on link "Roadmap" at bounding box center [198, 29] width 76 height 30
click at [327, 222] on div "Welcome to the prioritization view of your roadmap! Our goal is to help your te…" at bounding box center [784, 413] width 1568 height 708
click at [102, 32] on link "Feedback" at bounding box center [115, 29] width 78 height 30
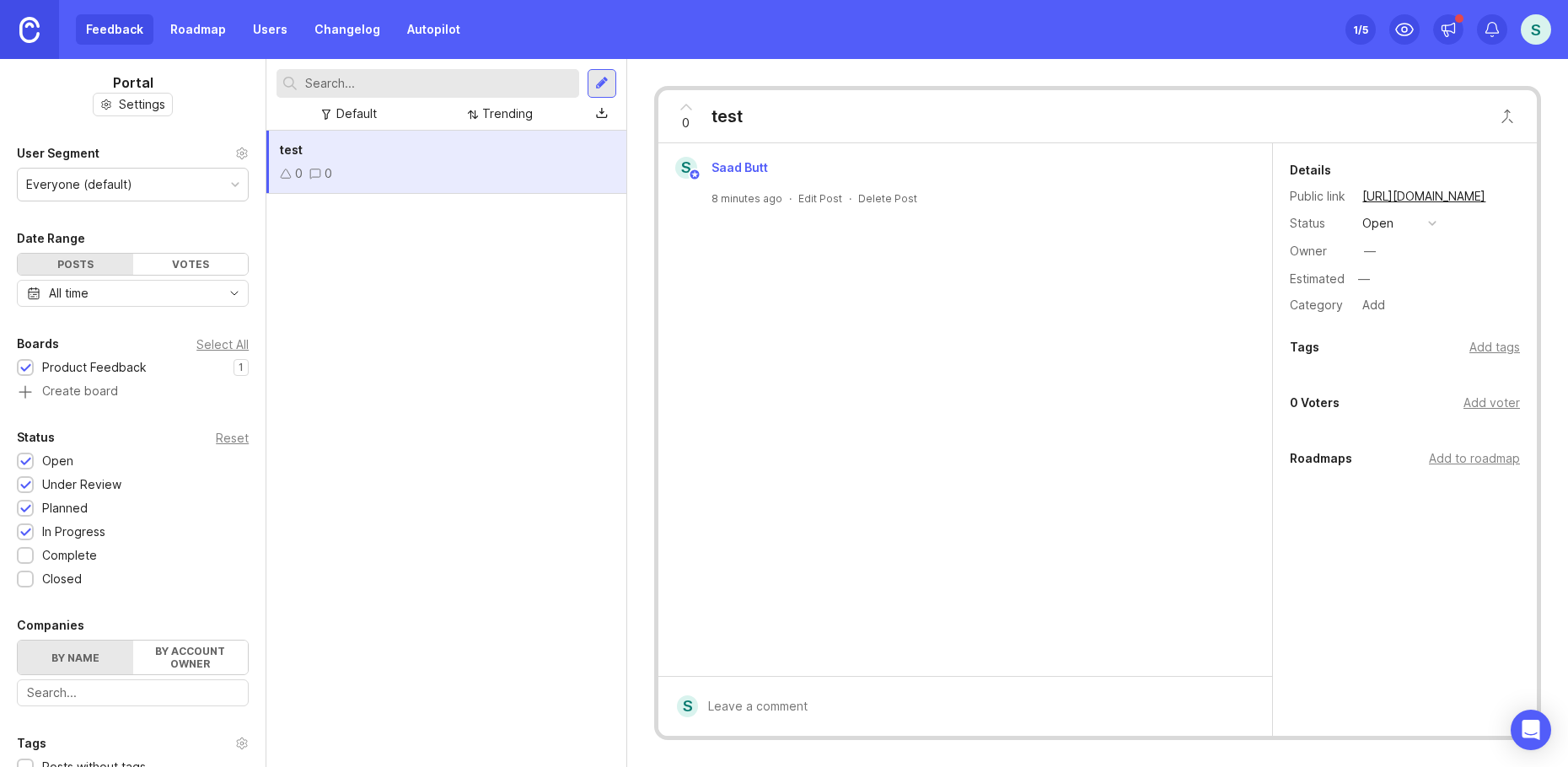
click at [705, 123] on div "0 test" at bounding box center [704, 117] width 92 height 53
click at [712, 118] on div "test" at bounding box center [727, 116] width 31 height 24
click at [1525, 729] on icon "Open Intercom Messenger" at bounding box center [1530, 730] width 19 height 22
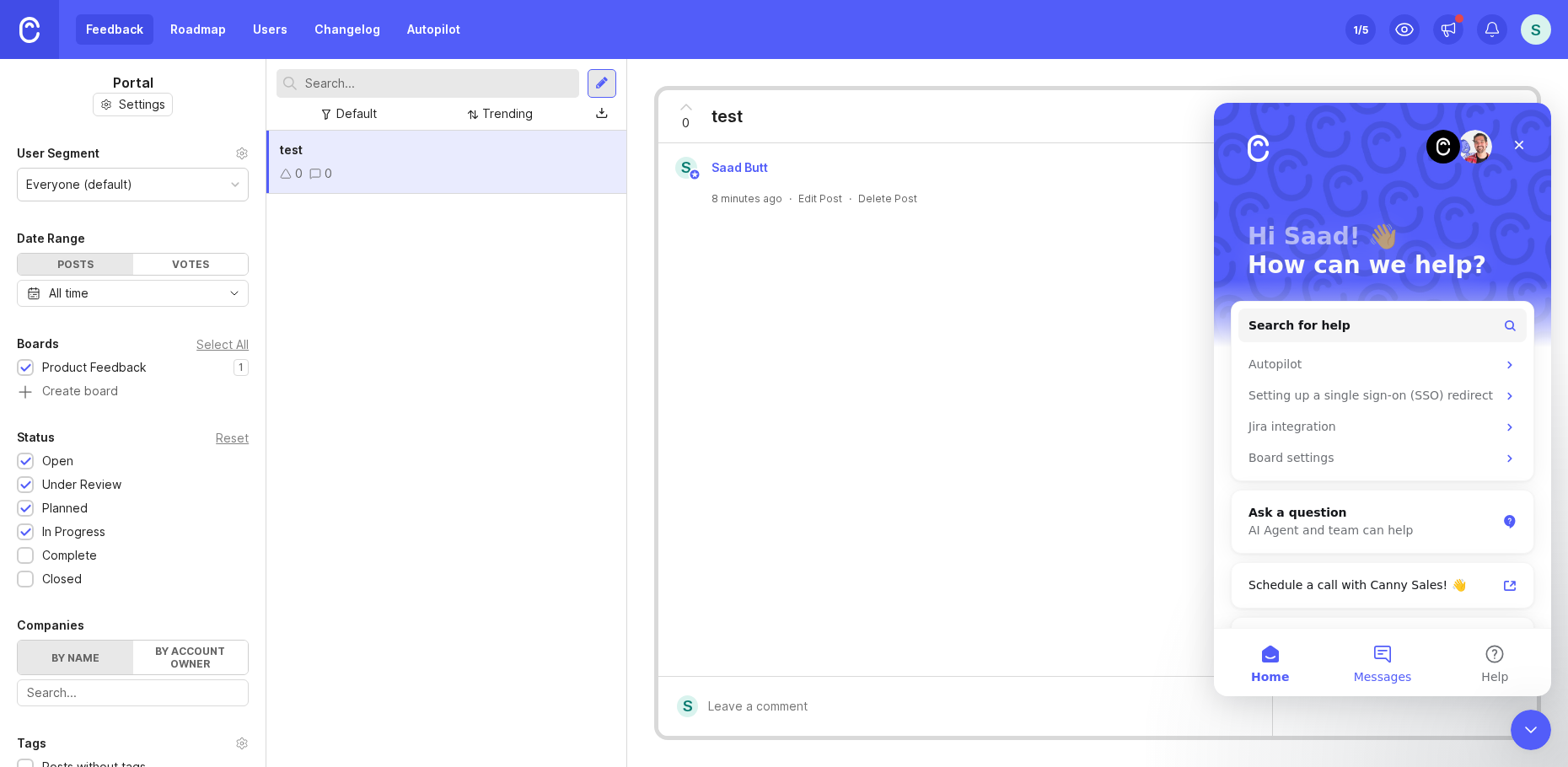
click at [1384, 667] on button "Messages" at bounding box center [1382, 663] width 112 height 67
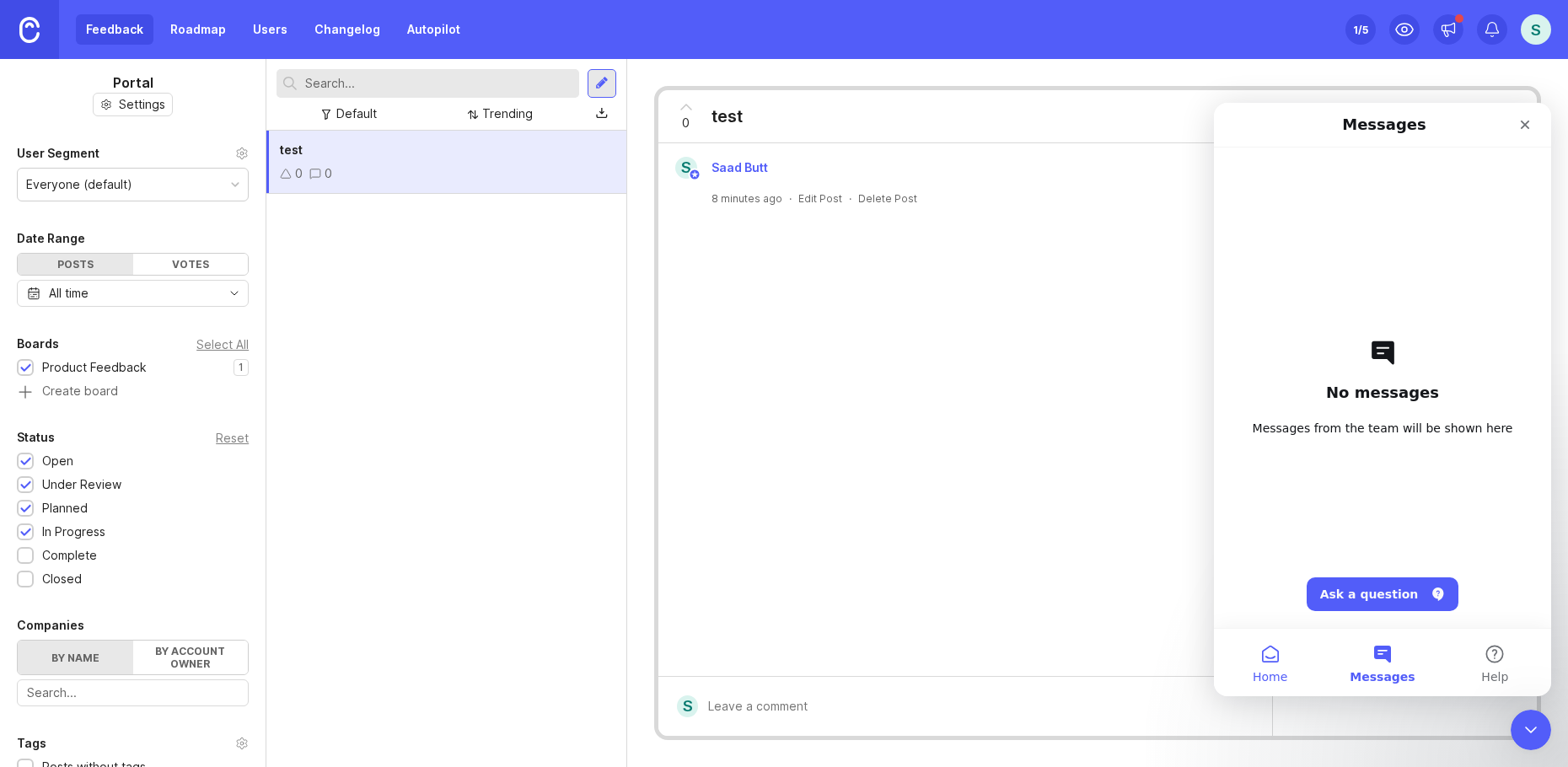
click at [1286, 667] on button "Home" at bounding box center [1270, 663] width 112 height 67
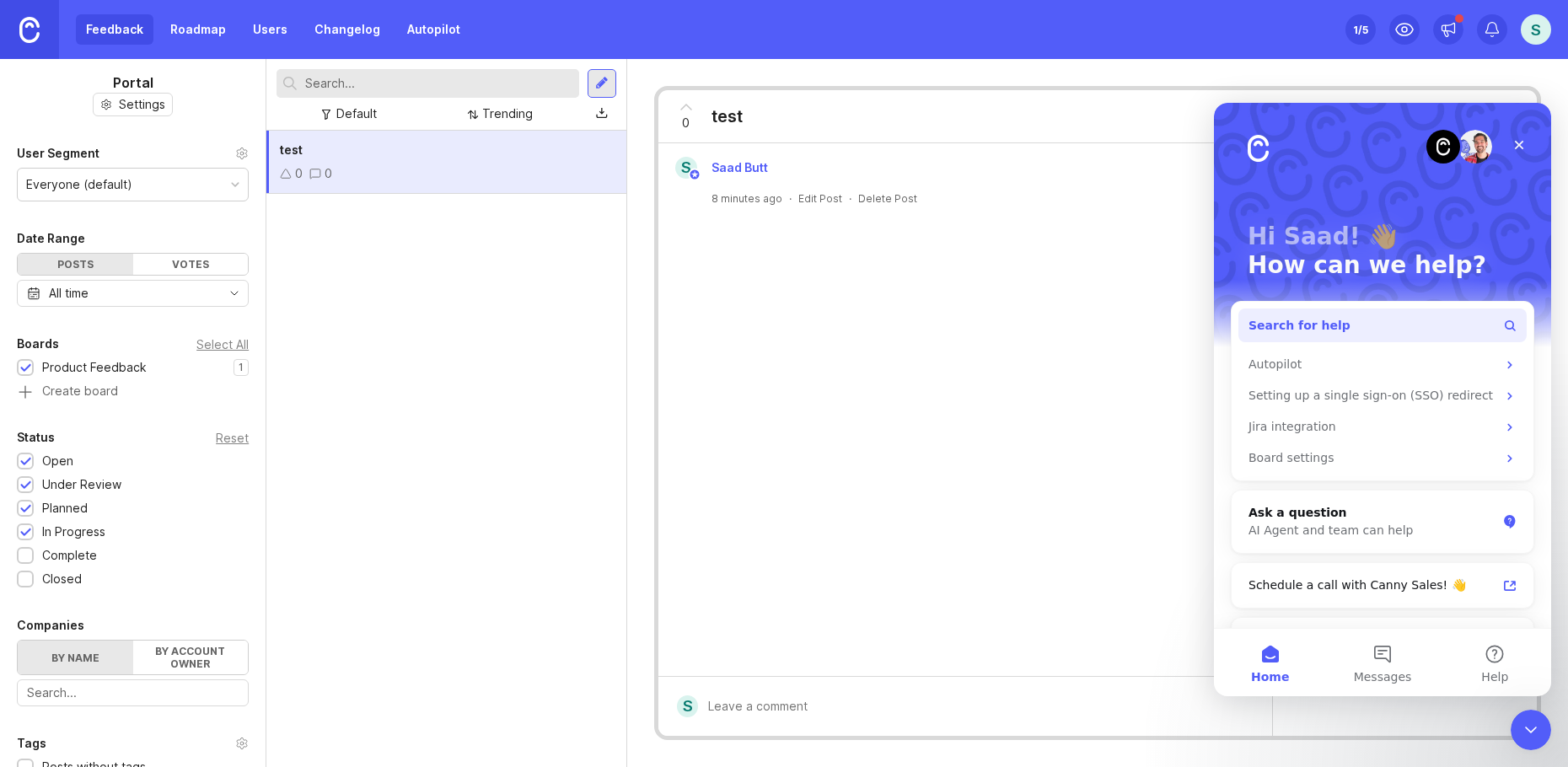
click at [1383, 325] on button "Search for help" at bounding box center [1382, 325] width 288 height 34
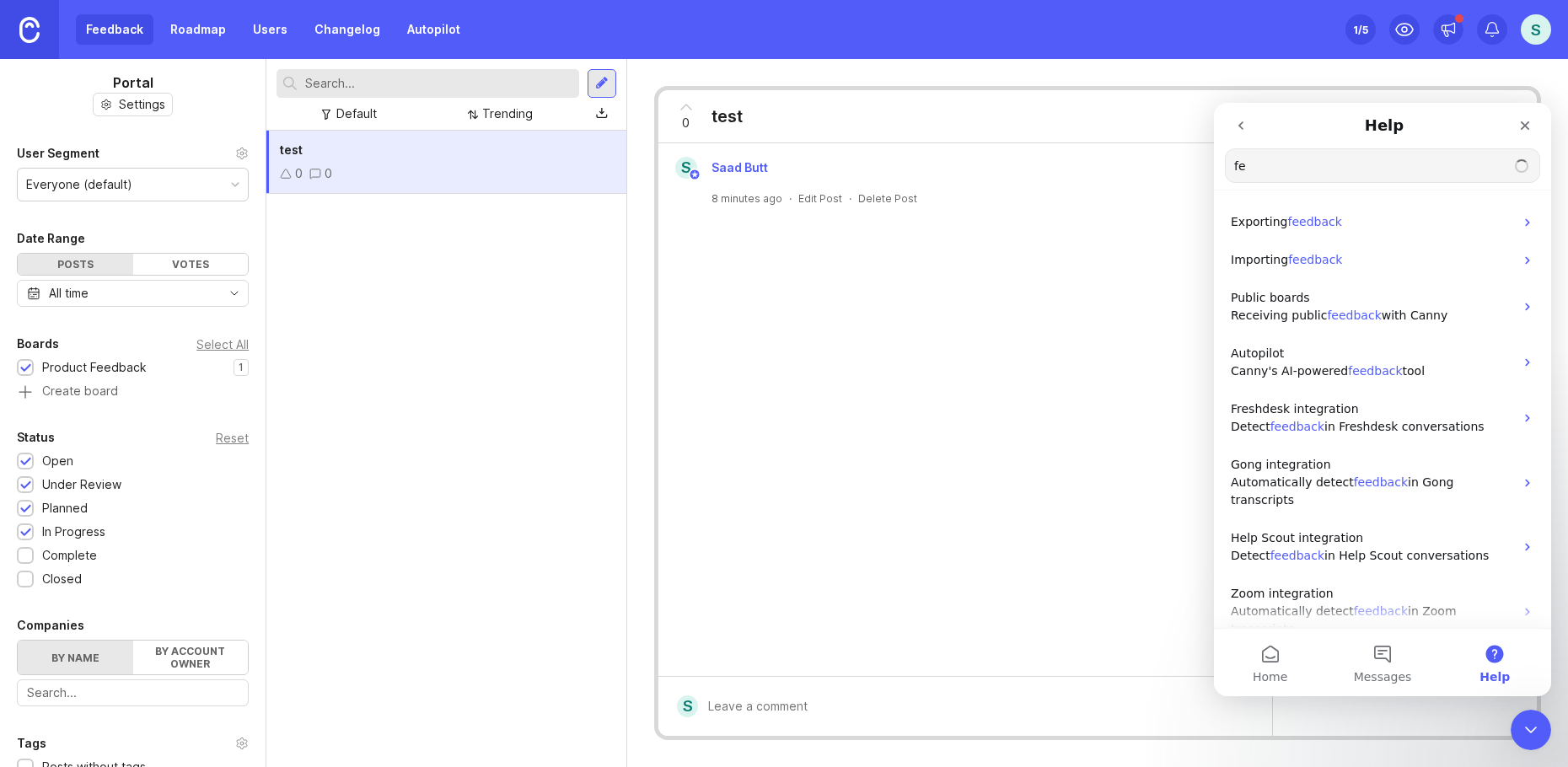
type input "f"
type input "a"
type input "creating feedback"
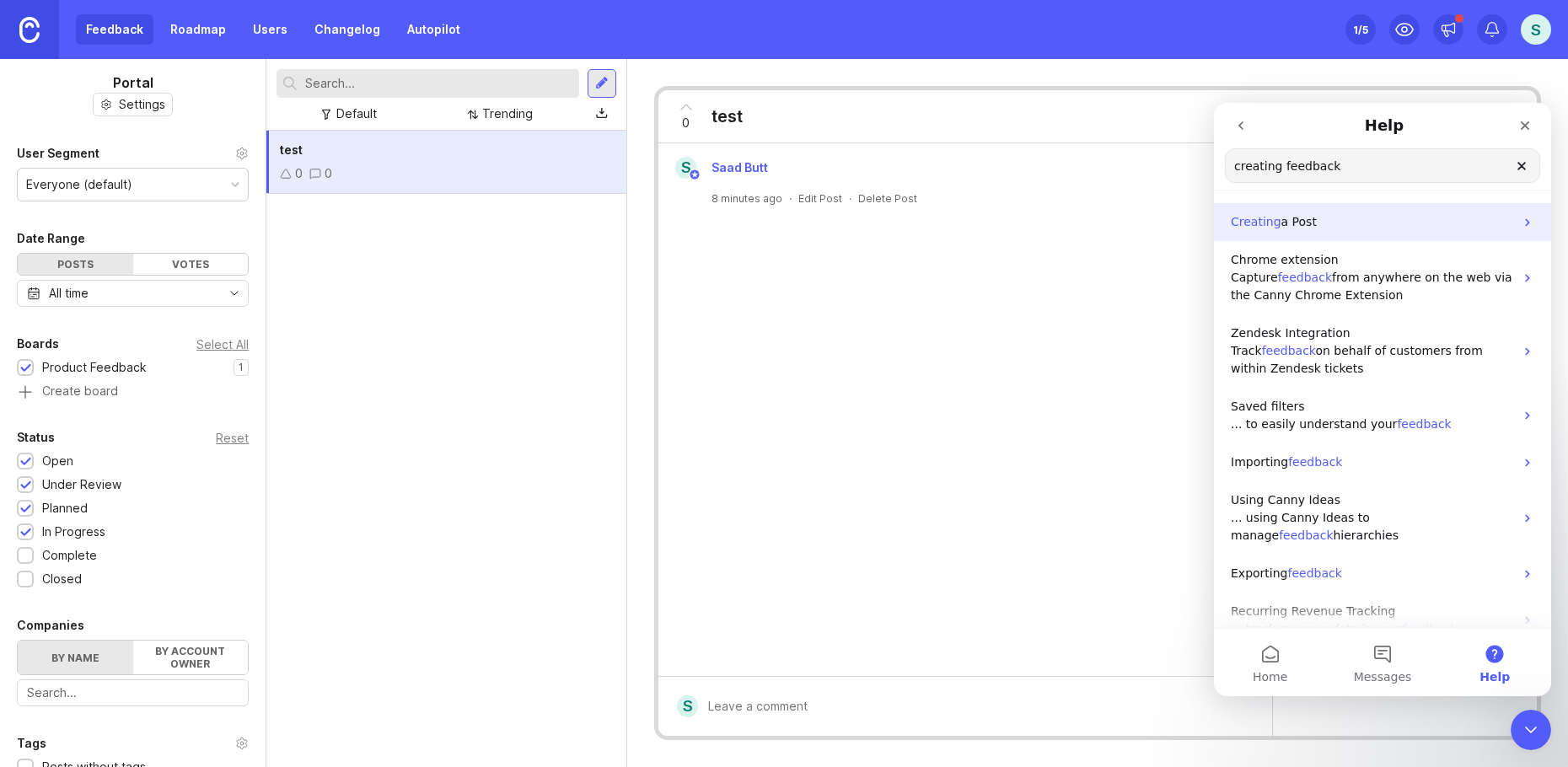
click at [1244, 232] on div "Creating a Post" at bounding box center [1382, 222] width 337 height 38
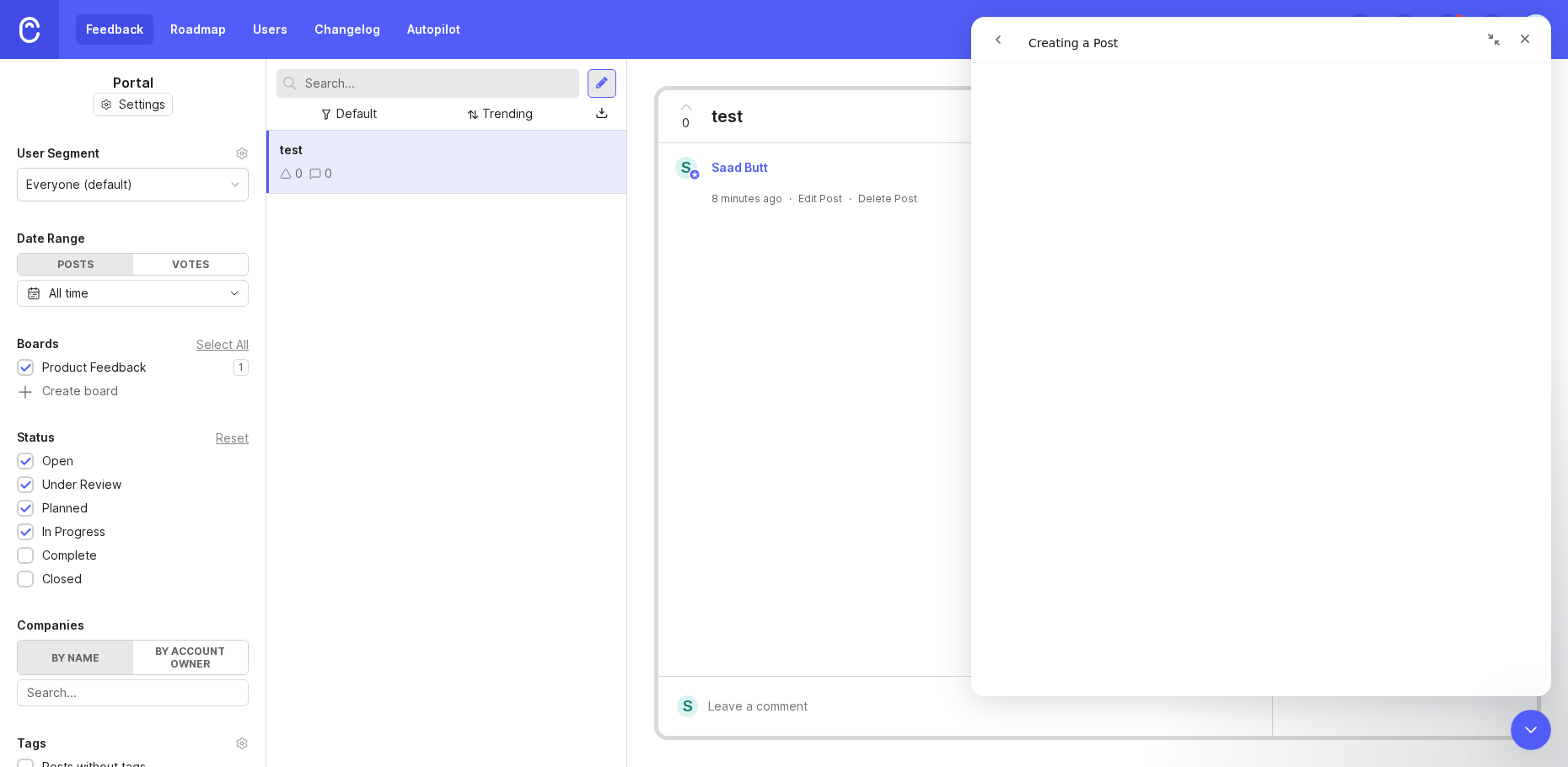
scroll to position [3372, 0]
click at [996, 40] on icon "go back" at bounding box center [998, 39] width 5 height 8
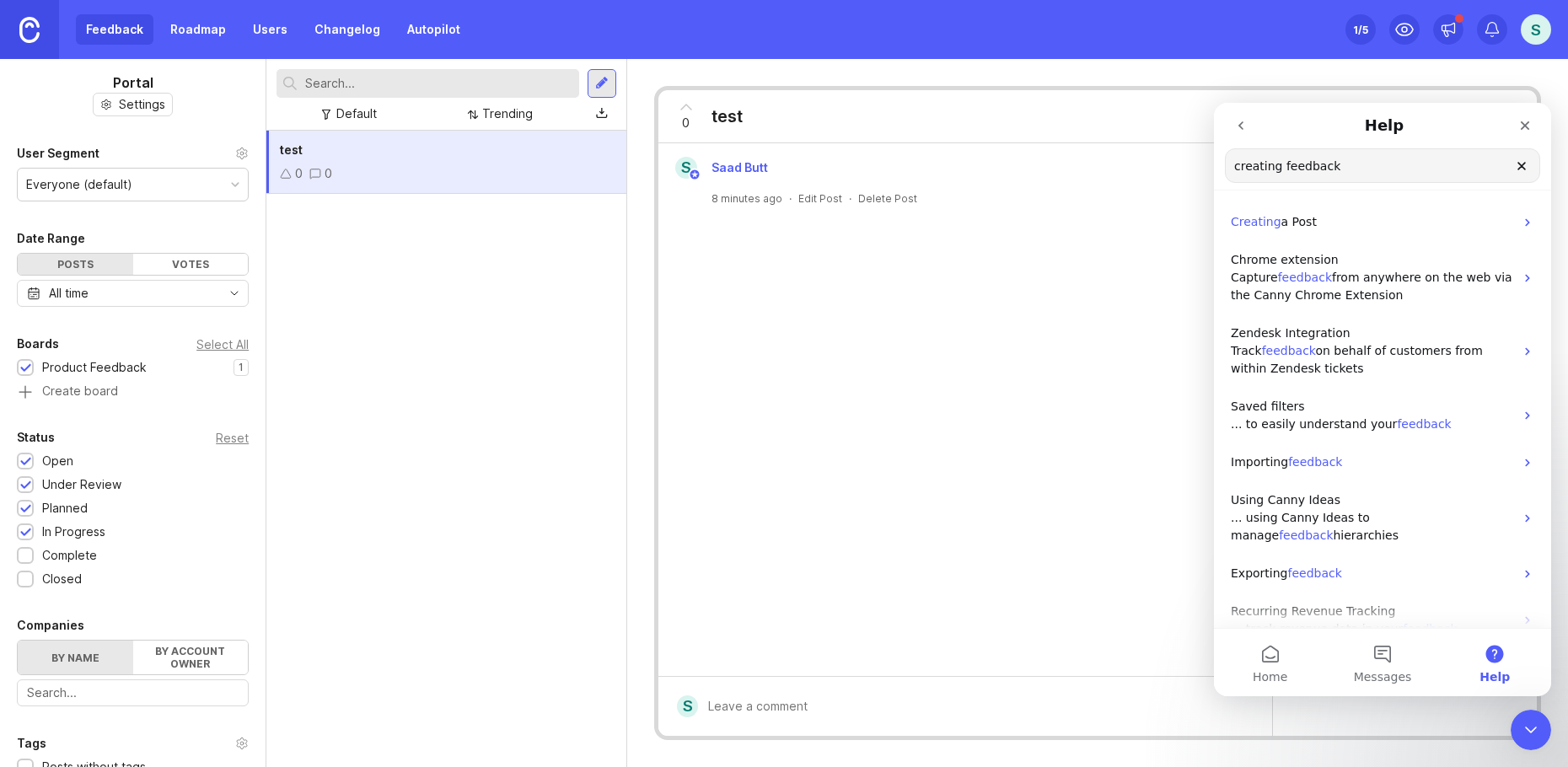
click at [1250, 166] on input "creating feedback" at bounding box center [1382, 166] width 314 height 33
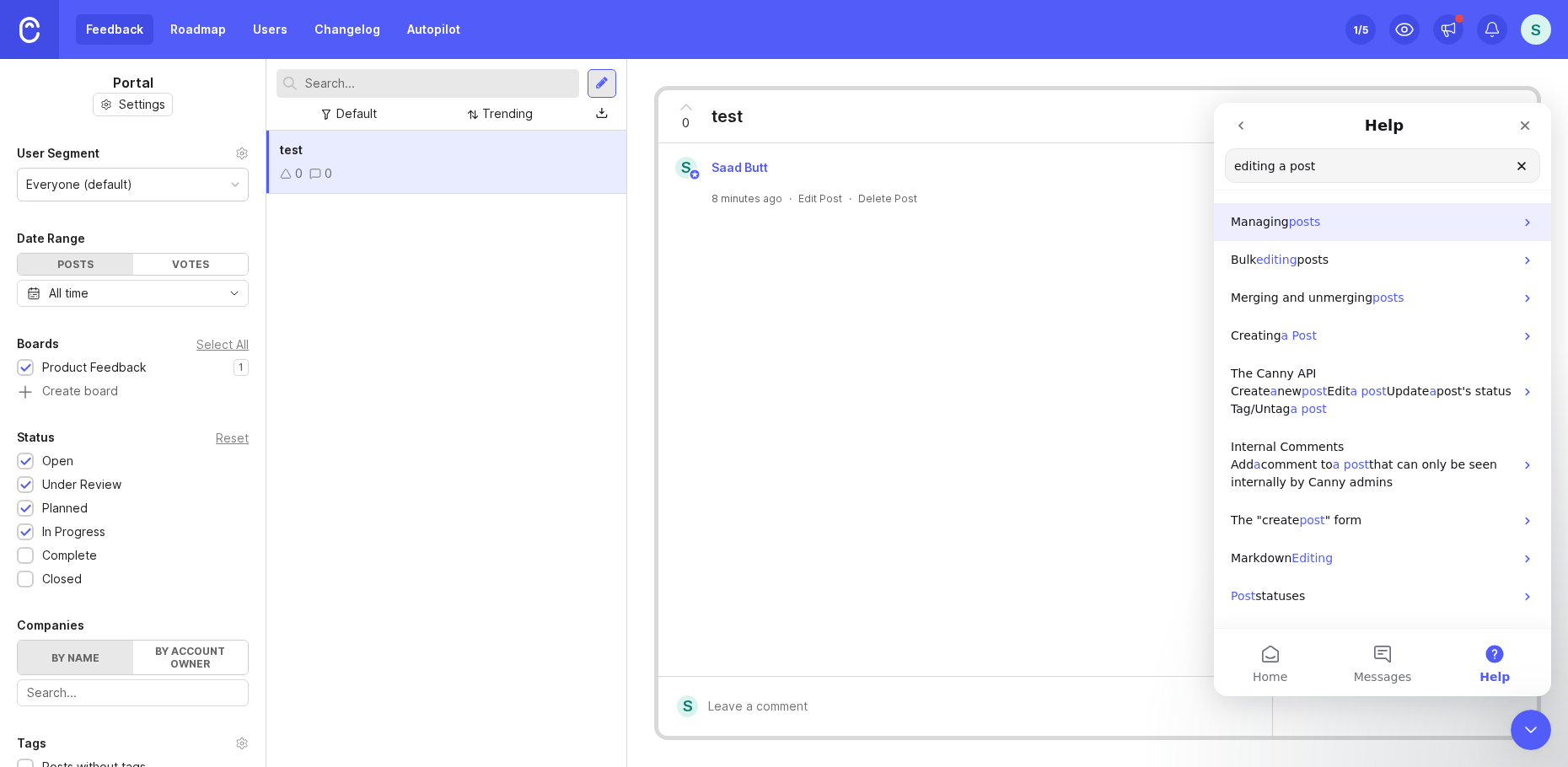
type input "editing a post"
click at [1289, 225] on span "posts" at bounding box center [1304, 221] width 32 height 14
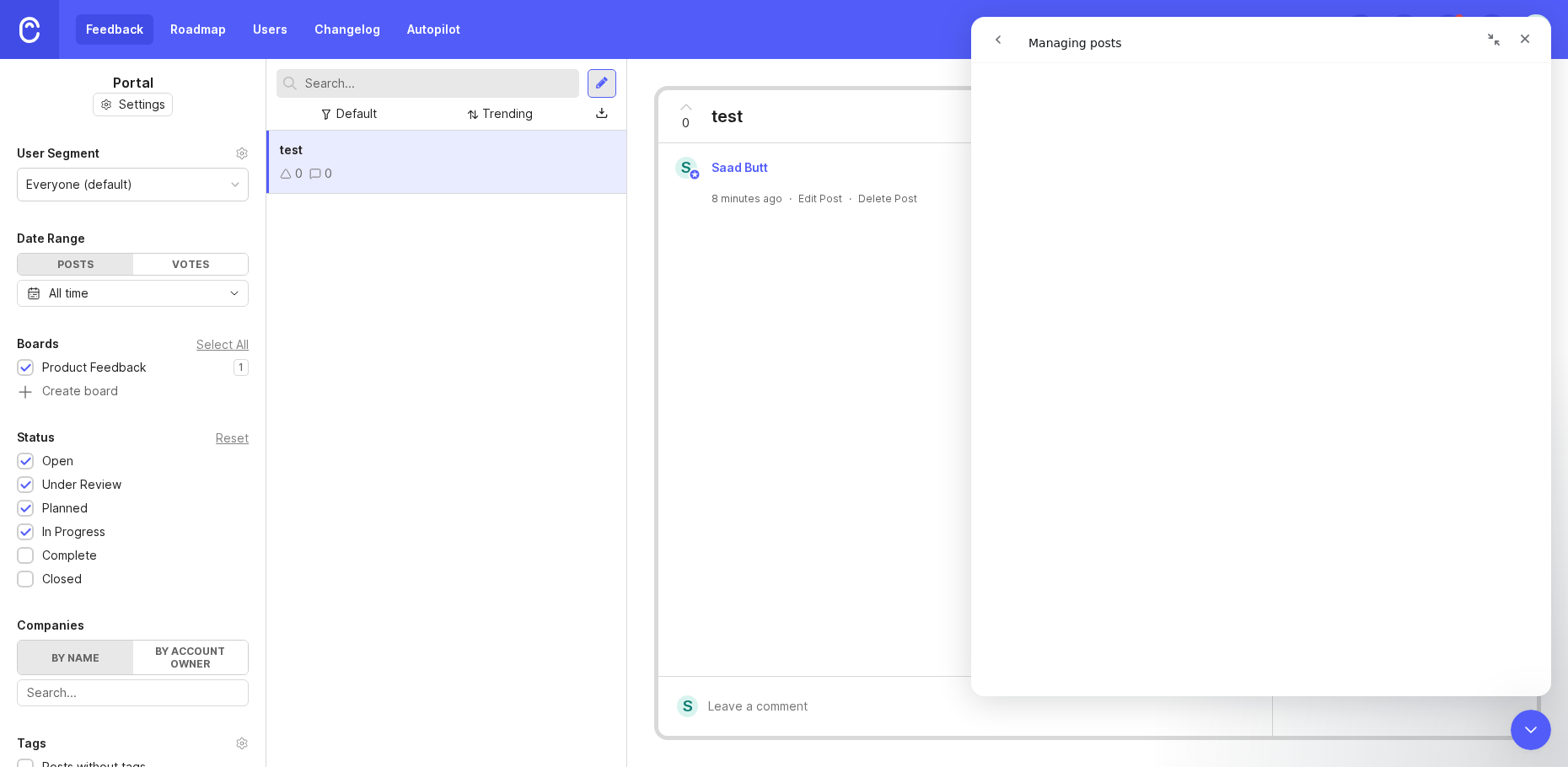
scroll to position [33, 0]
click at [607, 78] on div at bounding box center [602, 83] width 14 height 15
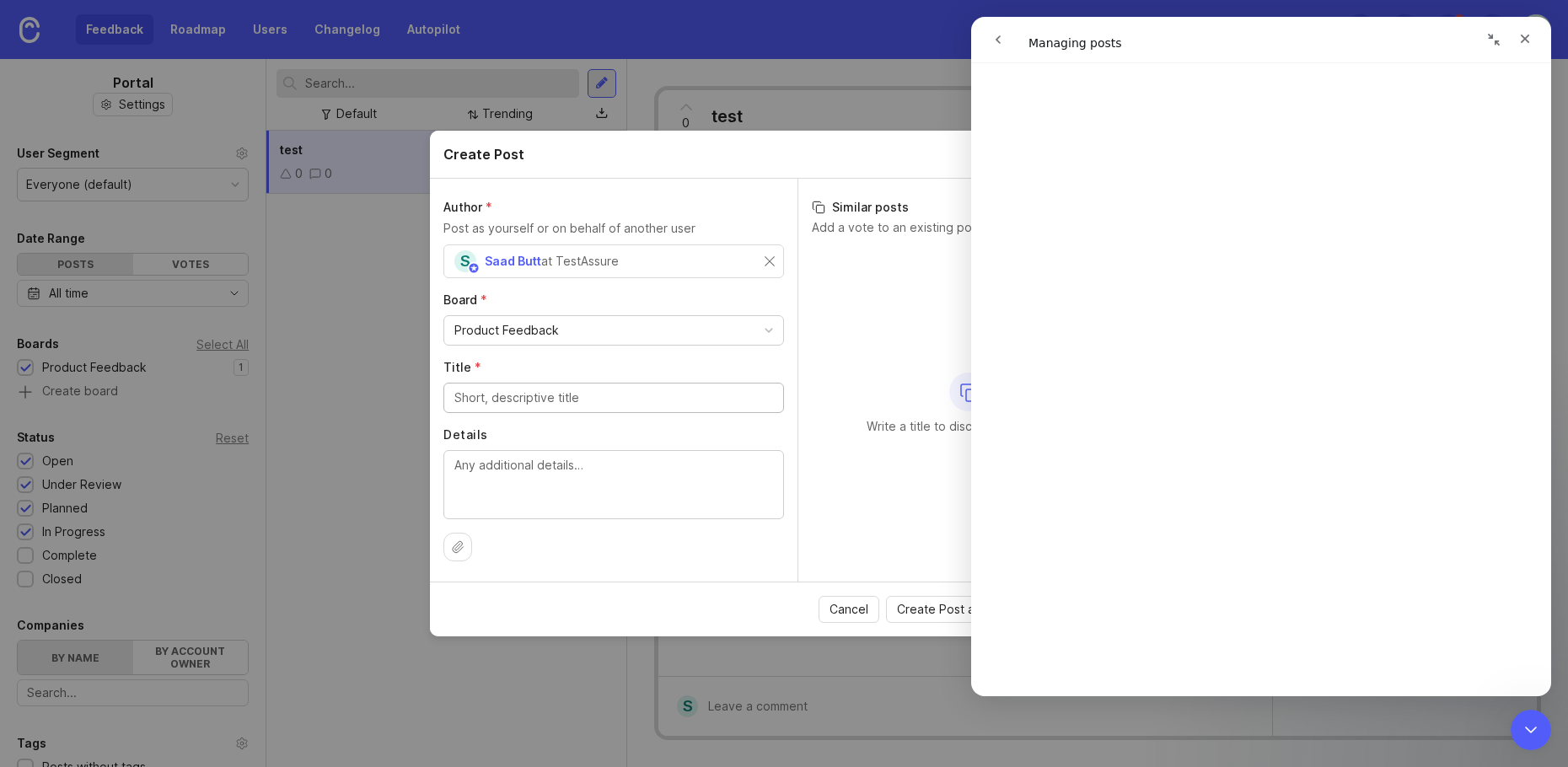
scroll to position [623, 0]
click at [1523, 45] on div "Close" at bounding box center [1524, 38] width 30 height 30
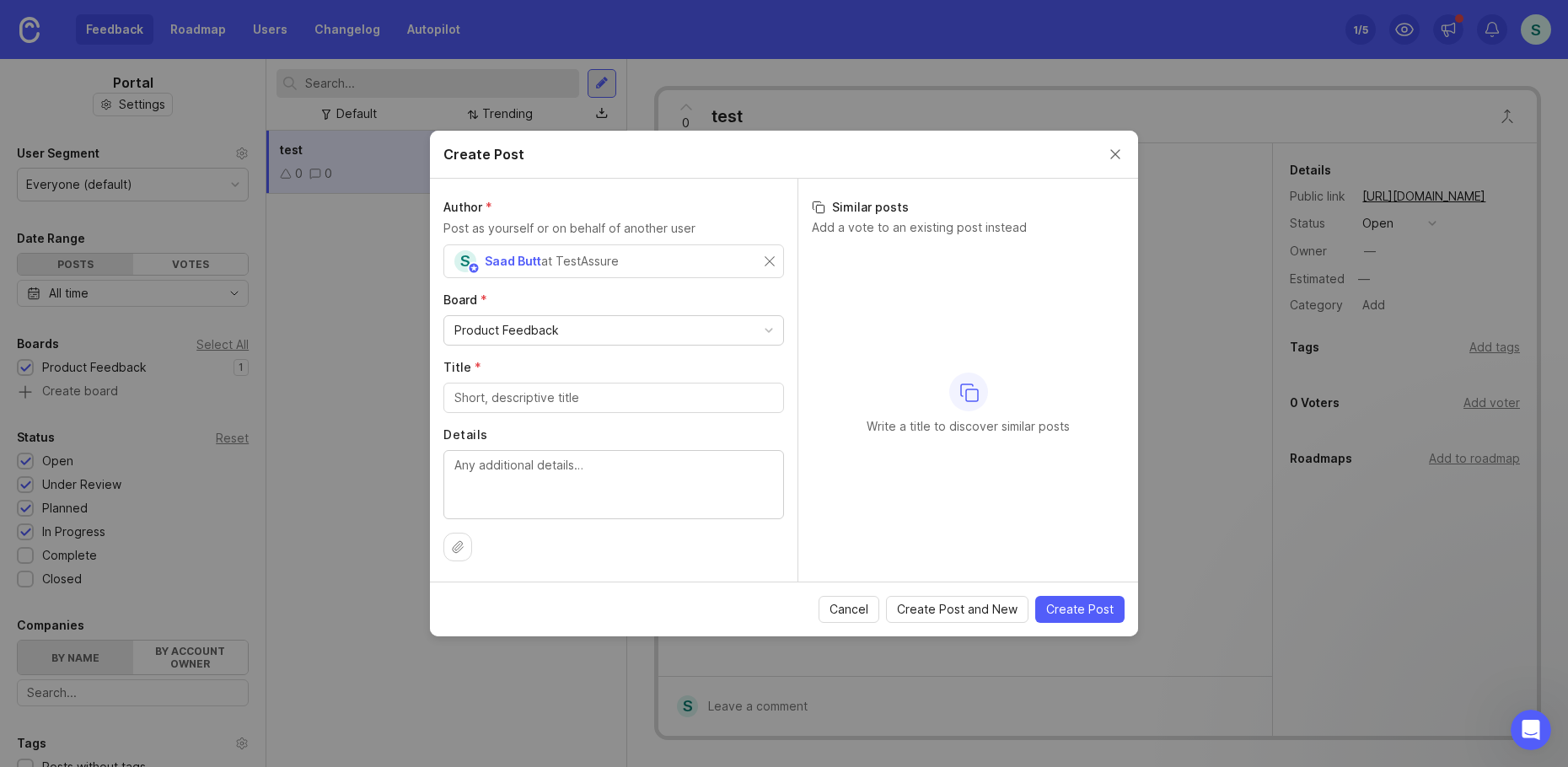
scroll to position [0, 0]
click at [1105, 162] on div "Create Post" at bounding box center [783, 154] width 708 height 48
click at [1111, 158] on button "Close create post modal" at bounding box center [1115, 154] width 18 height 18
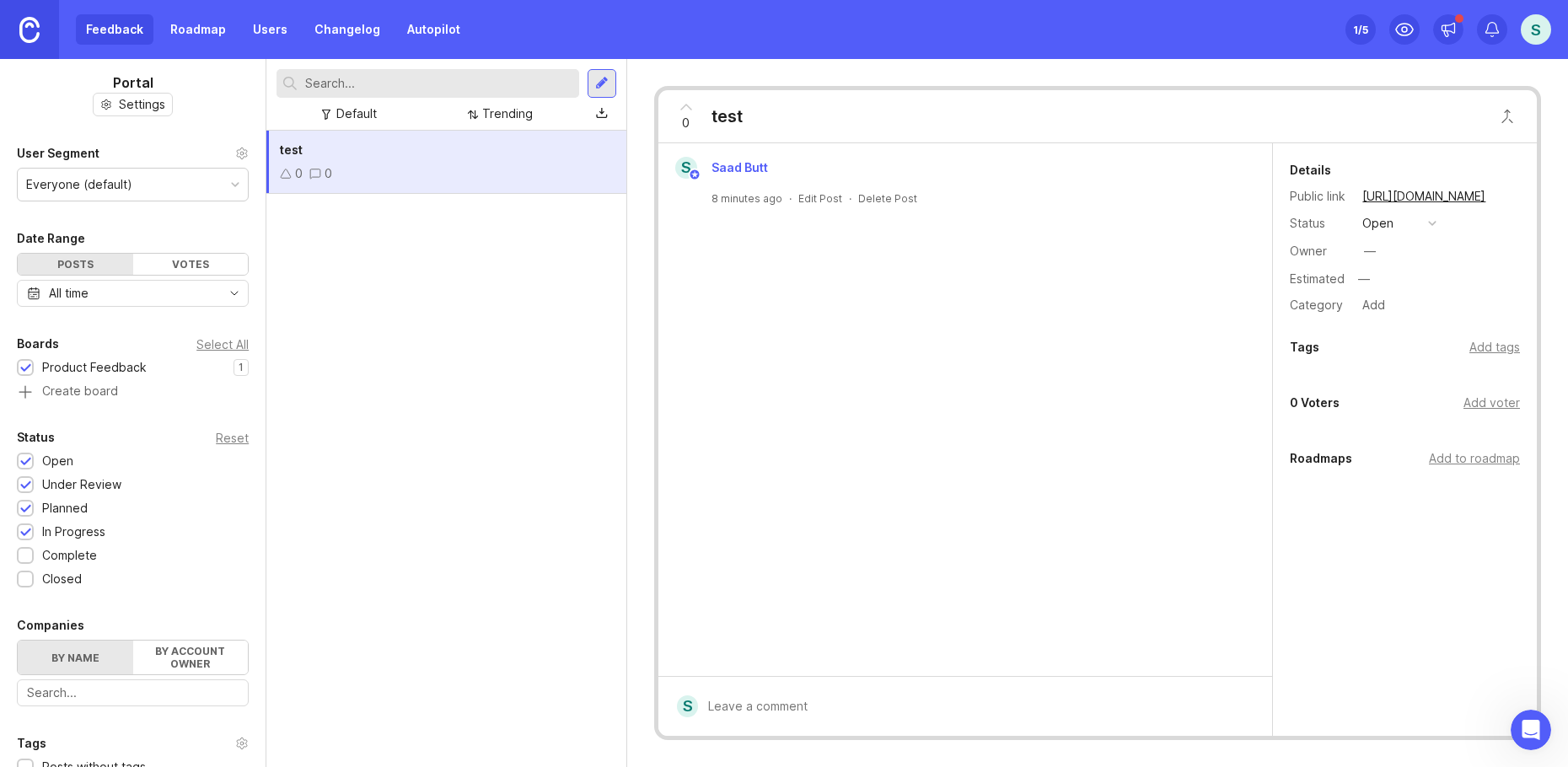
click at [688, 112] on icon at bounding box center [686, 107] width 20 height 20
click at [686, 125] on span "1" at bounding box center [685, 123] width 6 height 18
click at [1437, 220] on button "open" at bounding box center [1399, 223] width 84 height 22
click at [1507, 117] on button "Close button" at bounding box center [1506, 116] width 34 height 34
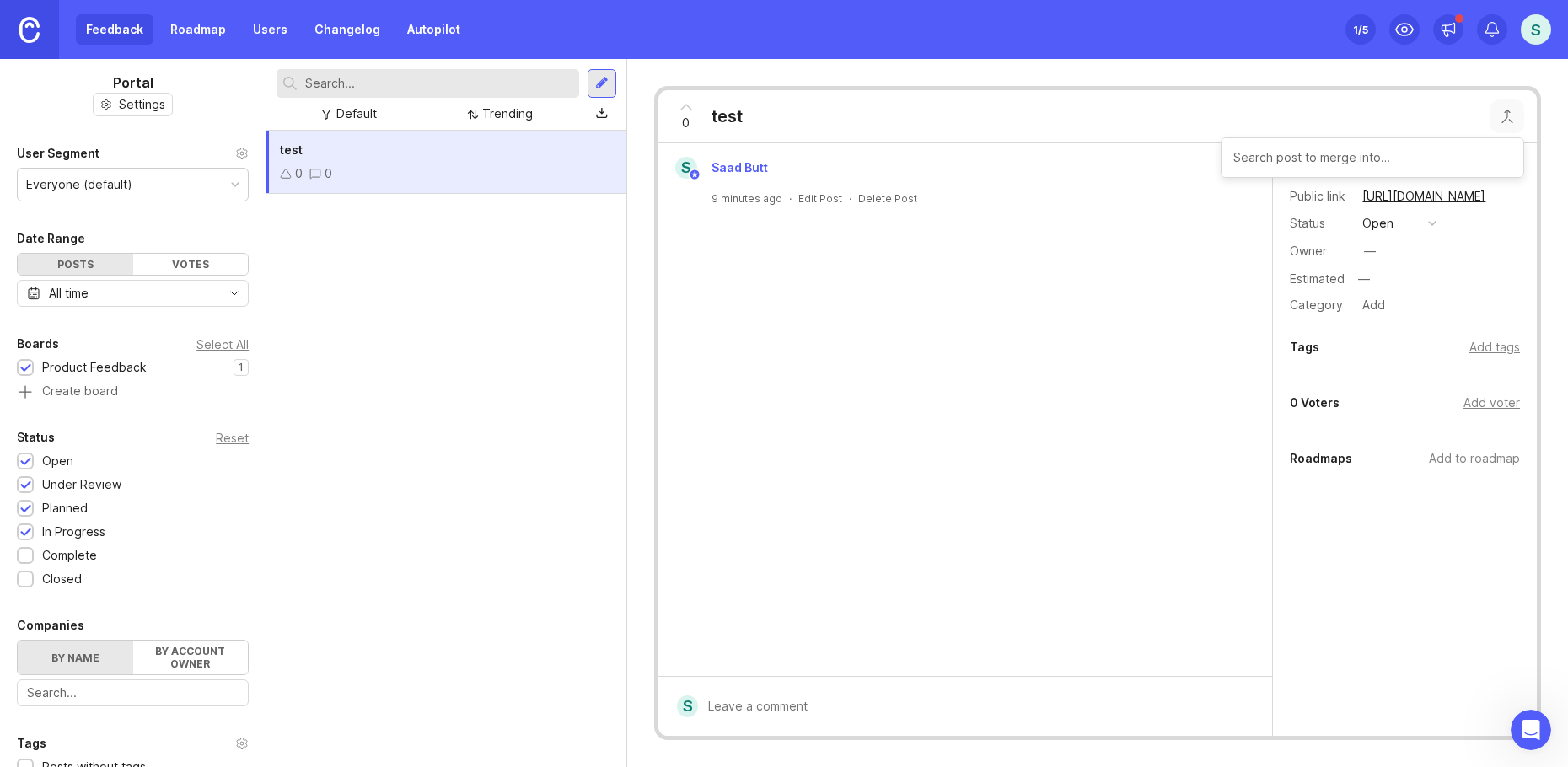
drag, startPoint x: 985, startPoint y: 171, endPoint x: 972, endPoint y: 172, distance: 13.0
click at [985, 172] on div "S Saad Butt" at bounding box center [965, 168] width 600 height 22
click at [798, 172] on div "S Saad Butt" at bounding box center [965, 168] width 600 height 22
click at [768, 126] on div "0 test" at bounding box center [1097, 117] width 878 height 53
click at [762, 126] on div "0 test" at bounding box center [1097, 117] width 878 height 53
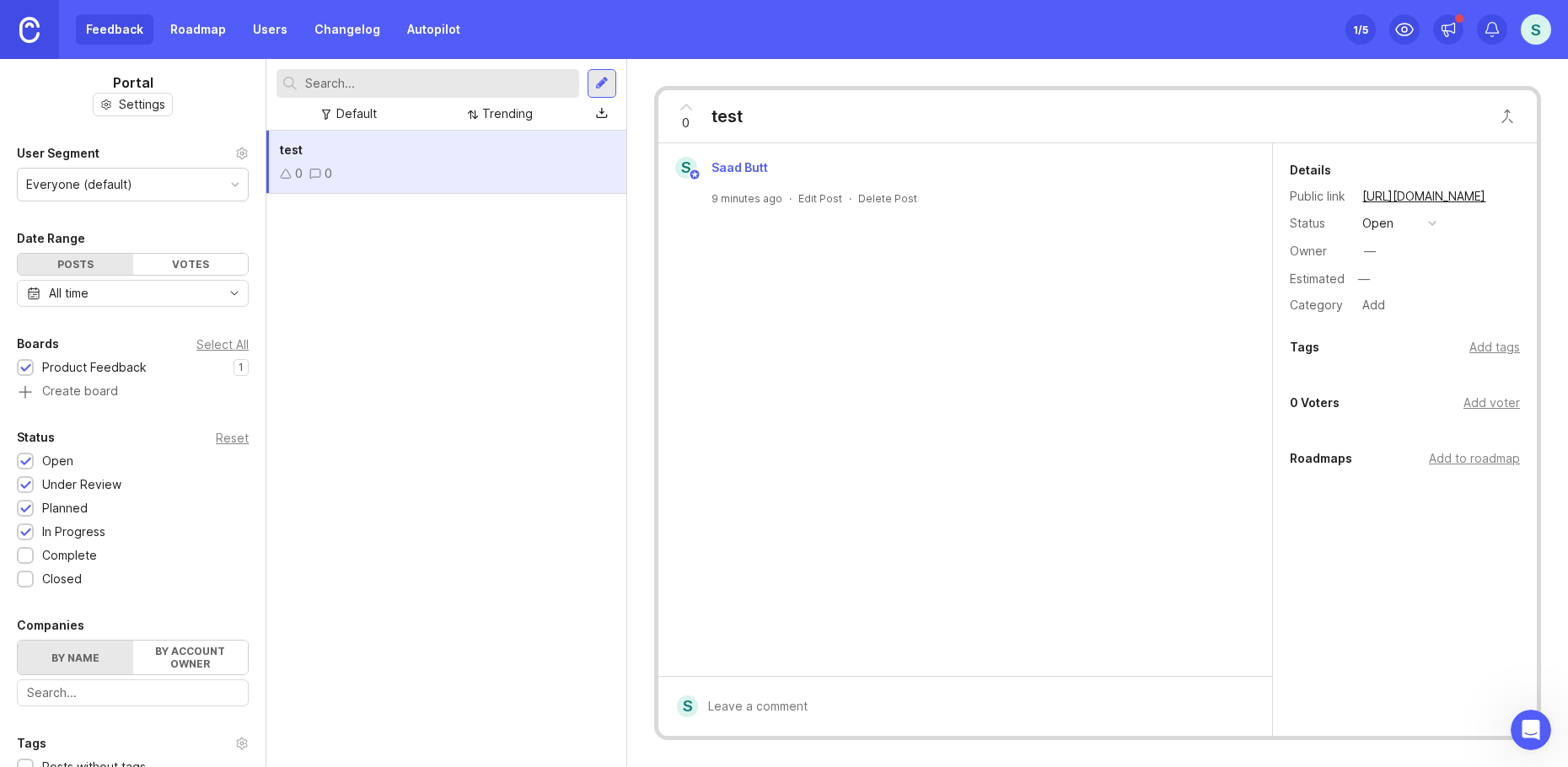
click at [820, 541] on div "S Saad Butt 9 minutes ago · Edit Post · Delete Post" at bounding box center [964, 410] width 614 height 533
click at [745, 719] on div "Public Will email author and voters with access . Submit" at bounding box center [977, 686] width 559 height 72
click at [318, 175] on icon at bounding box center [315, 173] width 12 height 12
click at [294, 150] on span "test" at bounding box center [291, 150] width 23 height 15
drag, startPoint x: 304, startPoint y: 154, endPoint x: 418, endPoint y: 476, distance: 341.6
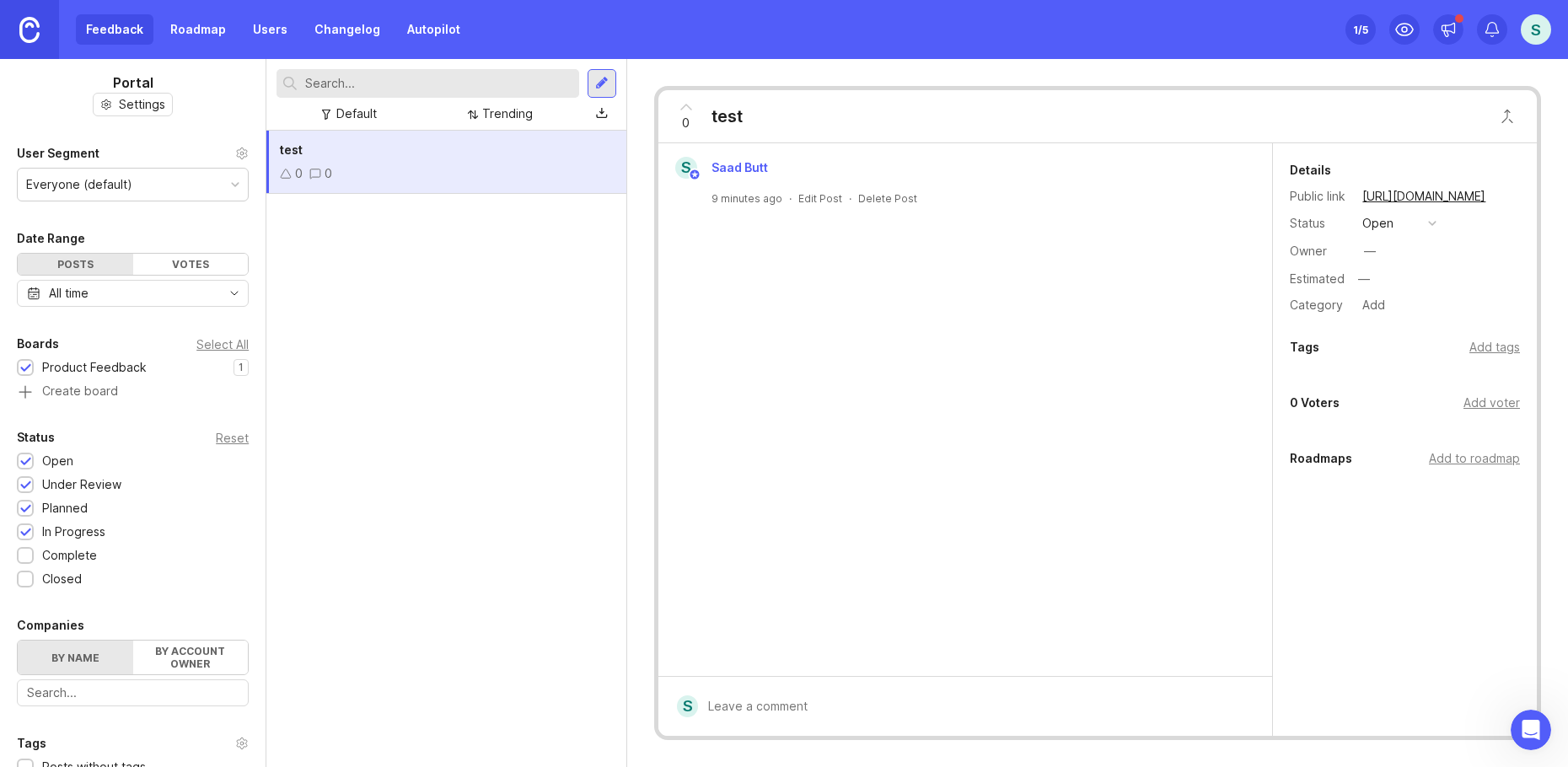
click at [418, 476] on div "test 0 0" at bounding box center [446, 449] width 360 height 636
drag, startPoint x: 446, startPoint y: 165, endPoint x: 565, endPoint y: 137, distance: 122.2
click at [565, 137] on div "test 0 0" at bounding box center [446, 162] width 360 height 63
